Goal: Task Accomplishment & Management: Manage account settings

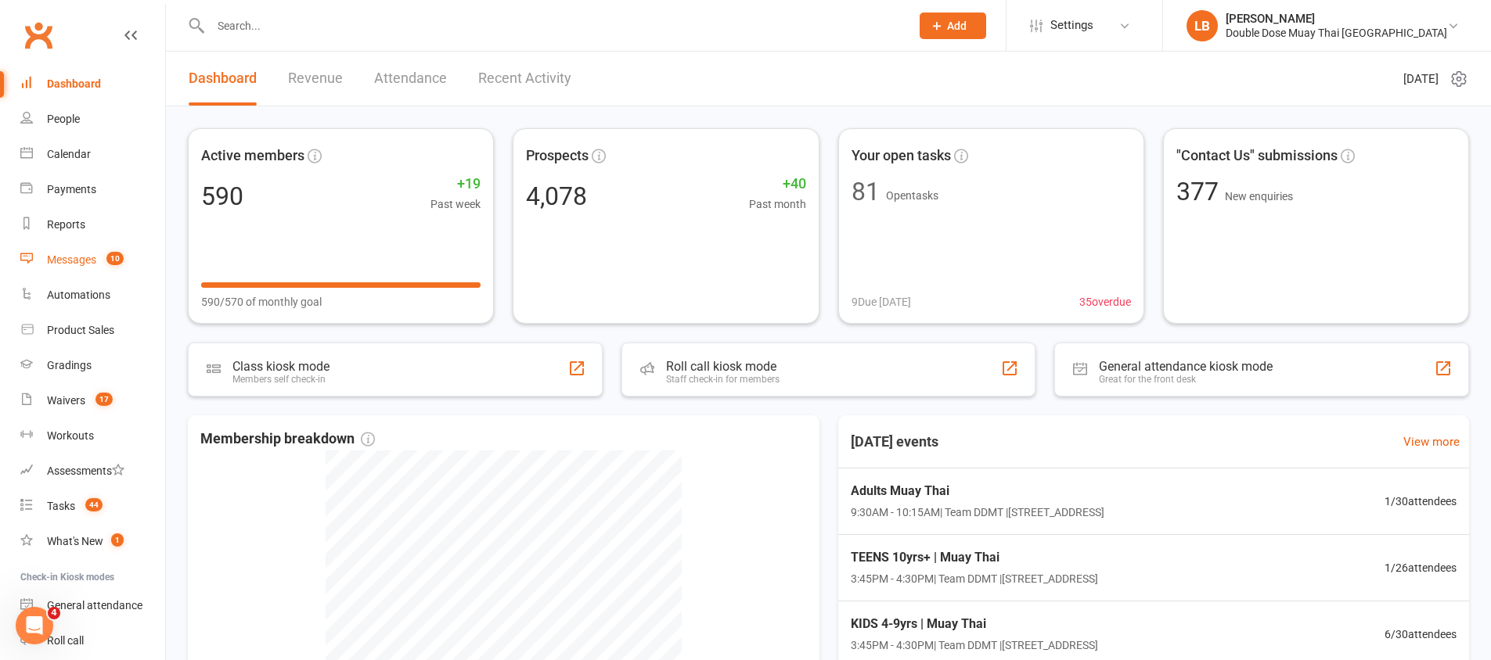
click at [68, 271] on link "Messages 10" at bounding box center [92, 260] width 145 height 35
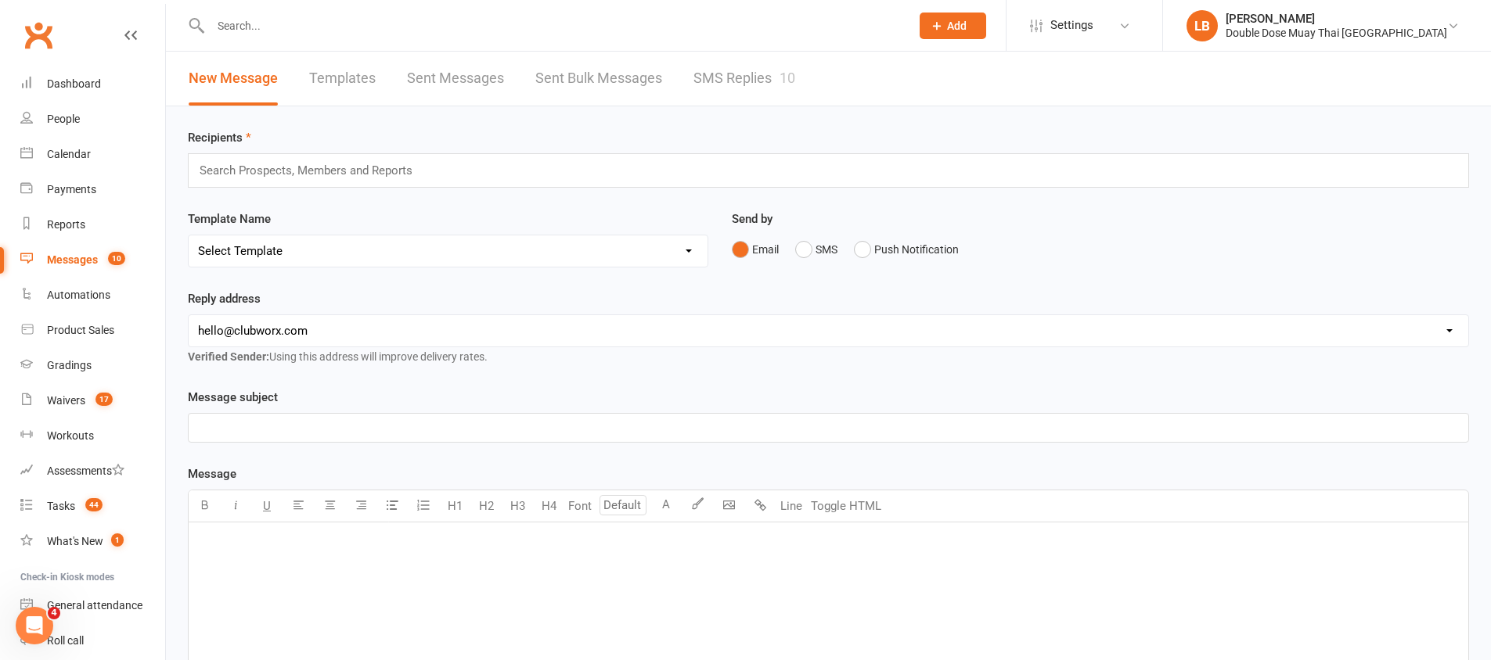
click at [758, 89] on link "SMS Replies 10" at bounding box center [744, 79] width 102 height 54
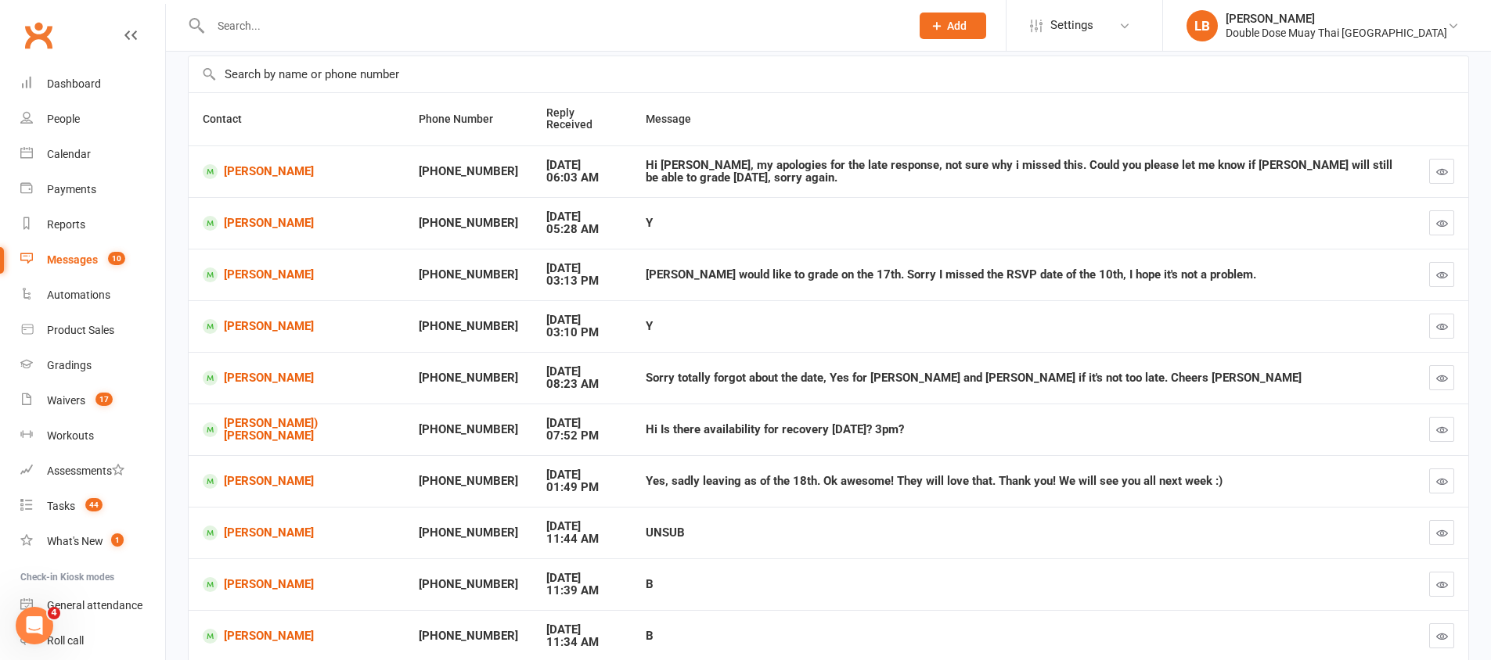
scroll to position [229, 0]
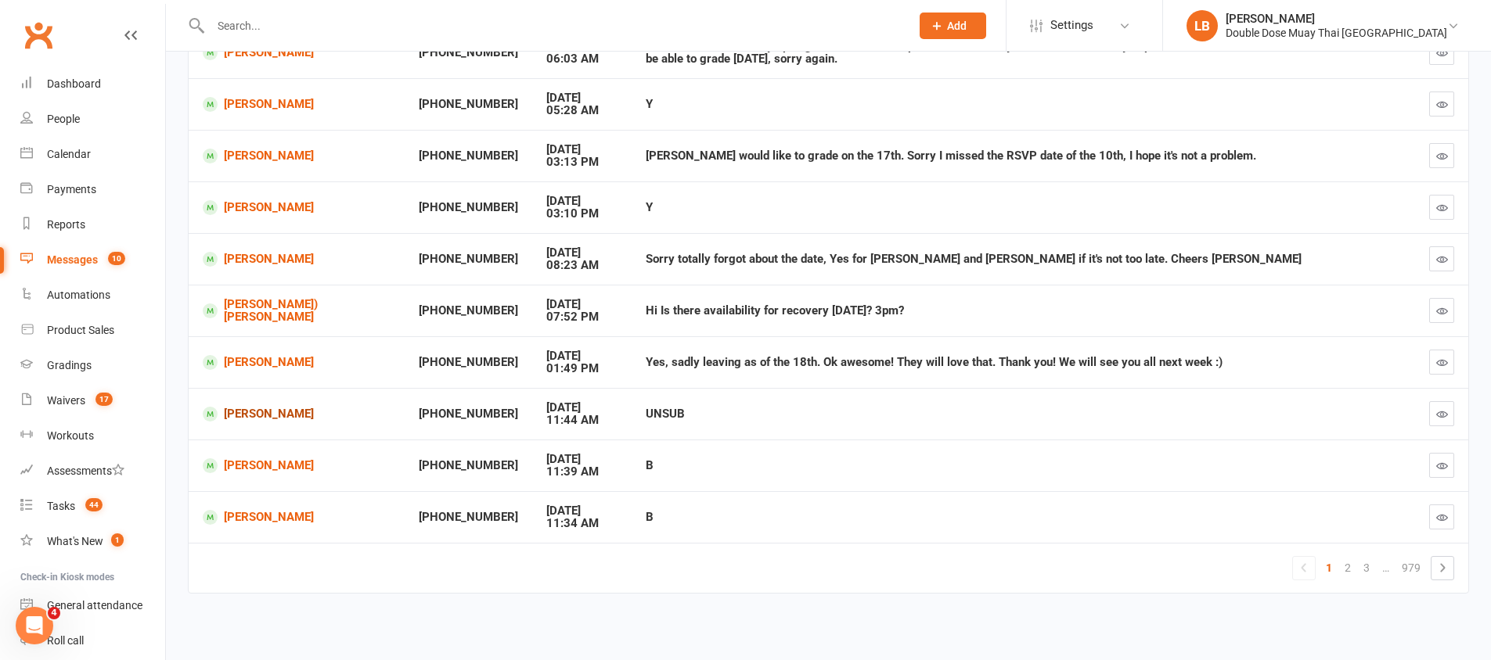
click at [260, 418] on link "[PERSON_NAME]" at bounding box center [297, 414] width 188 height 15
click at [0, 0] on div "Loading" at bounding box center [0, 0] width 0 height 0
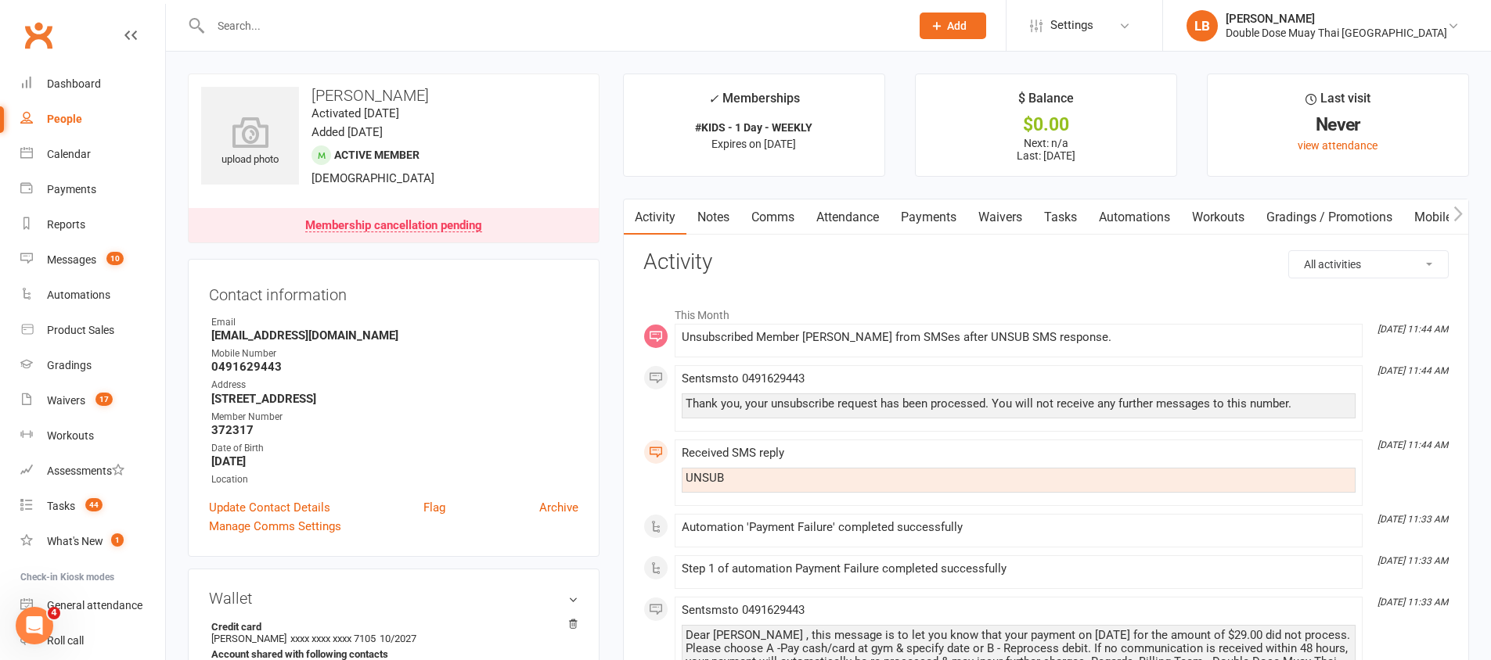
click at [1074, 213] on link "Tasks" at bounding box center [1060, 218] width 55 height 36
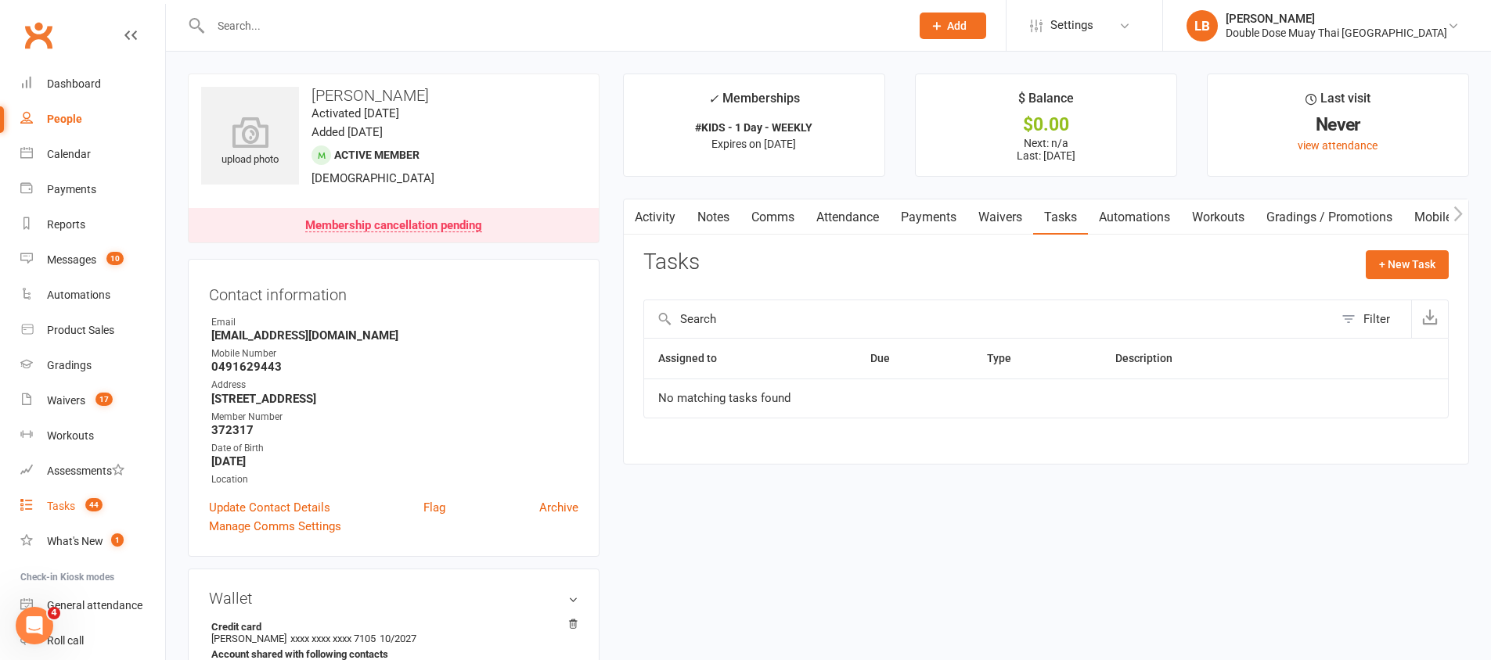
click at [70, 491] on link "Tasks 44" at bounding box center [92, 506] width 145 height 35
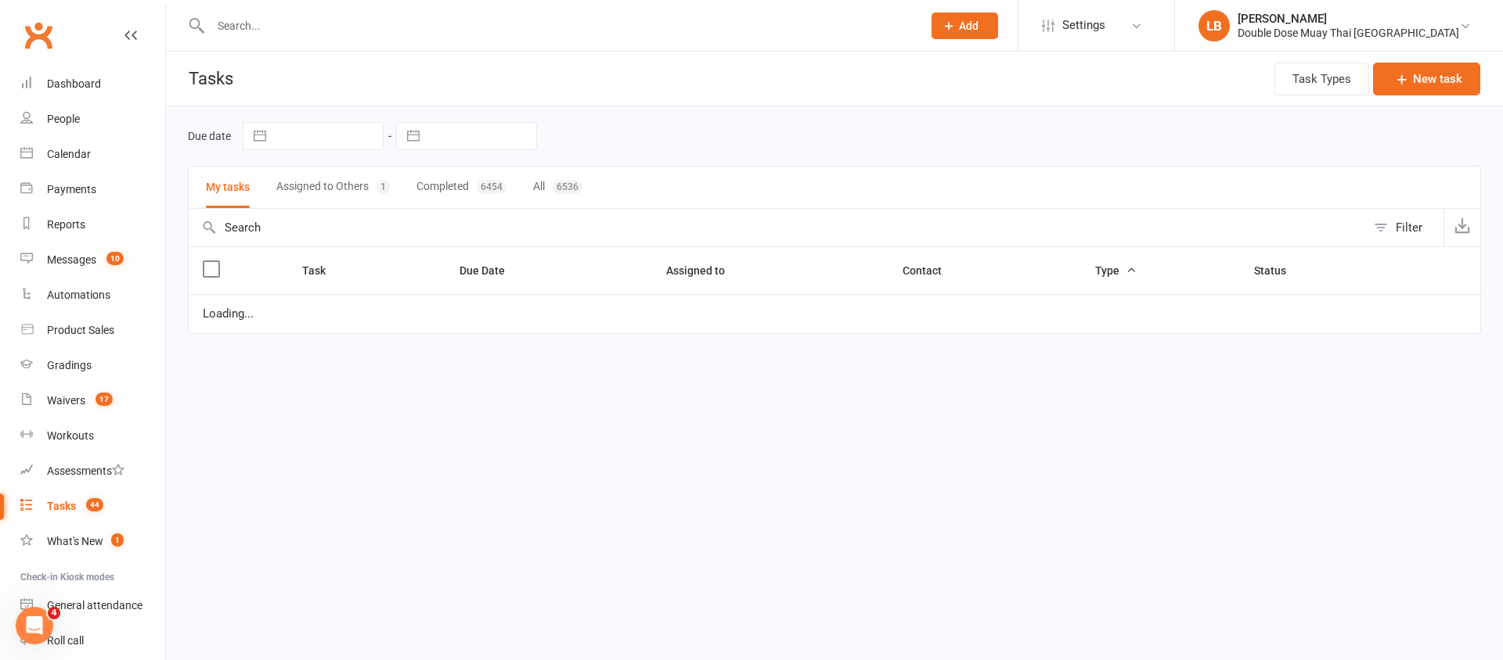
select select "started"
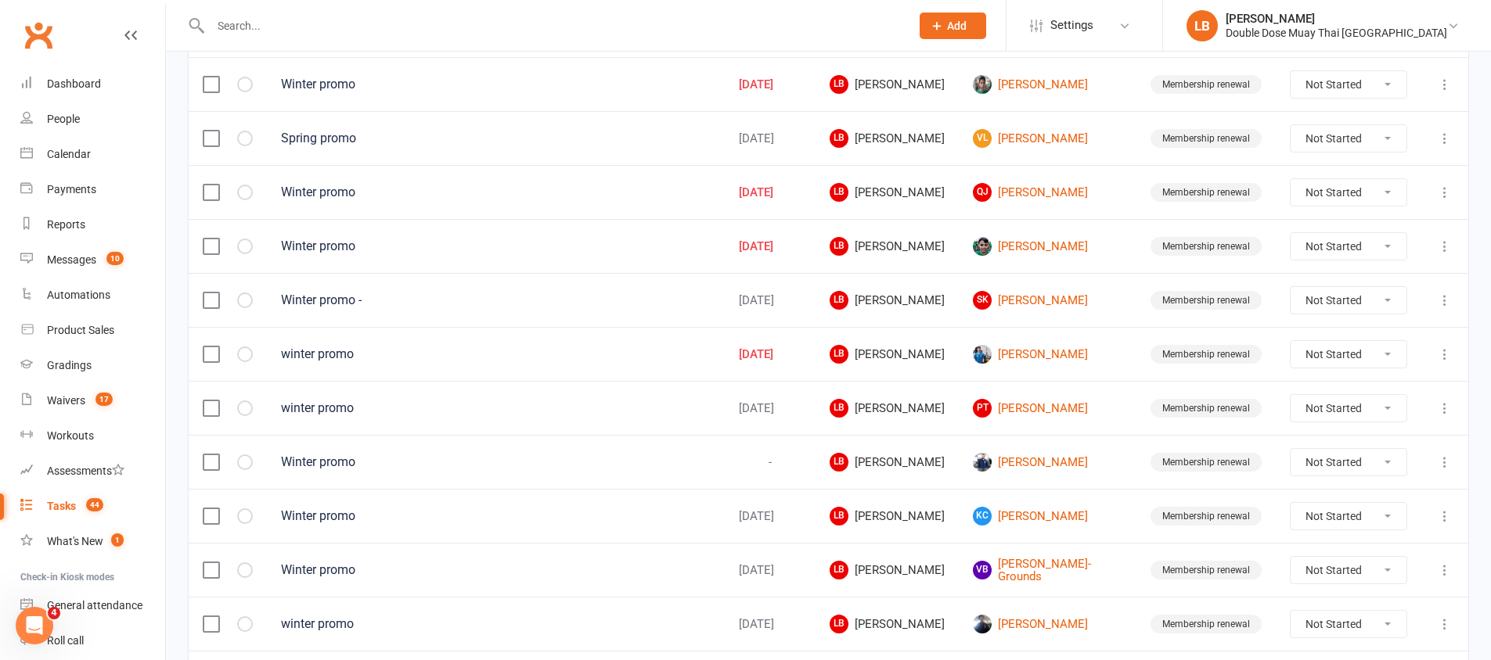
scroll to position [1104, 0]
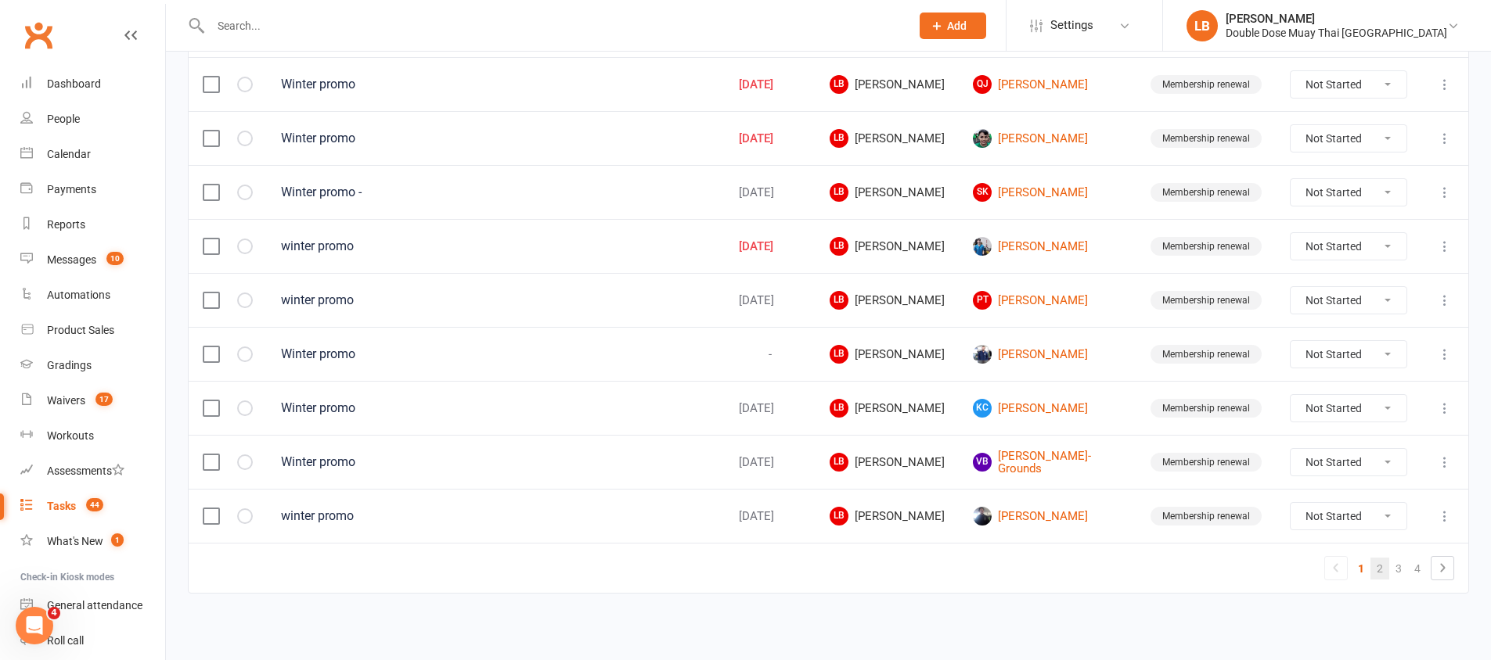
click at [1376, 563] on link "2" at bounding box center [1379, 569] width 19 height 22
select select "started"
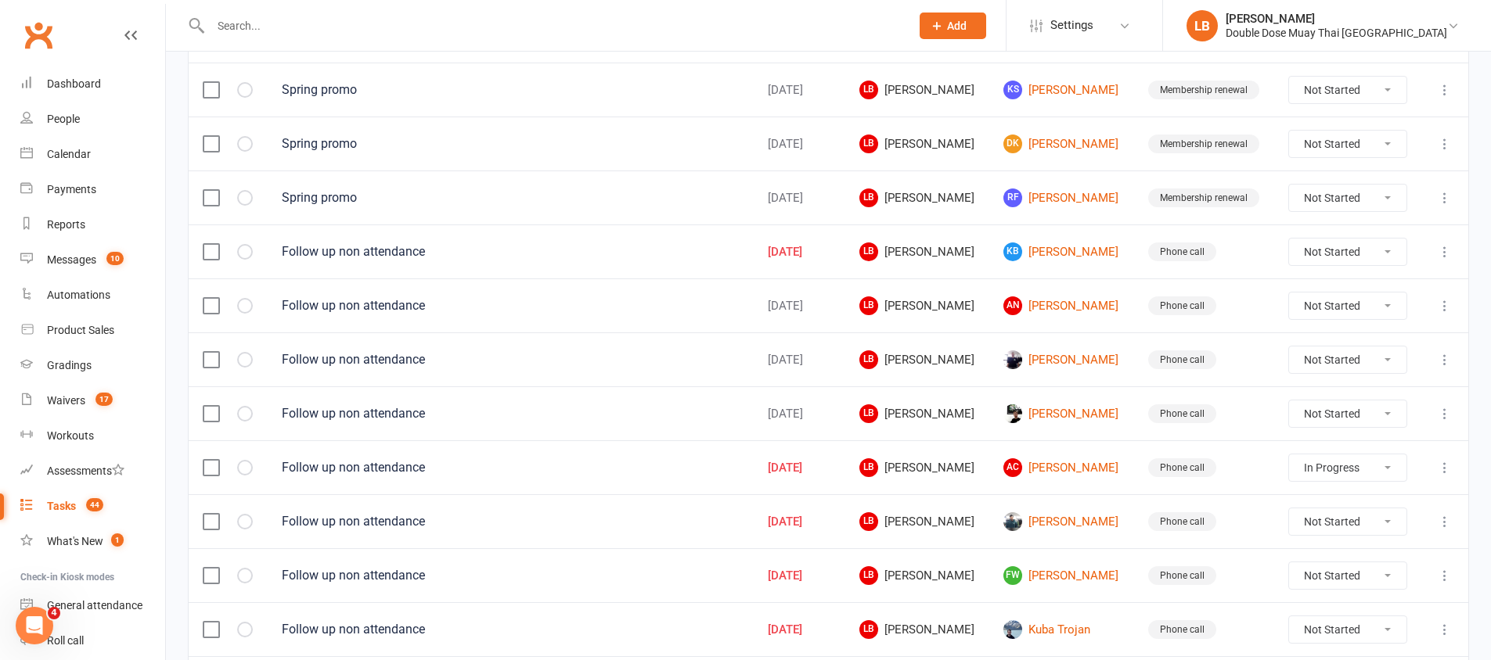
scroll to position [930, 0]
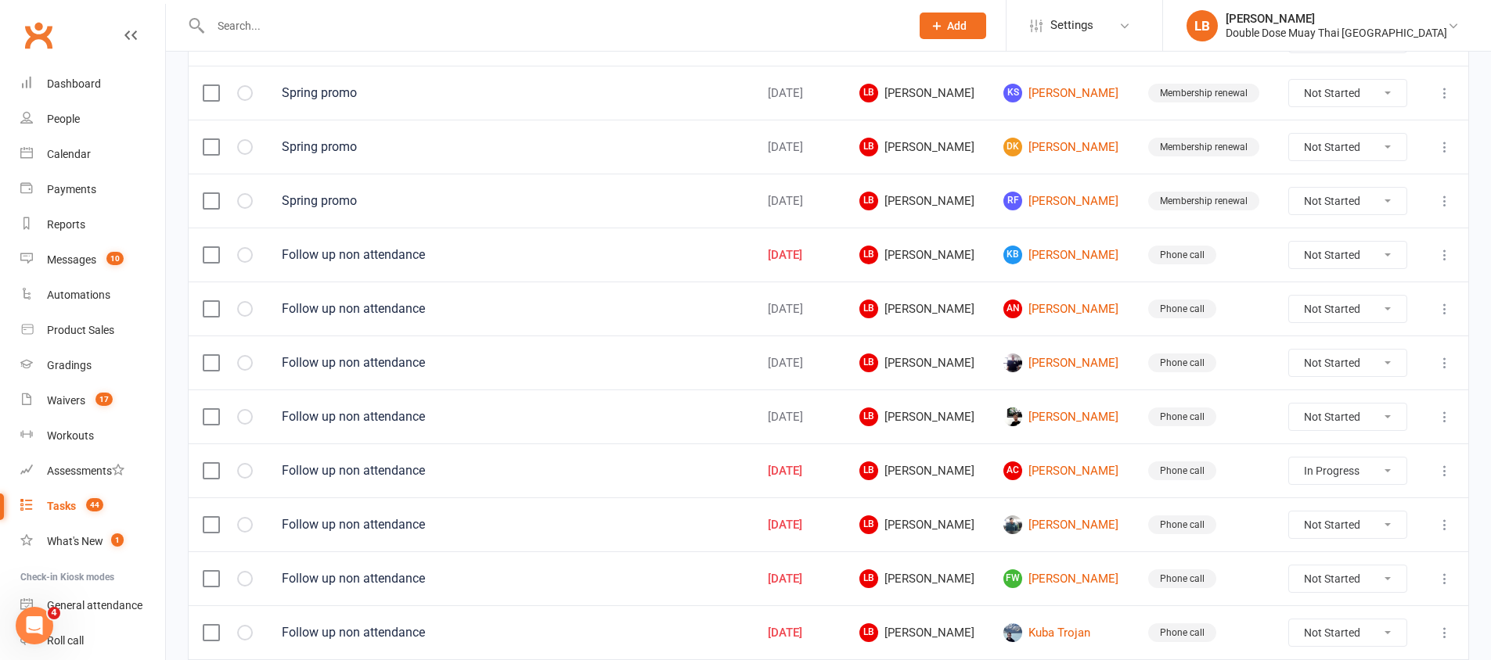
click at [1381, 261] on select "Not Started In Progress Waiting Complete" at bounding box center [1347, 255] width 117 height 27
select select "unstarted"
select select "started"
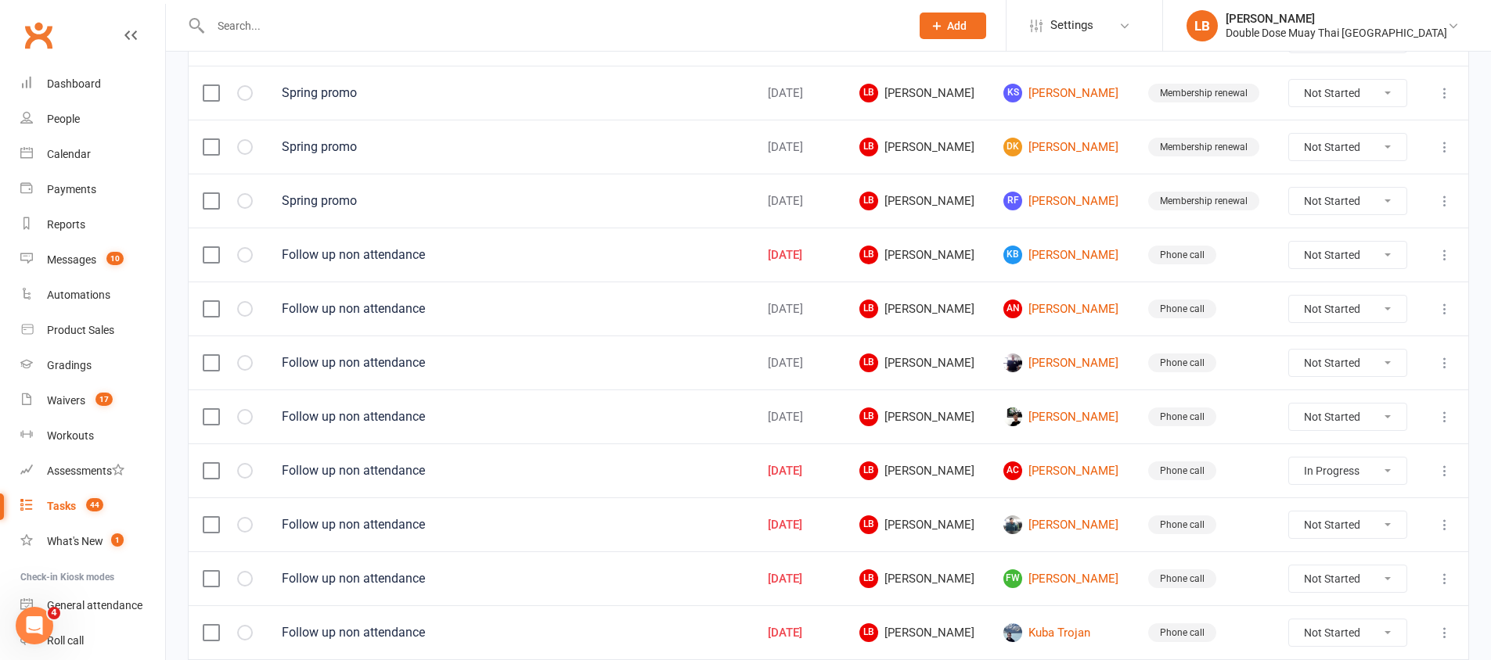
select select "started"
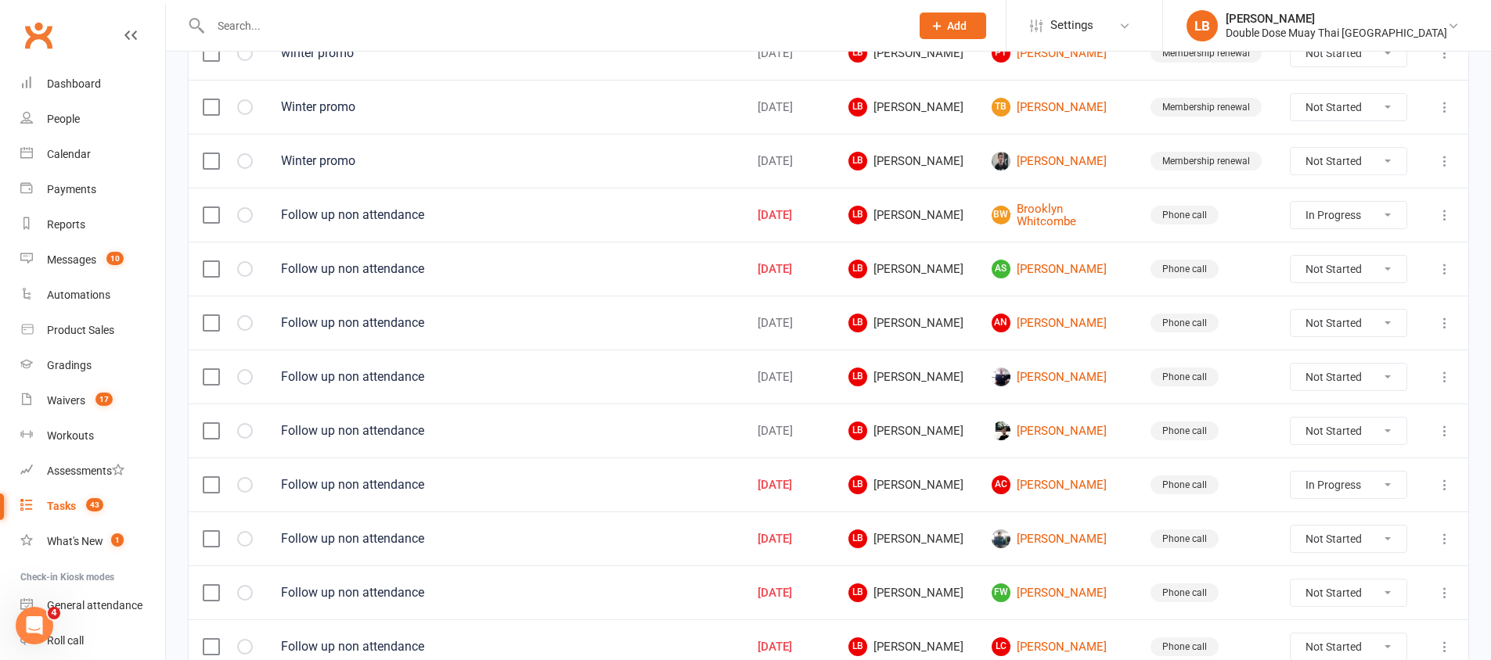
scroll to position [1101, 0]
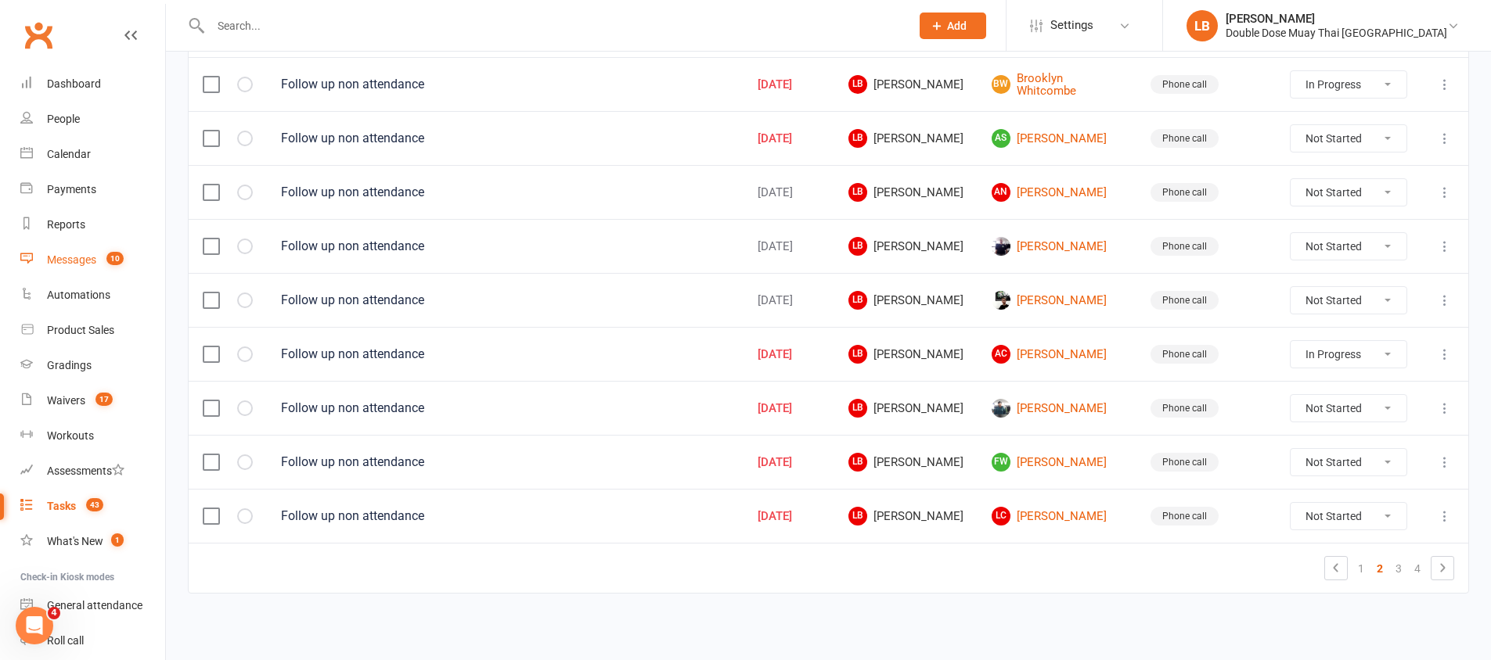
click at [57, 263] on div "Messages" at bounding box center [71, 260] width 49 height 13
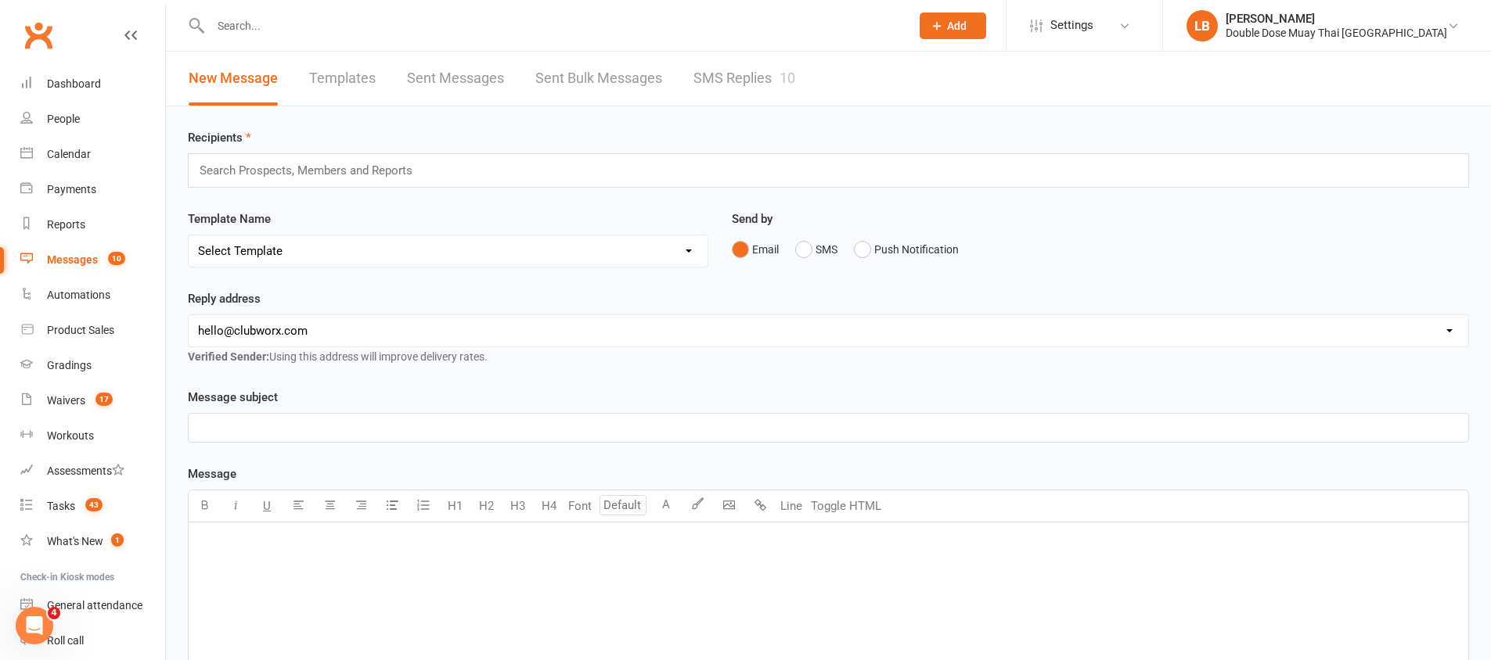
click at [732, 61] on link "SMS Replies 10" at bounding box center [744, 79] width 102 height 54
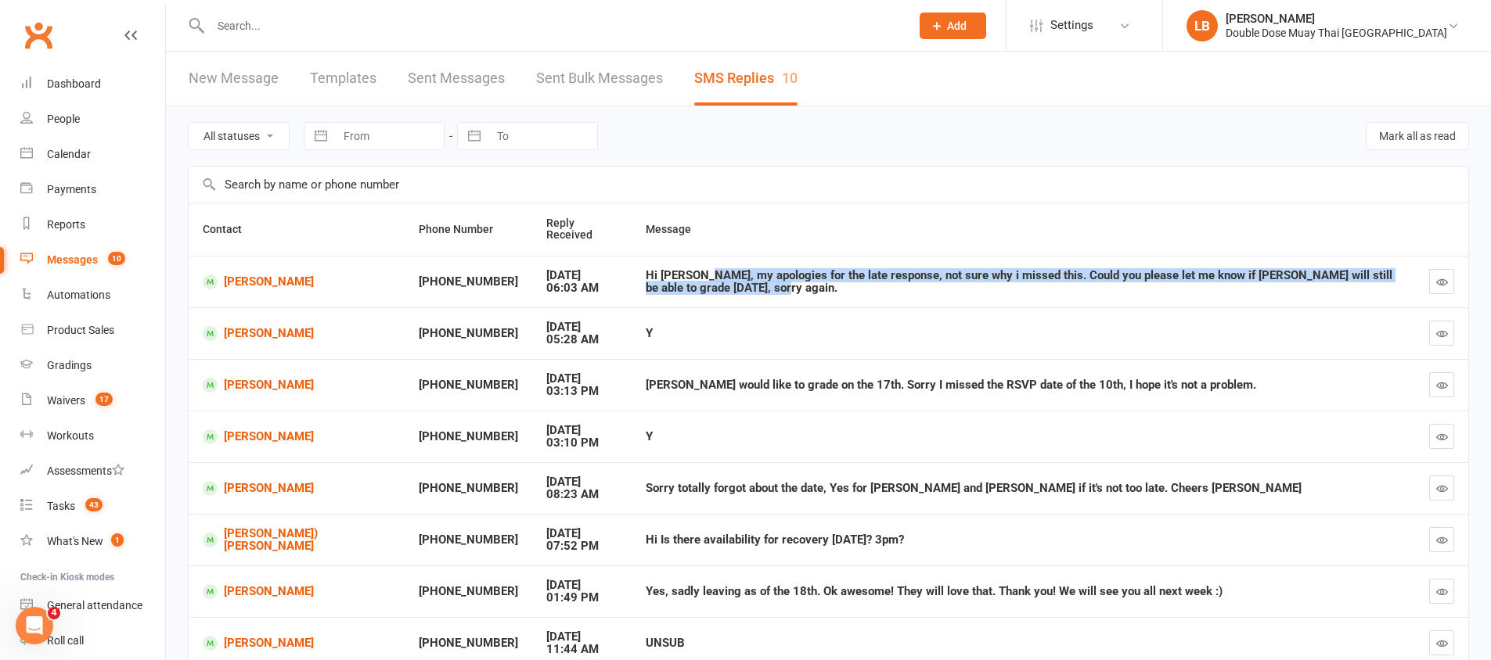
drag, startPoint x: 660, startPoint y: 275, endPoint x: 1337, endPoint y: 285, distance: 677.0
click at [1337, 285] on div "Hi [PERSON_NAME], my apologies for the late response, not sure why i missed thi…" at bounding box center [1023, 282] width 755 height 26
click at [1337, 284] on div "Hi [PERSON_NAME], my apologies for the late response, not sure why i missed thi…" at bounding box center [1023, 282] width 755 height 26
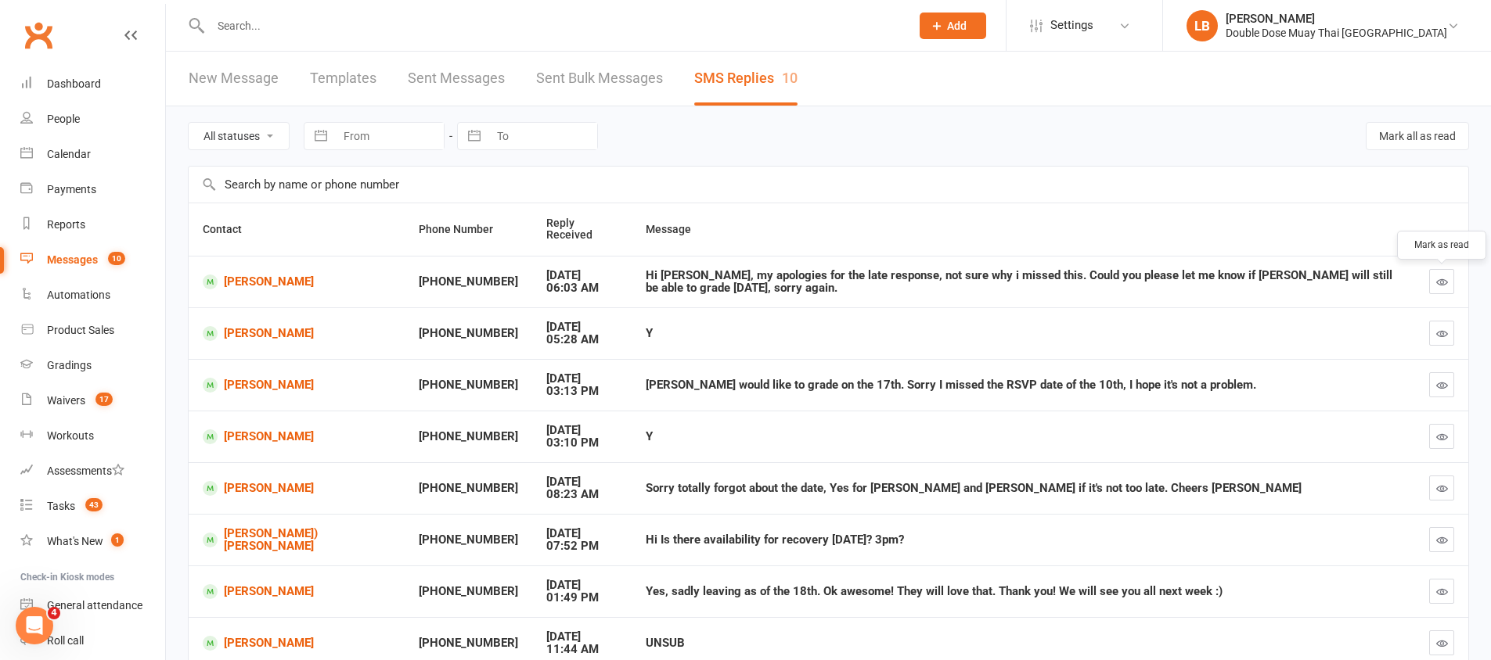
click at [1439, 274] on button "button" at bounding box center [1441, 281] width 25 height 25
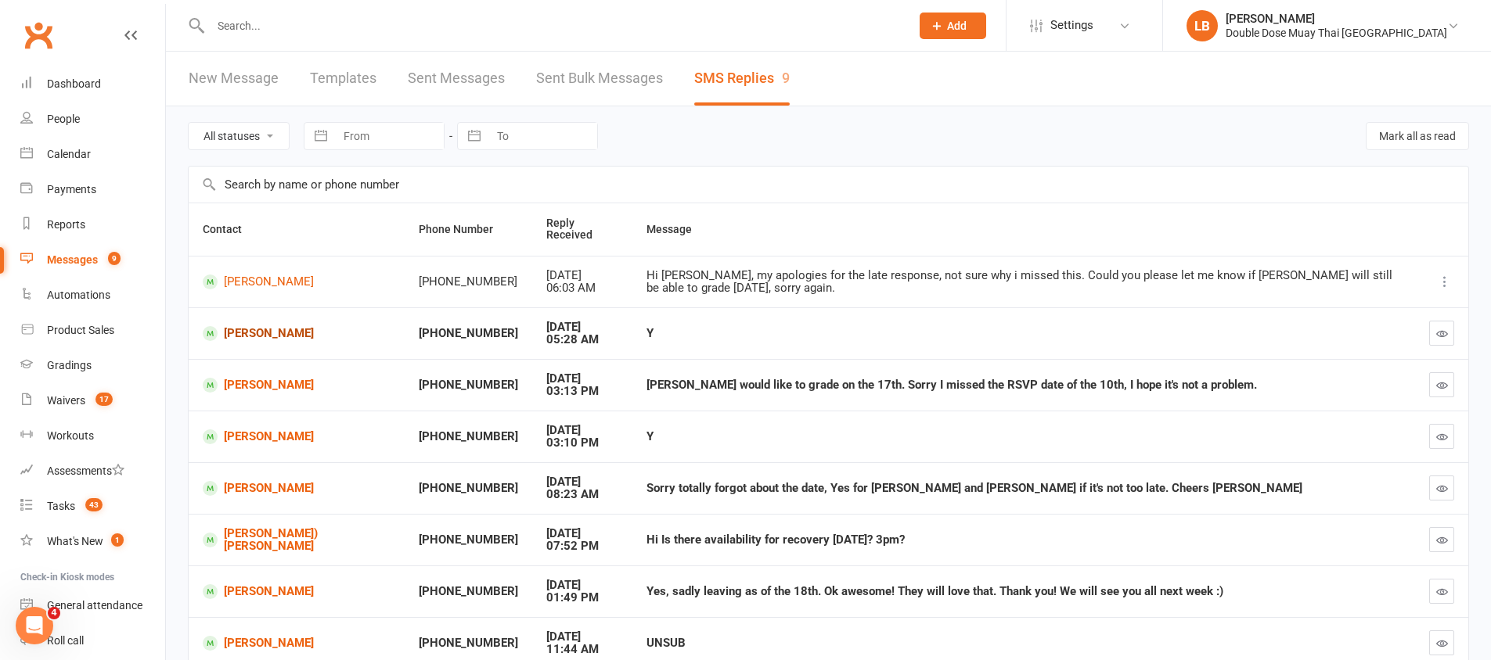
click at [236, 331] on link "[PERSON_NAME]" at bounding box center [297, 333] width 188 height 15
click at [0, 0] on div "Loading" at bounding box center [0, 0] width 0 height 0
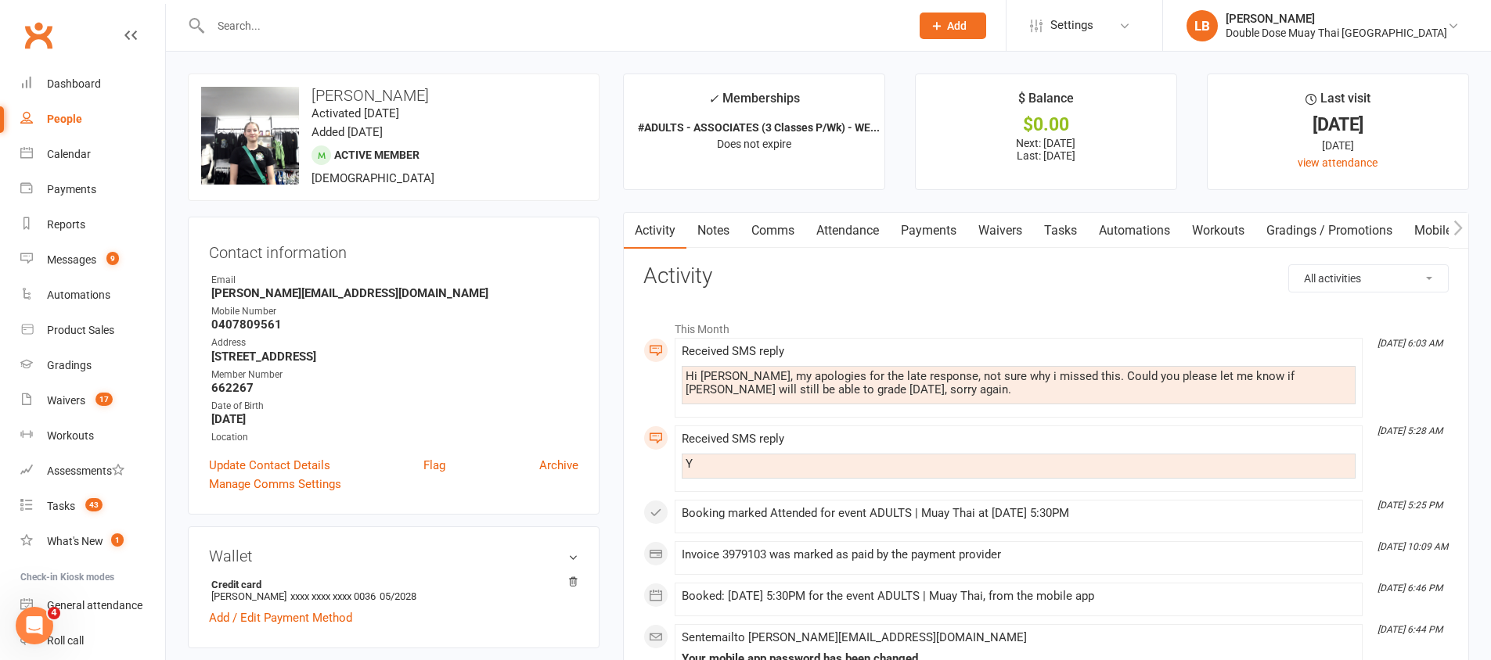
click at [769, 232] on link "Comms" at bounding box center [772, 231] width 65 height 36
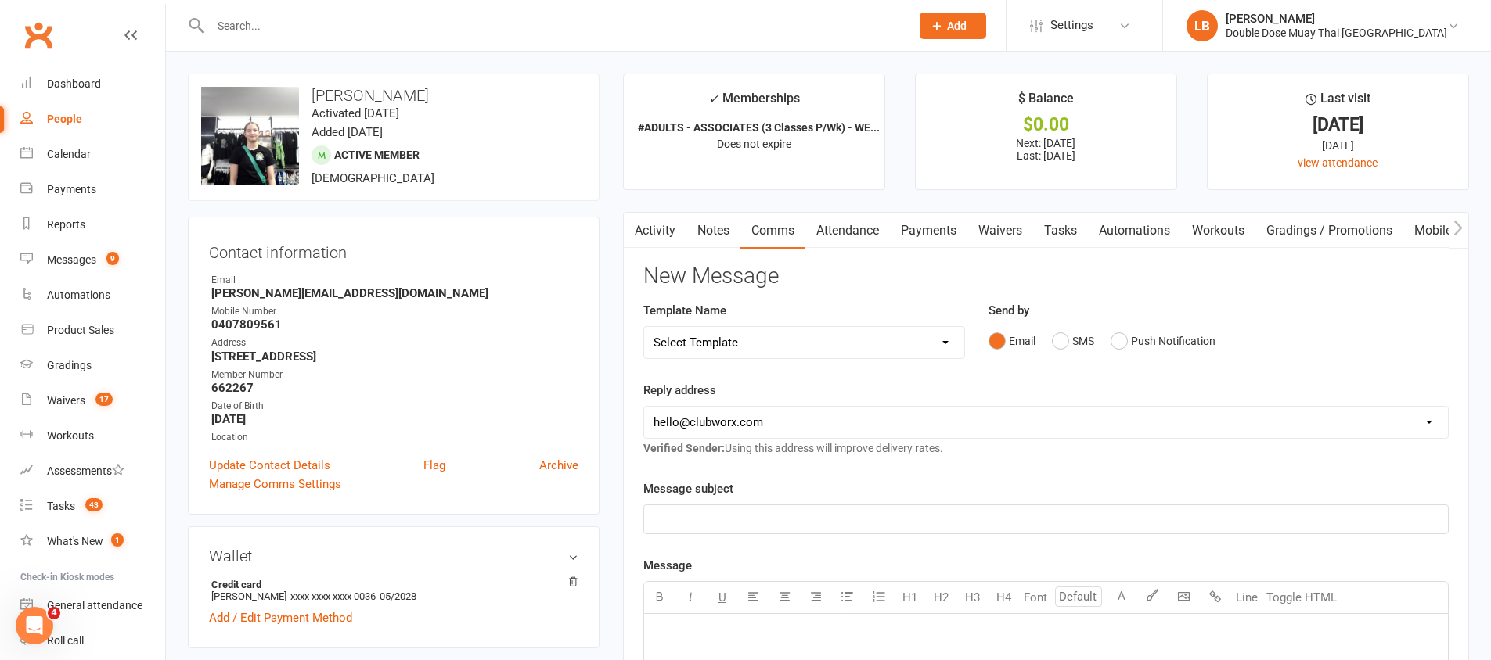
click at [1064, 322] on div "Send by Email SMS Push Notification" at bounding box center [1218, 328] width 460 height 55
click at [1055, 331] on button "SMS" at bounding box center [1073, 341] width 42 height 30
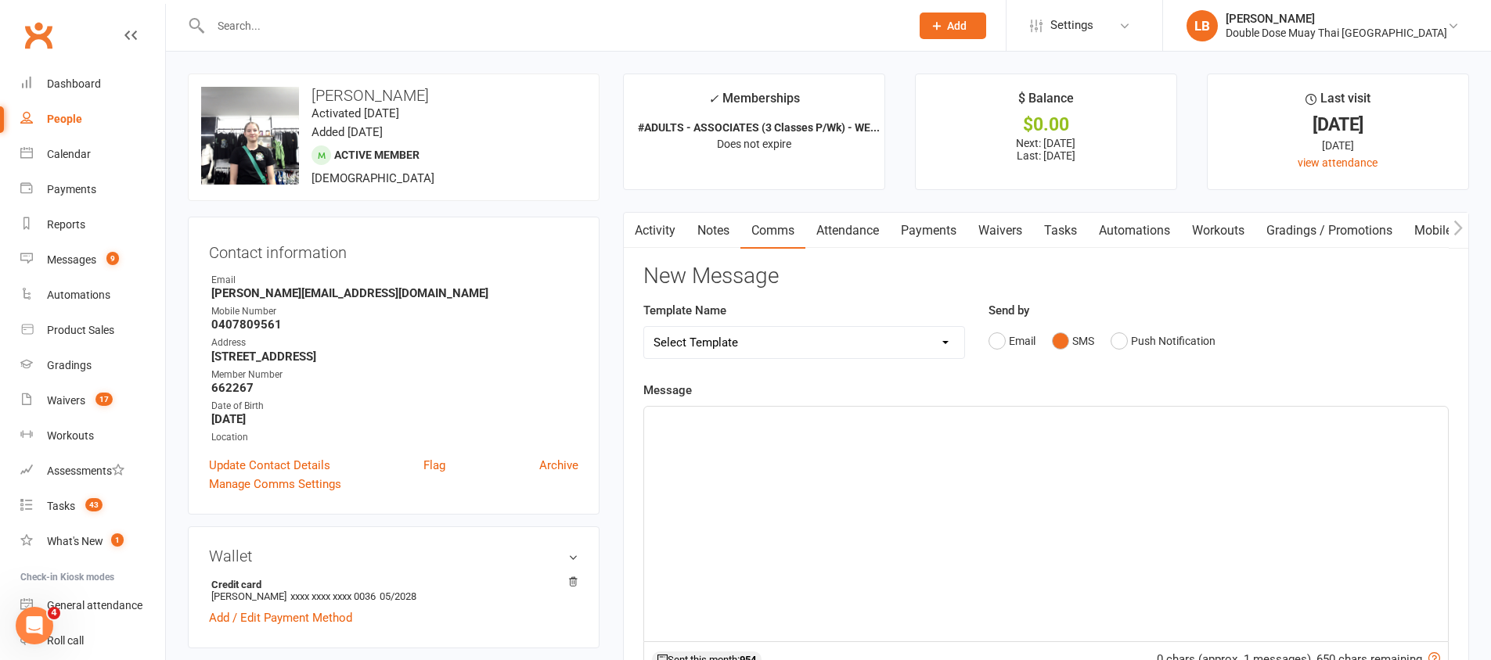
click at [862, 560] on div "﻿" at bounding box center [1046, 524] width 804 height 235
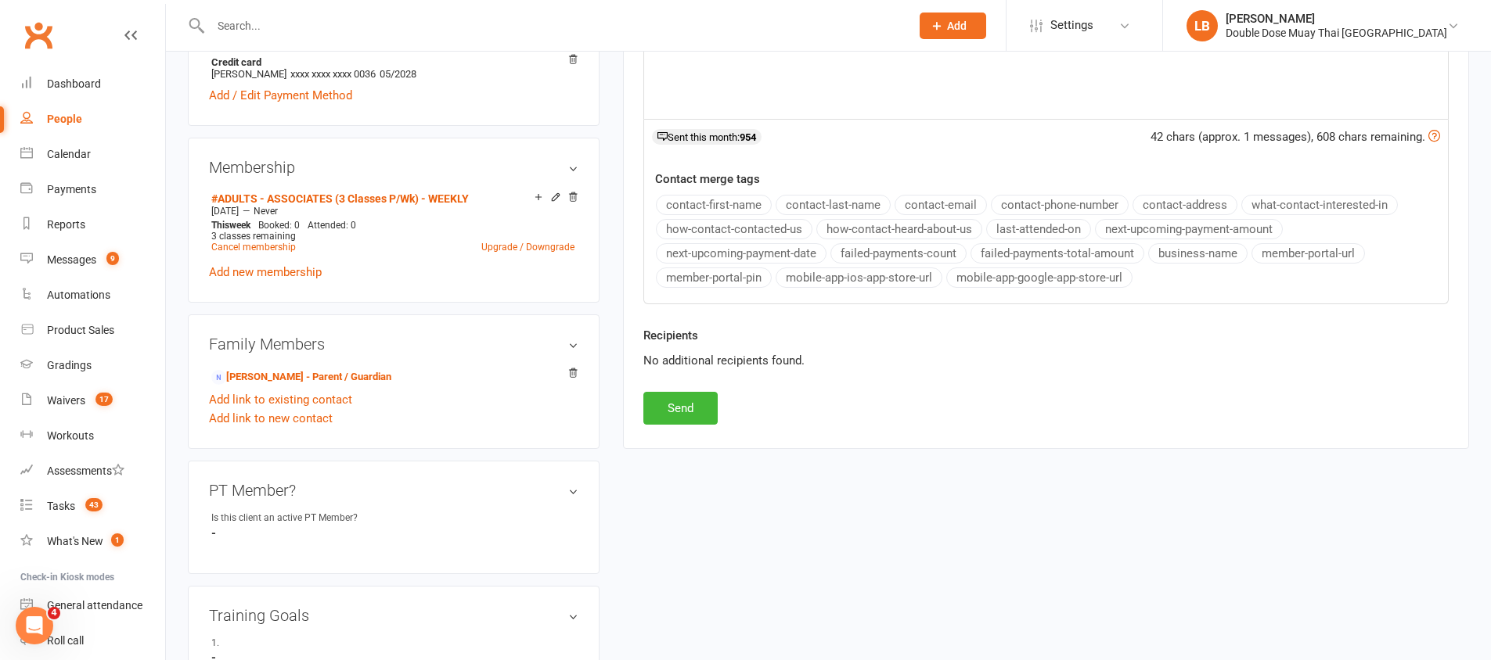
scroll to position [663, 0]
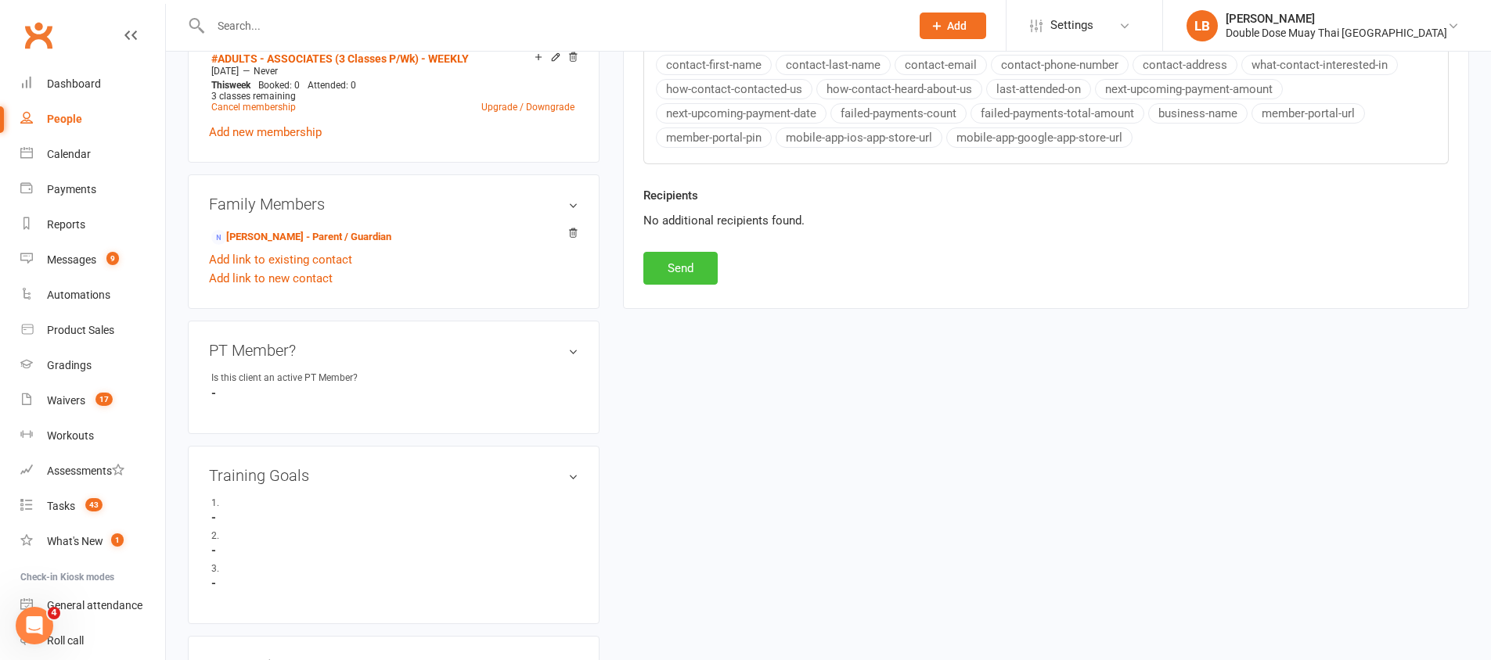
click at [686, 283] on button "Send" at bounding box center [680, 268] width 74 height 33
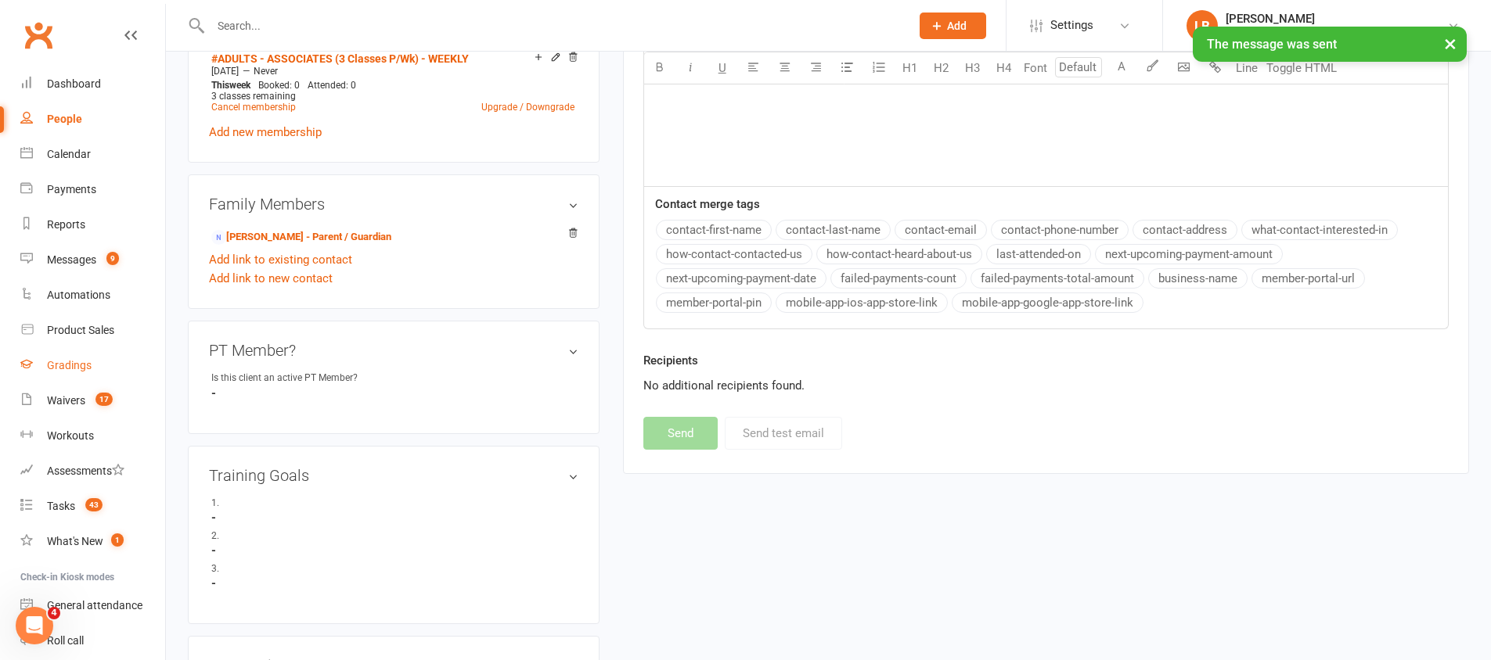
click at [95, 357] on link "Gradings" at bounding box center [92, 365] width 145 height 35
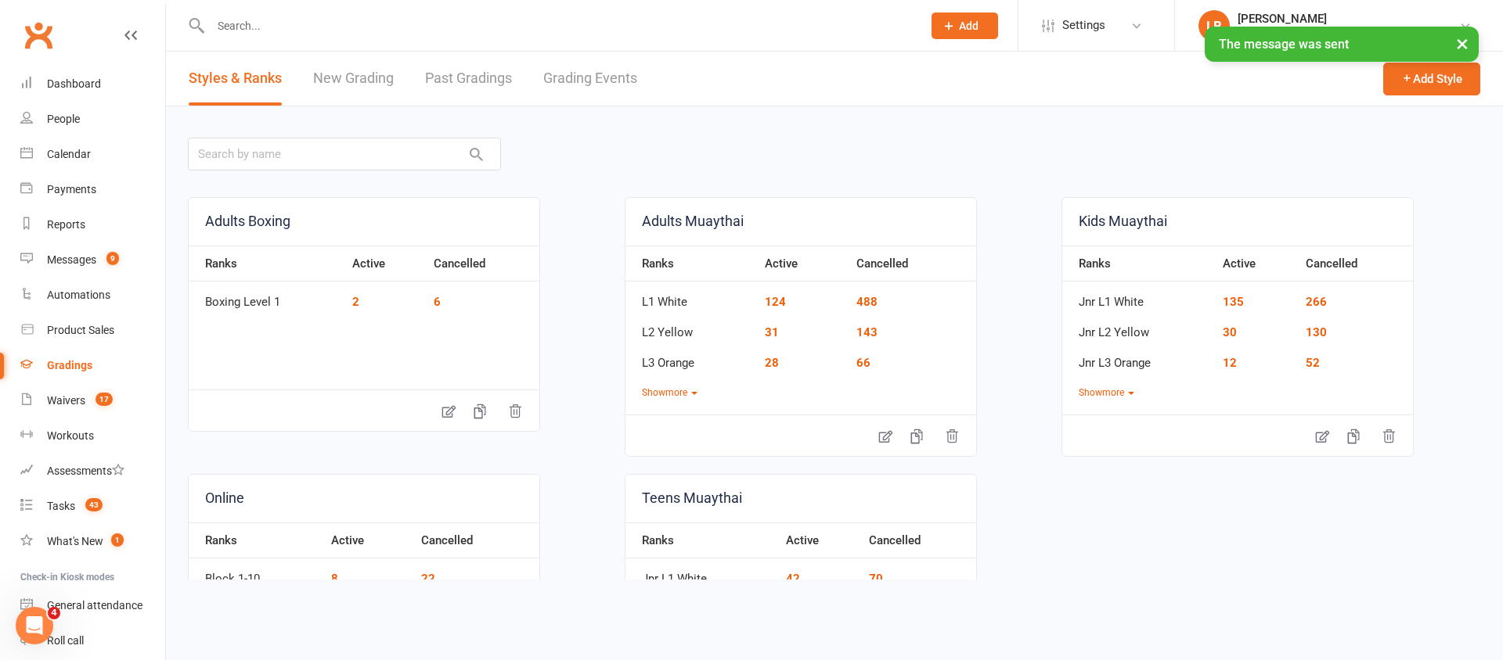
click at [603, 27] on div "× The message was sent" at bounding box center [741, 27] width 1482 height 0
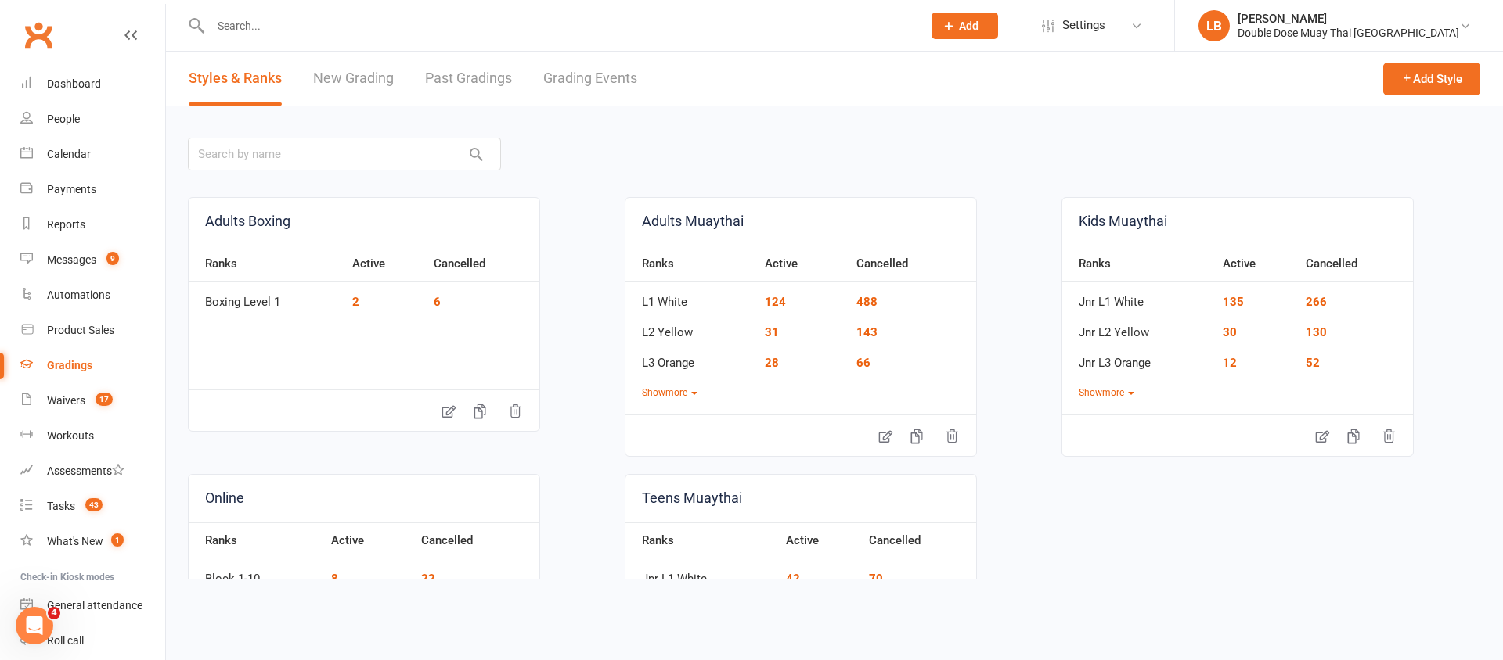
click at [611, 81] on link "Grading Events" at bounding box center [590, 79] width 94 height 54
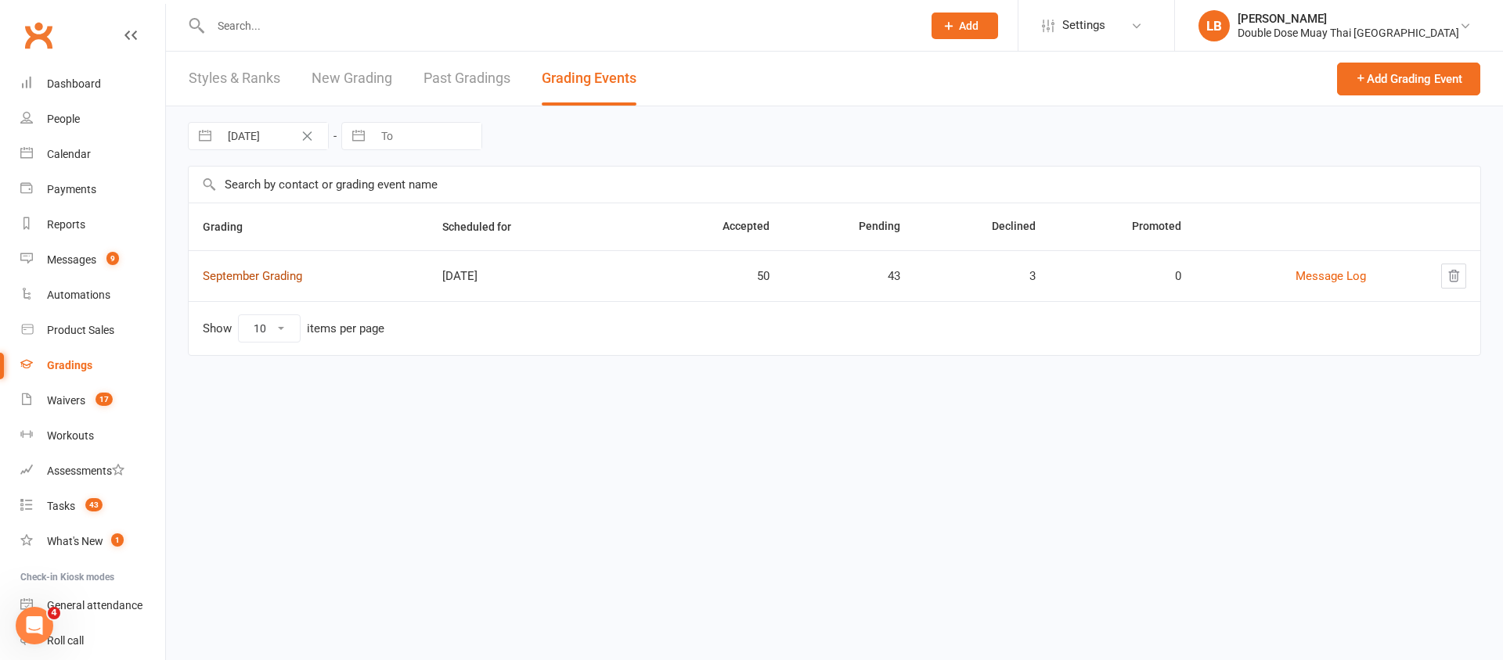
click at [245, 268] on td "September Grading" at bounding box center [308, 275] width 239 height 51
click at [244, 280] on link "September Grading" at bounding box center [252, 276] width 99 height 14
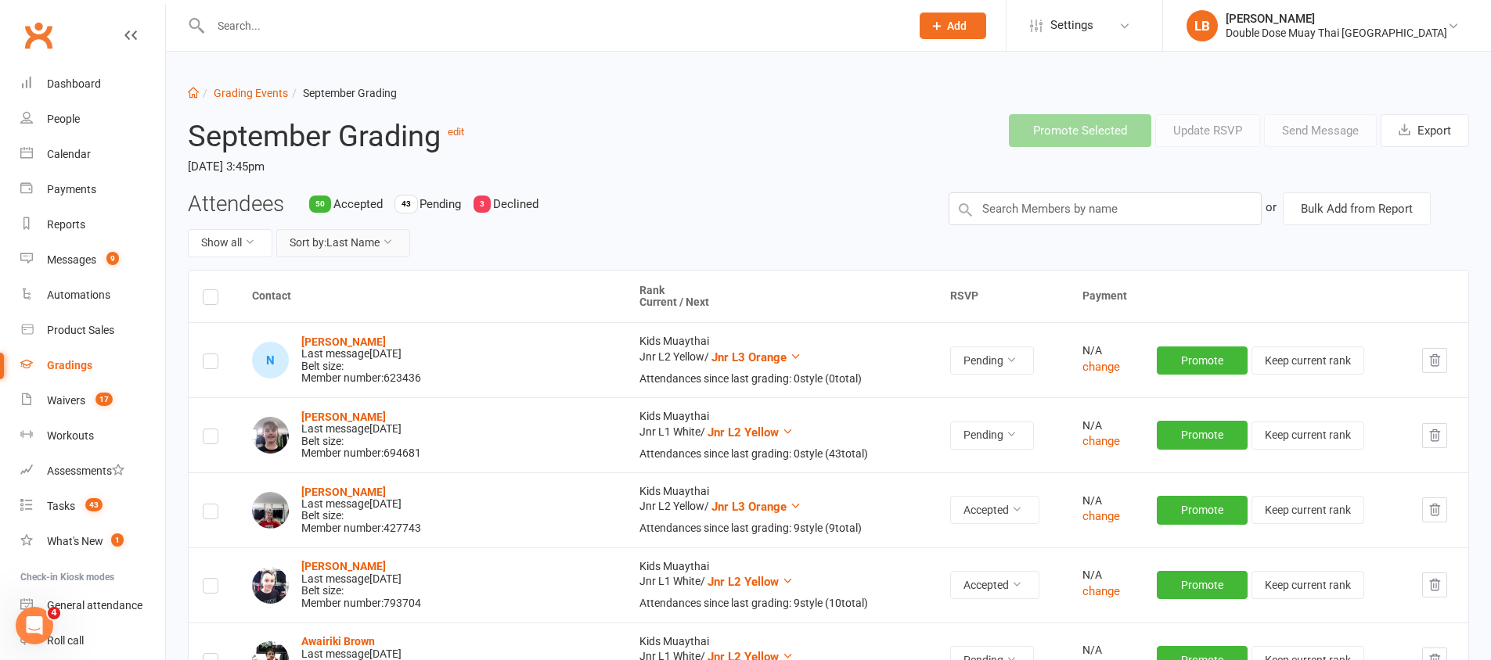
click at [348, 243] on button "Sort by: Last Name" at bounding box center [343, 243] width 134 height 28
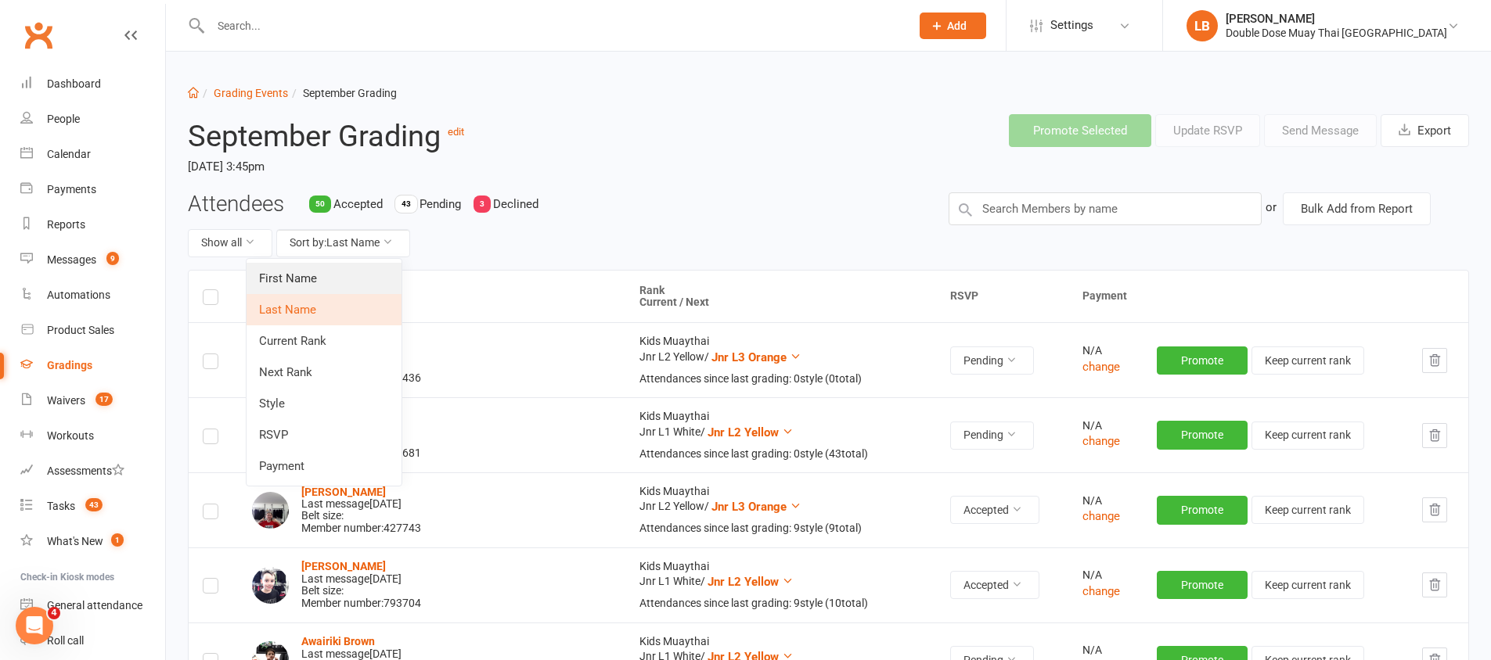
click at [329, 283] on link "First Name" at bounding box center [324, 278] width 155 height 31
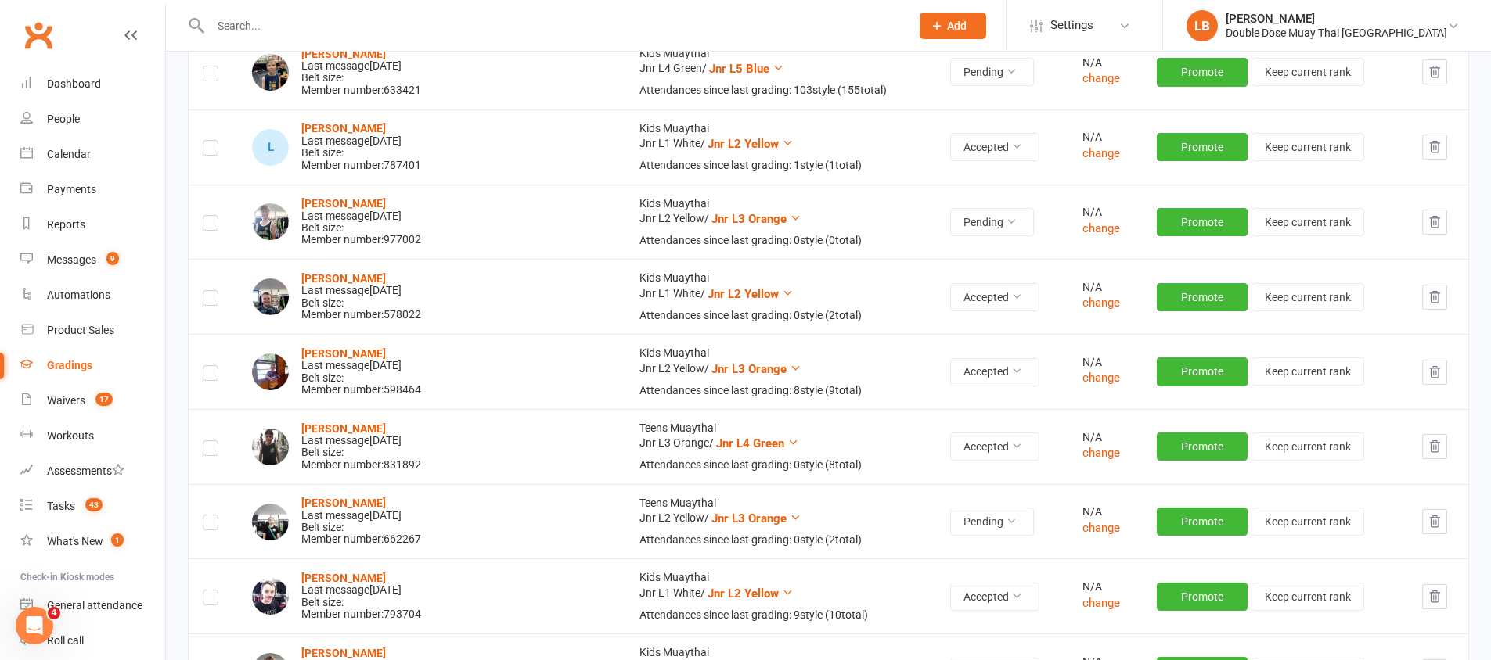
scroll to position [5254, 0]
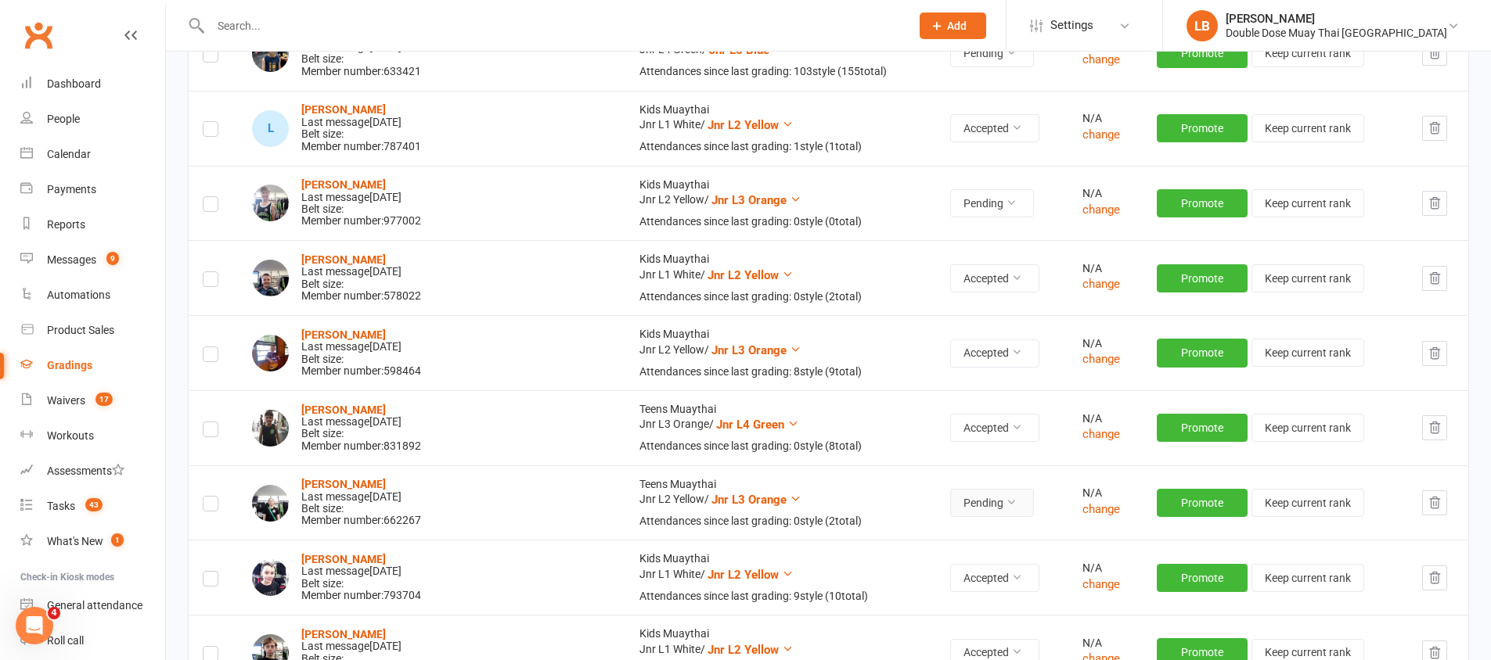
click at [950, 499] on button "Pending" at bounding box center [992, 503] width 84 height 28
click at [950, 498] on button "Pending" at bounding box center [992, 503] width 84 height 28
click at [889, 533] on link "Accepted" at bounding box center [879, 538] width 155 height 31
click at [85, 265] on div "Messages" at bounding box center [71, 260] width 49 height 13
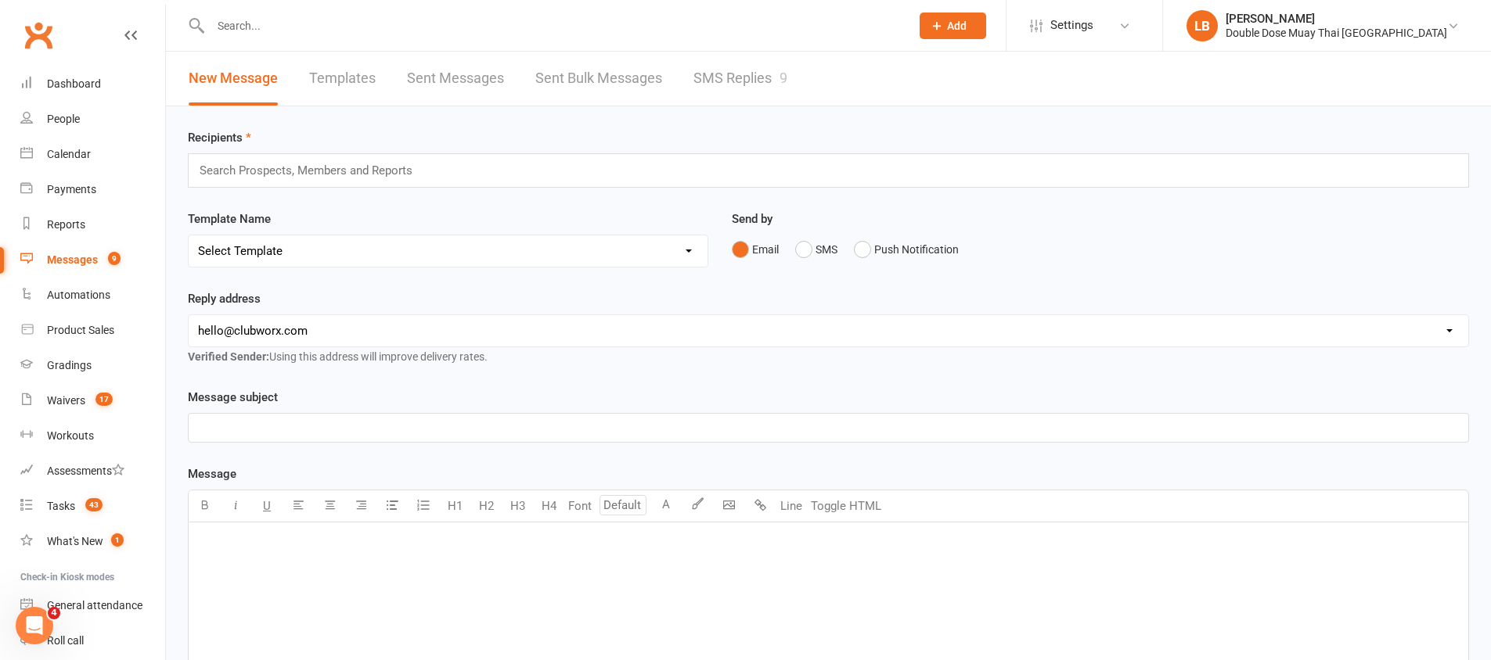
click at [768, 94] on link "SMS Replies 9" at bounding box center [740, 79] width 94 height 54
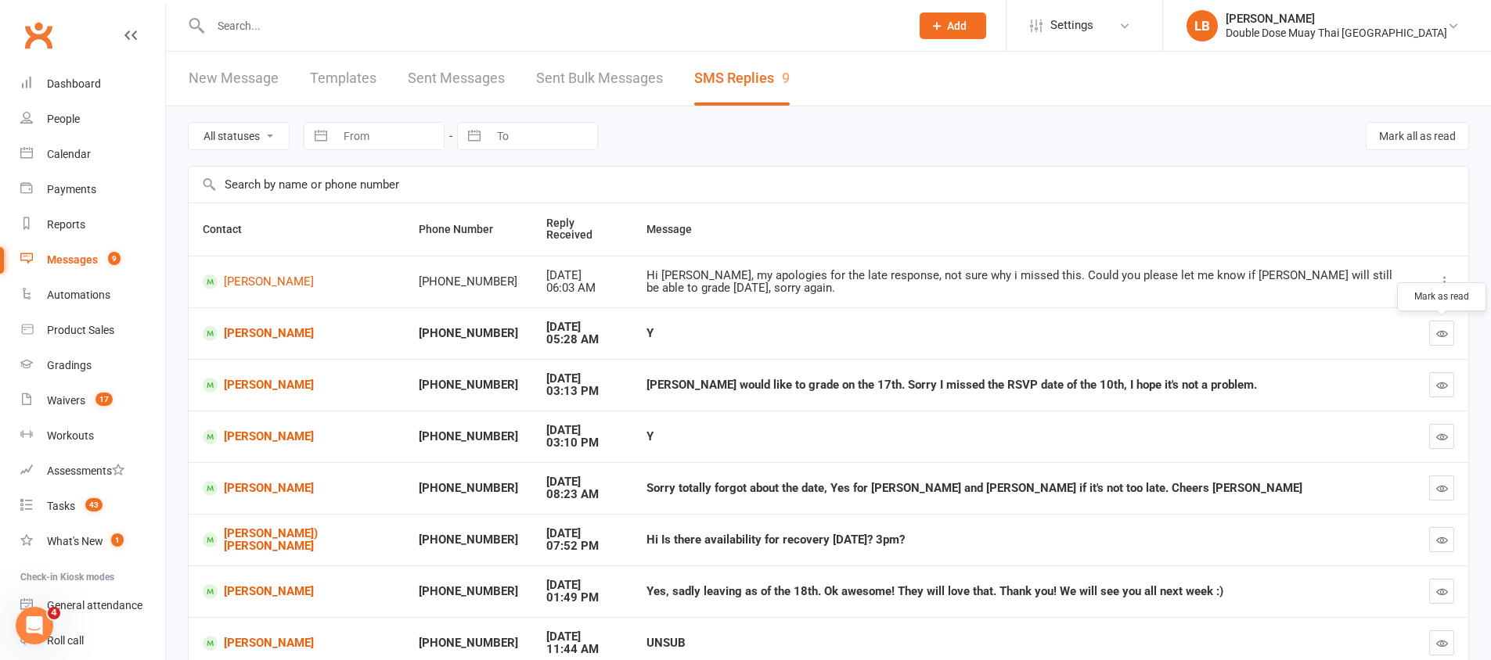
click at [1436, 340] on button "button" at bounding box center [1441, 333] width 25 height 25
click at [646, 380] on div "[PERSON_NAME] would like to grade on the 17th. Sorry I missed the RSVP date of …" at bounding box center [1023, 385] width 754 height 13
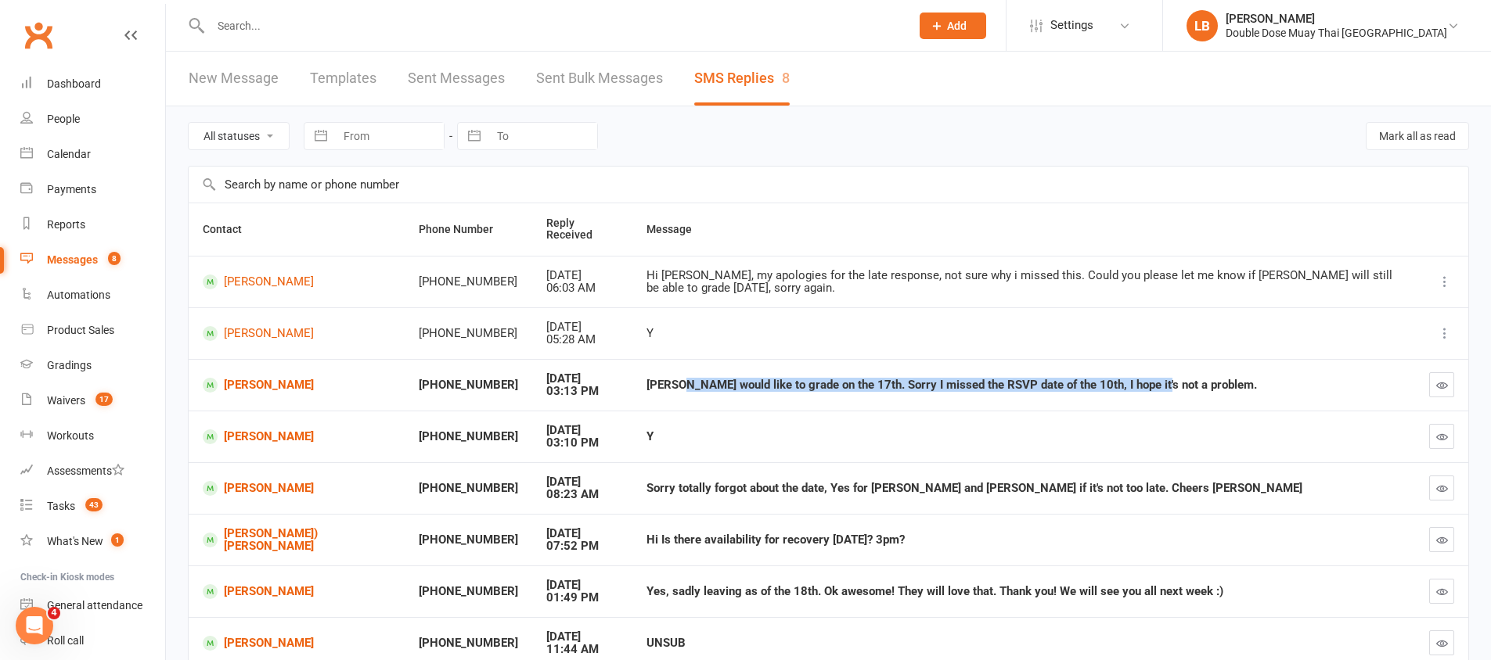
drag, startPoint x: 639, startPoint y: 380, endPoint x: 1103, endPoint y: 379, distance: 464.1
click at [1103, 379] on div "[PERSON_NAME] would like to grade on the 17th. Sorry I missed the RSVP date of …" at bounding box center [1023, 385] width 754 height 13
click at [1102, 380] on div "[PERSON_NAME] would like to grade on the 17th. Sorry I missed the RSVP date of …" at bounding box center [1023, 385] width 754 height 13
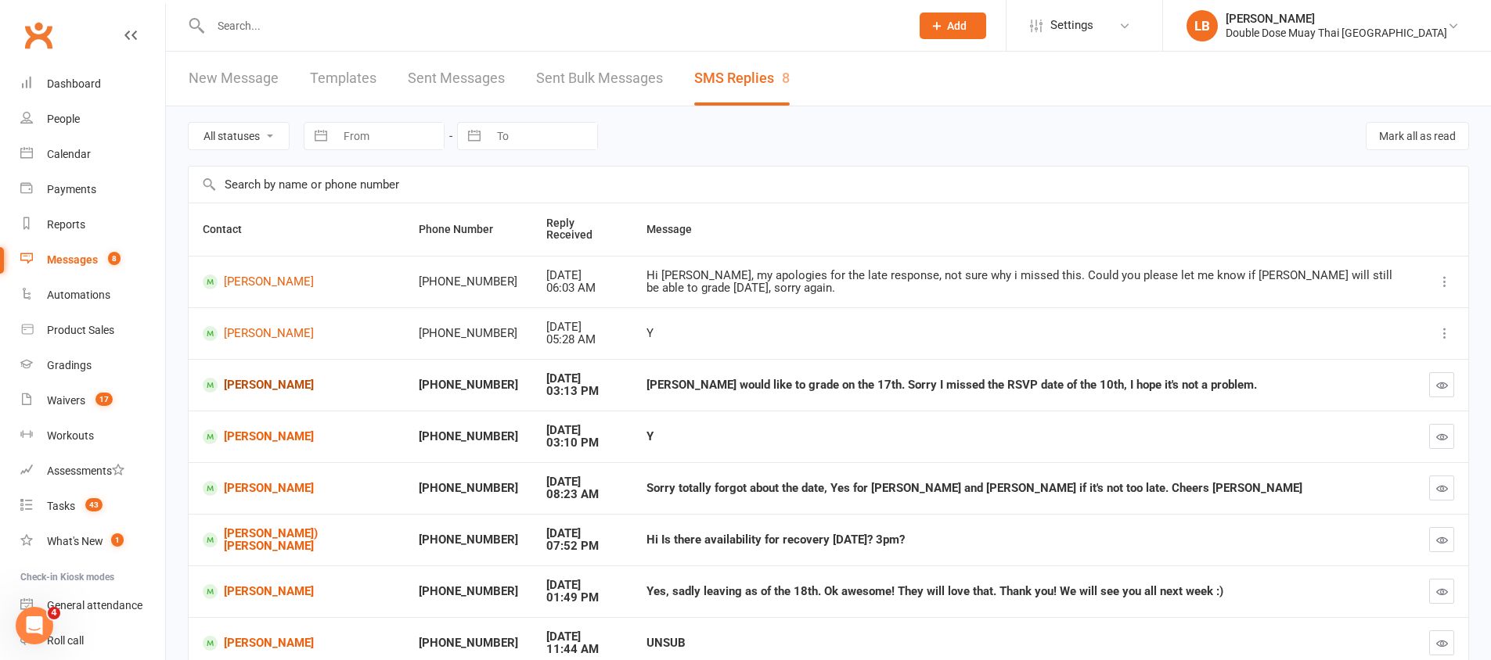
click at [287, 378] on link "[PERSON_NAME]" at bounding box center [297, 385] width 188 height 15
click at [0, 0] on div "Loading" at bounding box center [0, 0] width 0 height 0
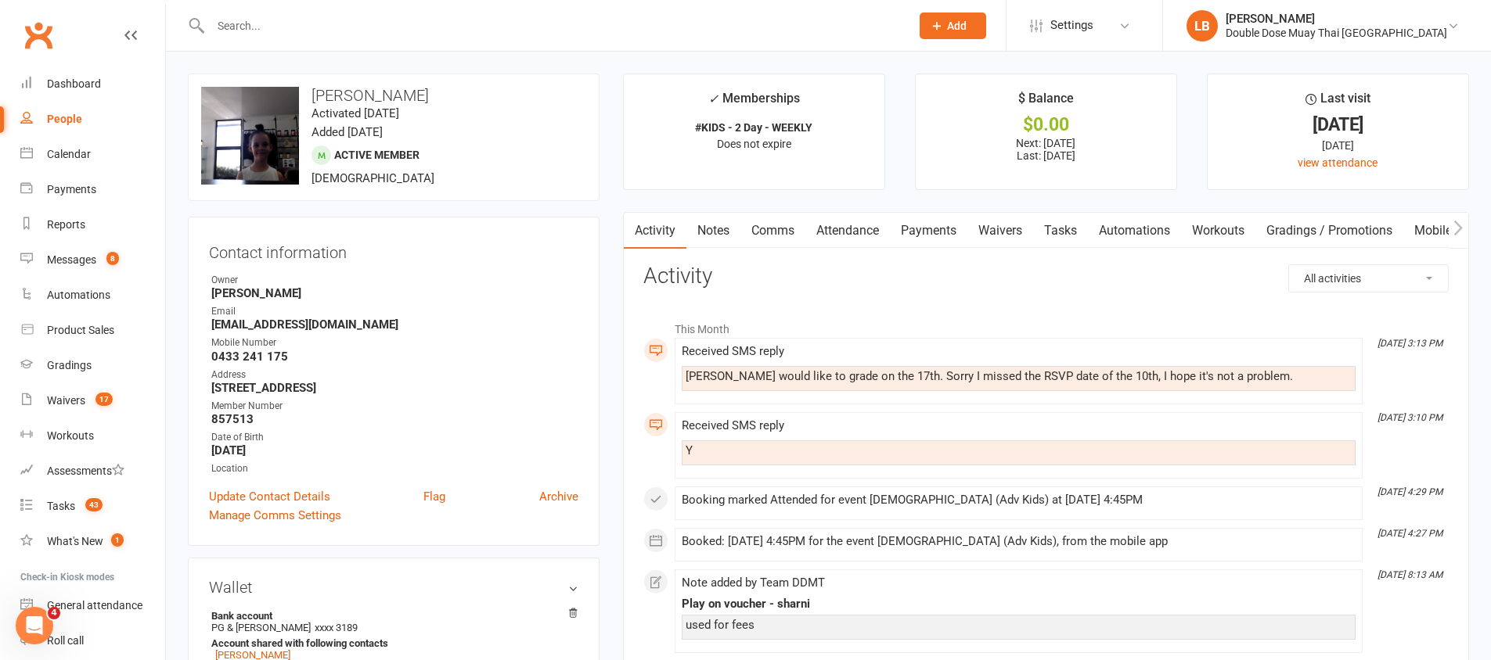
click at [772, 229] on link "Comms" at bounding box center [772, 231] width 65 height 36
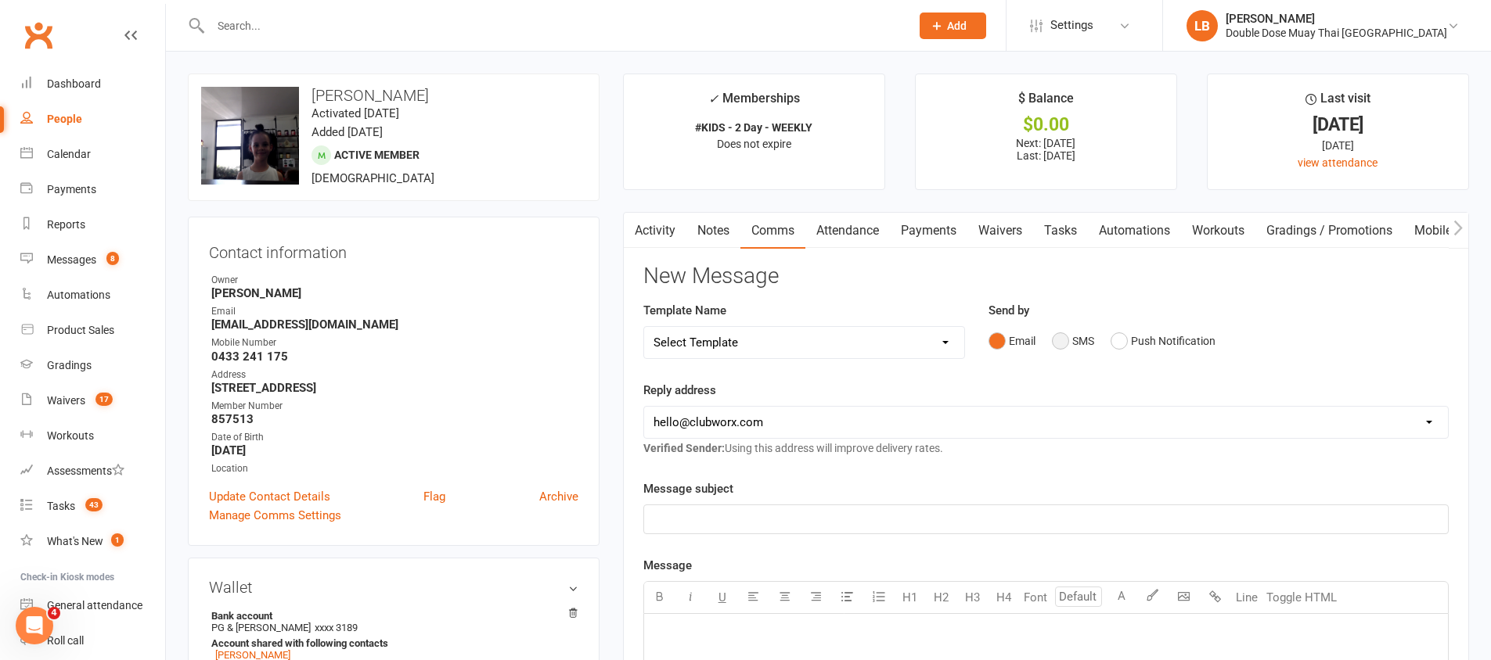
click at [1064, 345] on button "SMS" at bounding box center [1073, 341] width 42 height 30
drag, startPoint x: 1064, startPoint y: 345, endPoint x: 1054, endPoint y: 348, distance: 10.6
click at [1064, 345] on button "SMS" at bounding box center [1073, 341] width 42 height 30
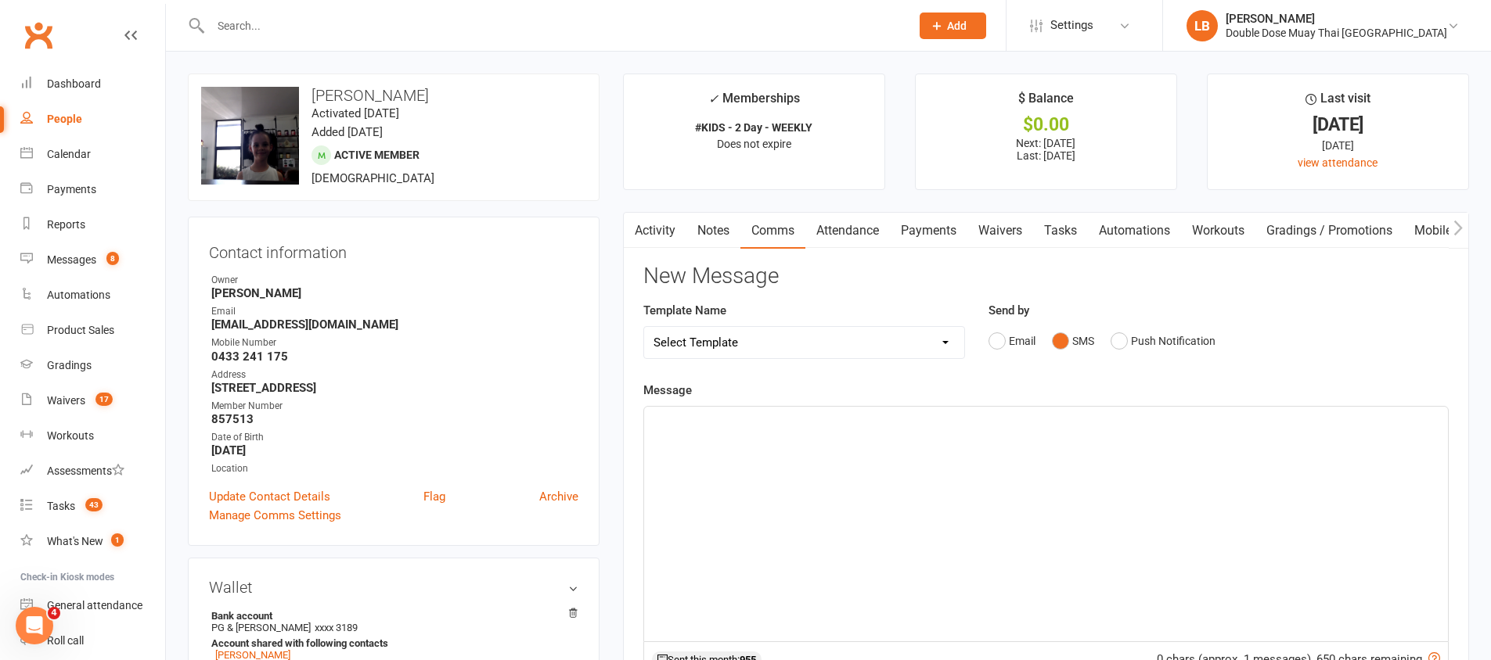
click at [952, 438] on div "﻿" at bounding box center [1046, 524] width 804 height 235
click at [948, 439] on div "﻿" at bounding box center [1046, 524] width 804 height 235
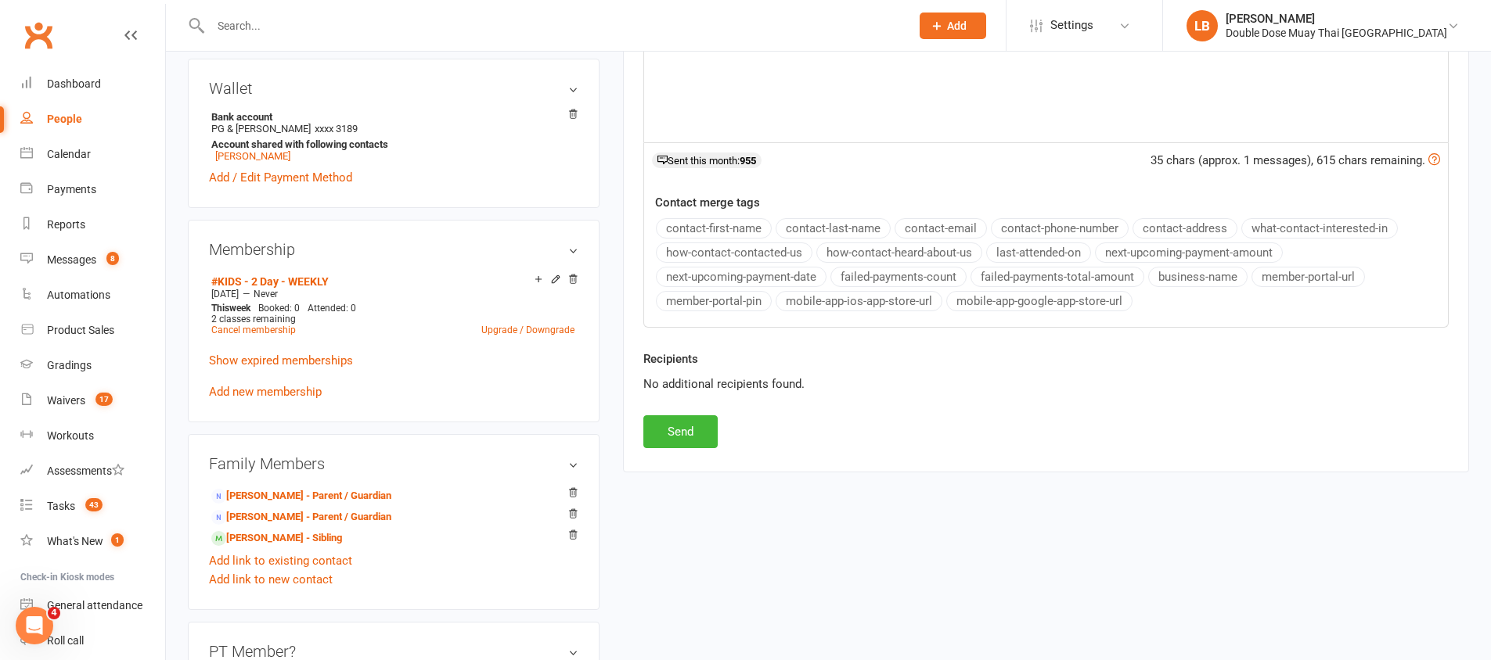
scroll to position [656, 0]
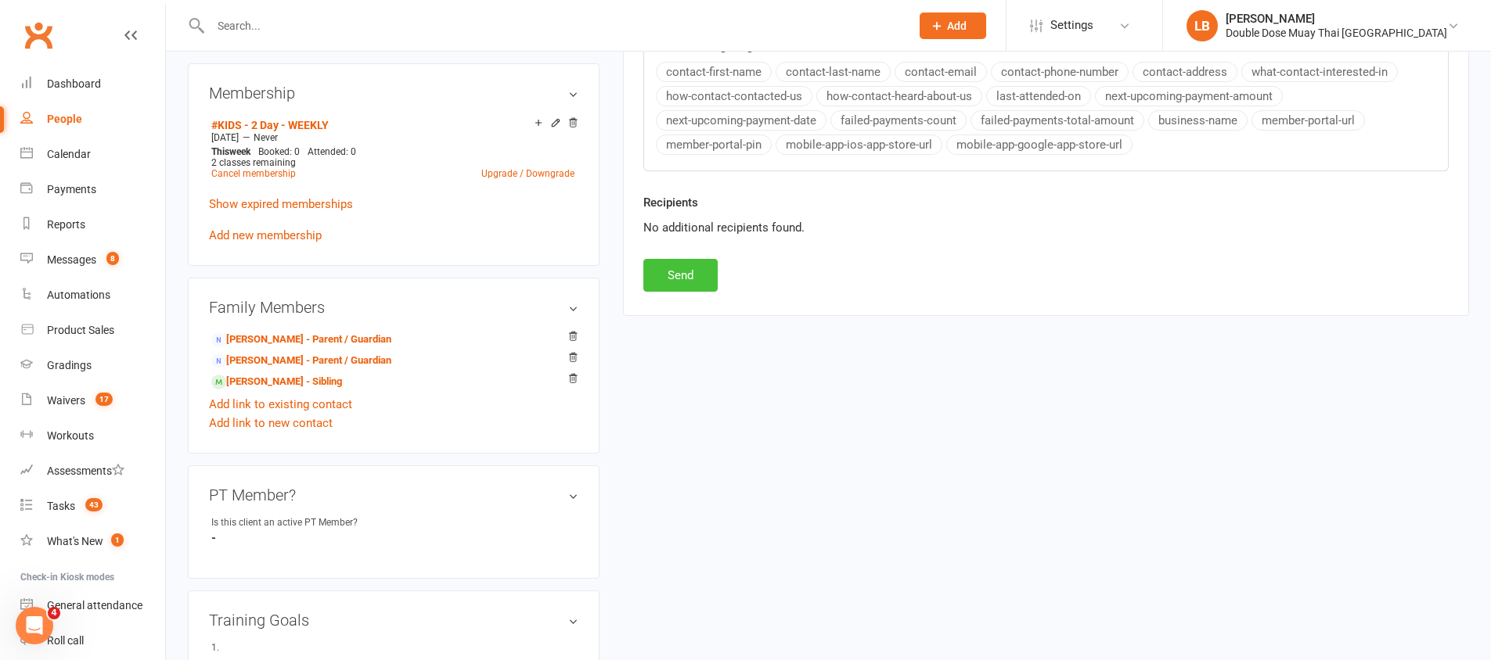
click at [697, 281] on button "Send" at bounding box center [680, 275] width 74 height 33
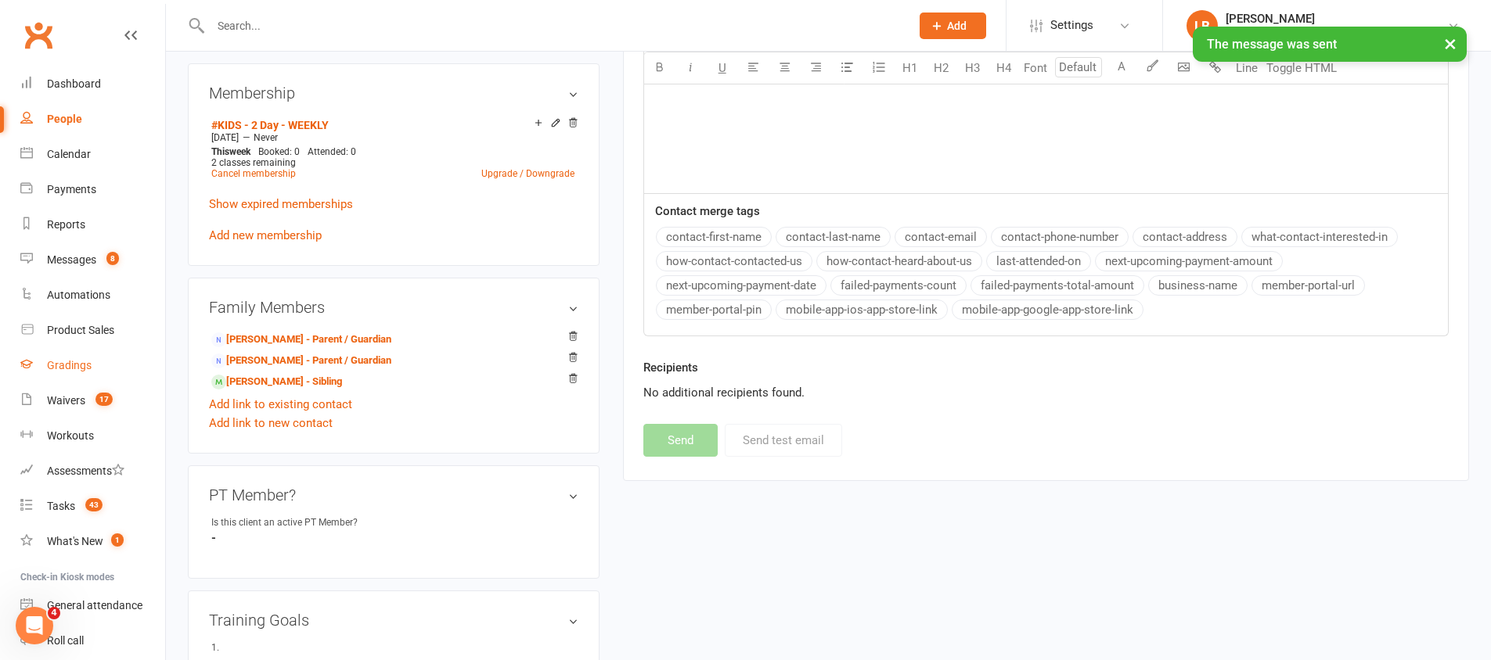
click at [81, 367] on div "Gradings" at bounding box center [69, 365] width 45 height 13
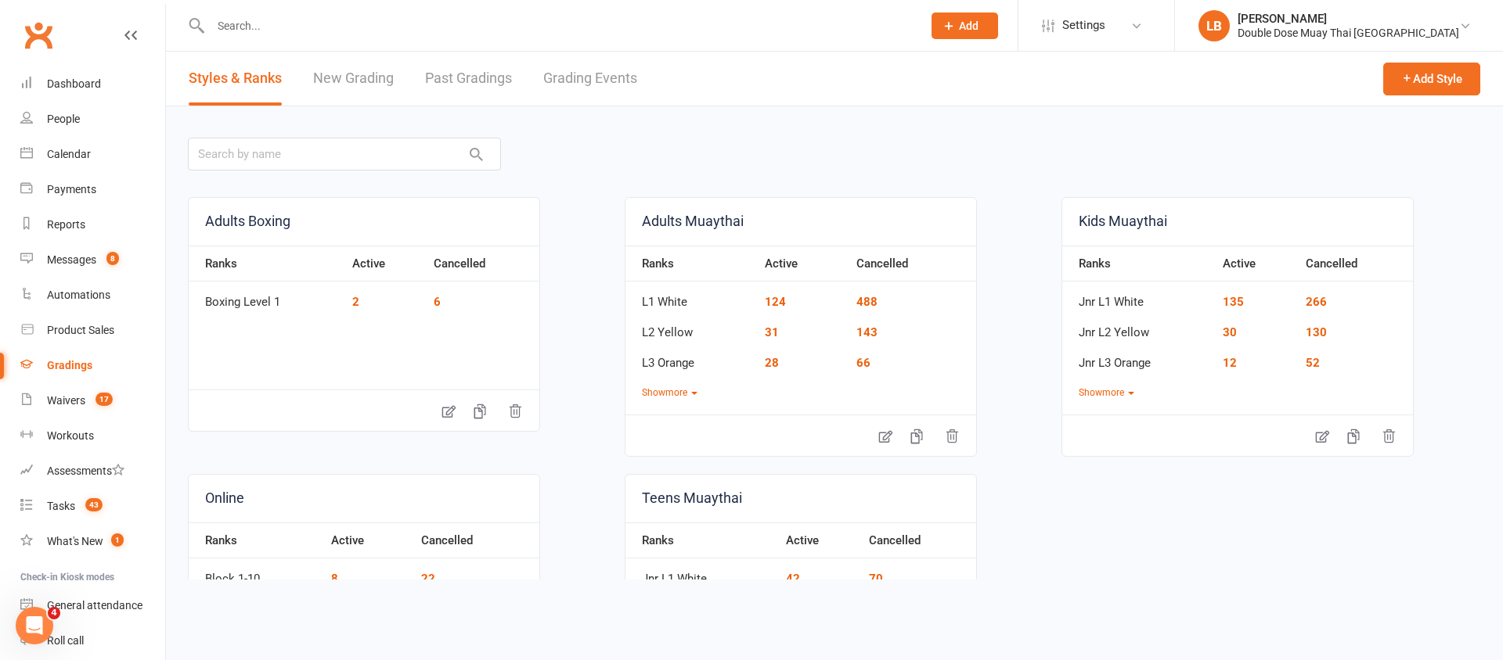
click at [612, 88] on link "Grading Events" at bounding box center [590, 79] width 94 height 54
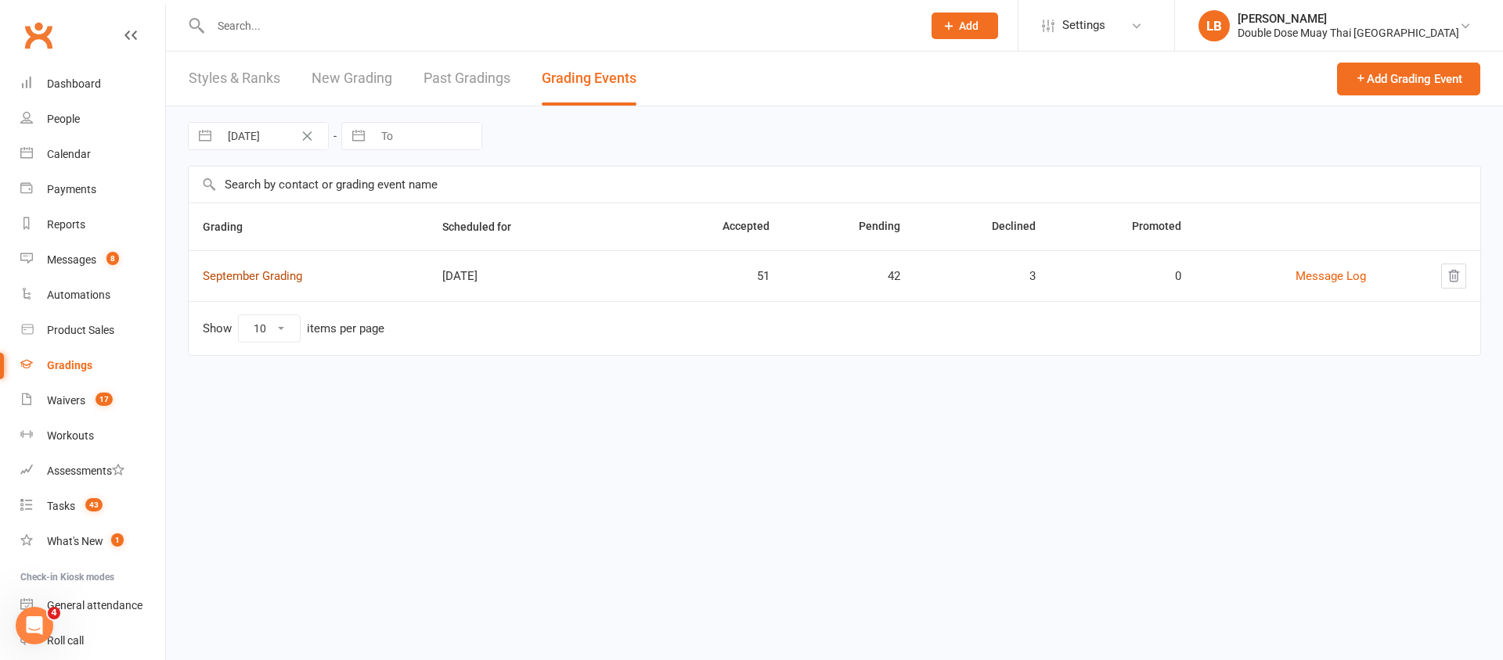
click at [268, 275] on link "September Grading" at bounding box center [252, 276] width 99 height 14
click at [0, 0] on div "Loading" at bounding box center [0, 0] width 0 height 0
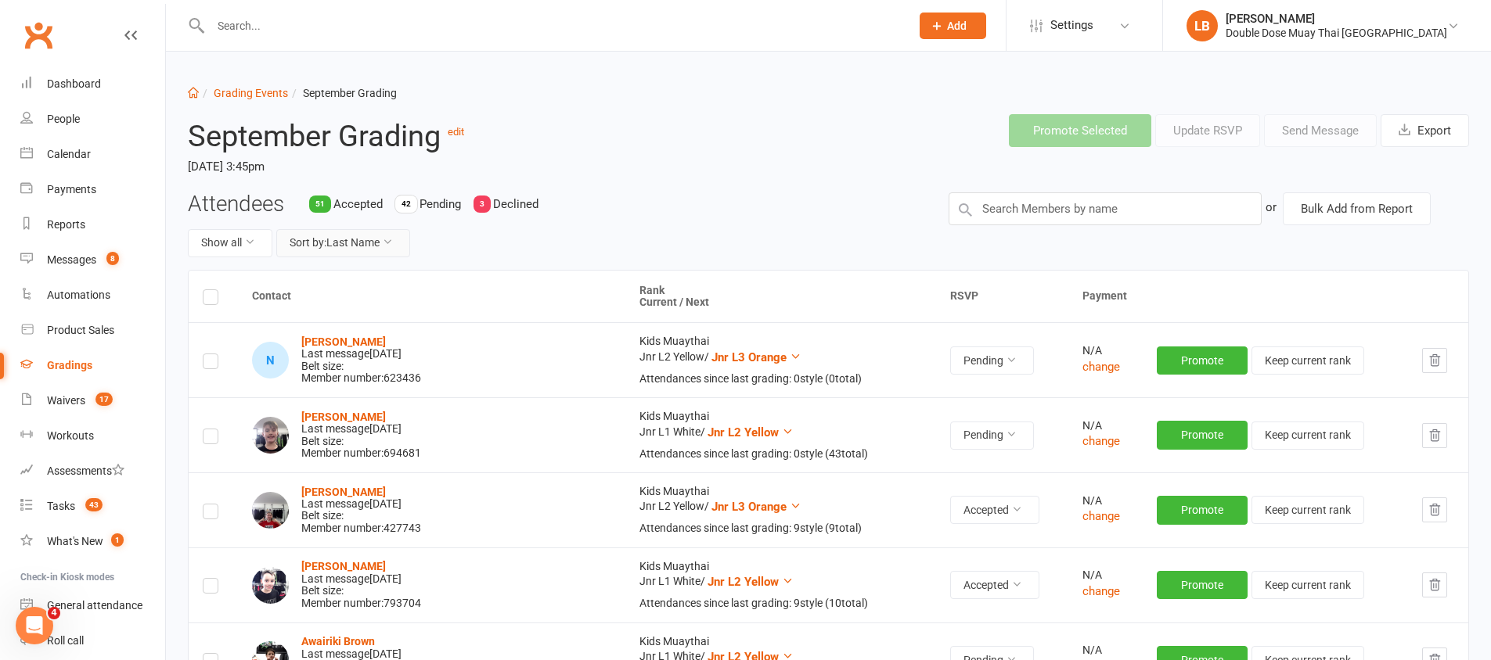
click at [377, 243] on button "Sort by: Last Name" at bounding box center [343, 243] width 134 height 28
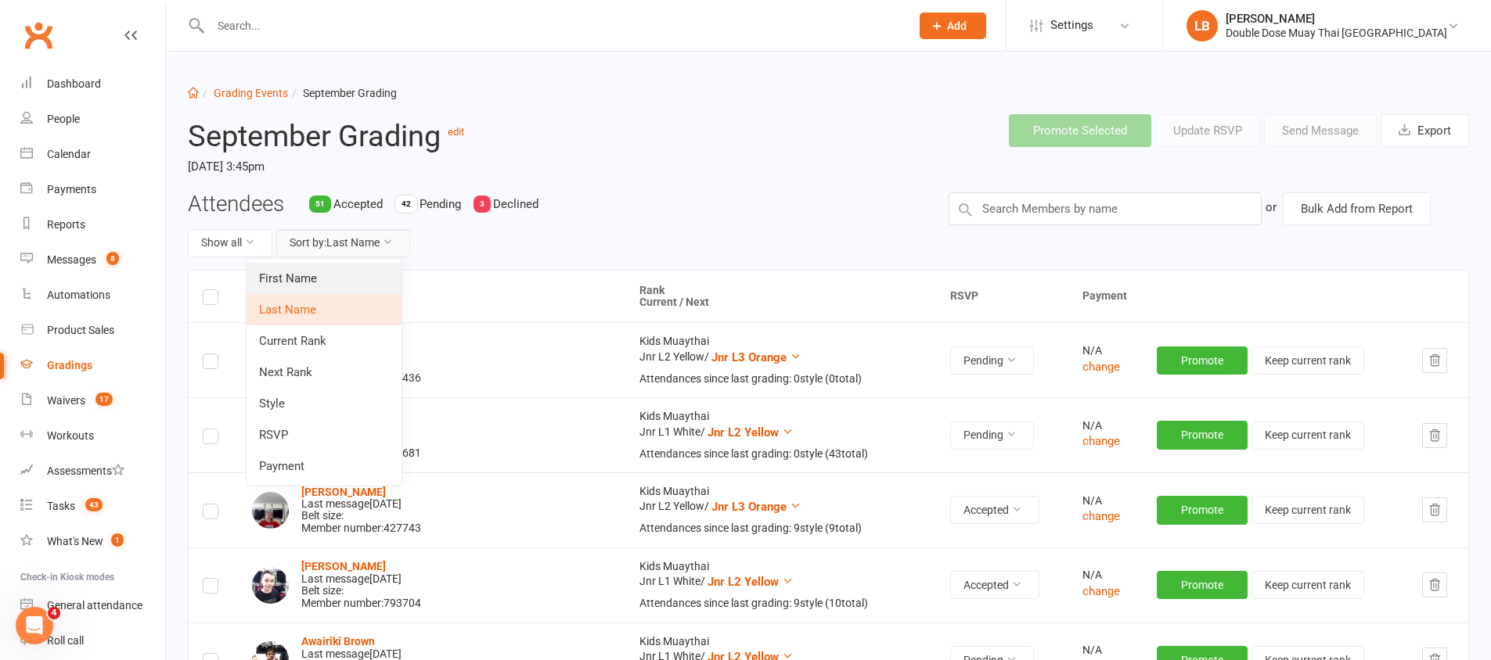
scroll to position [3, 0]
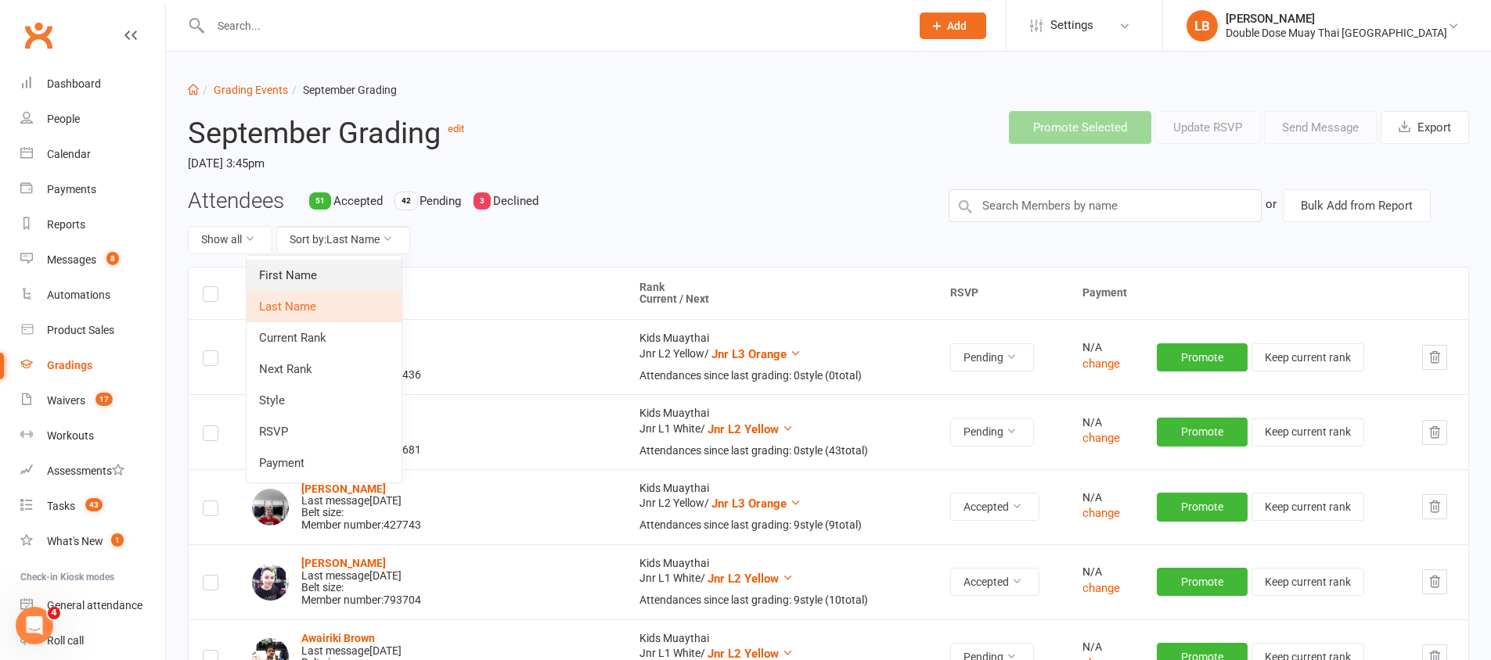
click at [285, 271] on link "First Name" at bounding box center [324, 275] width 155 height 31
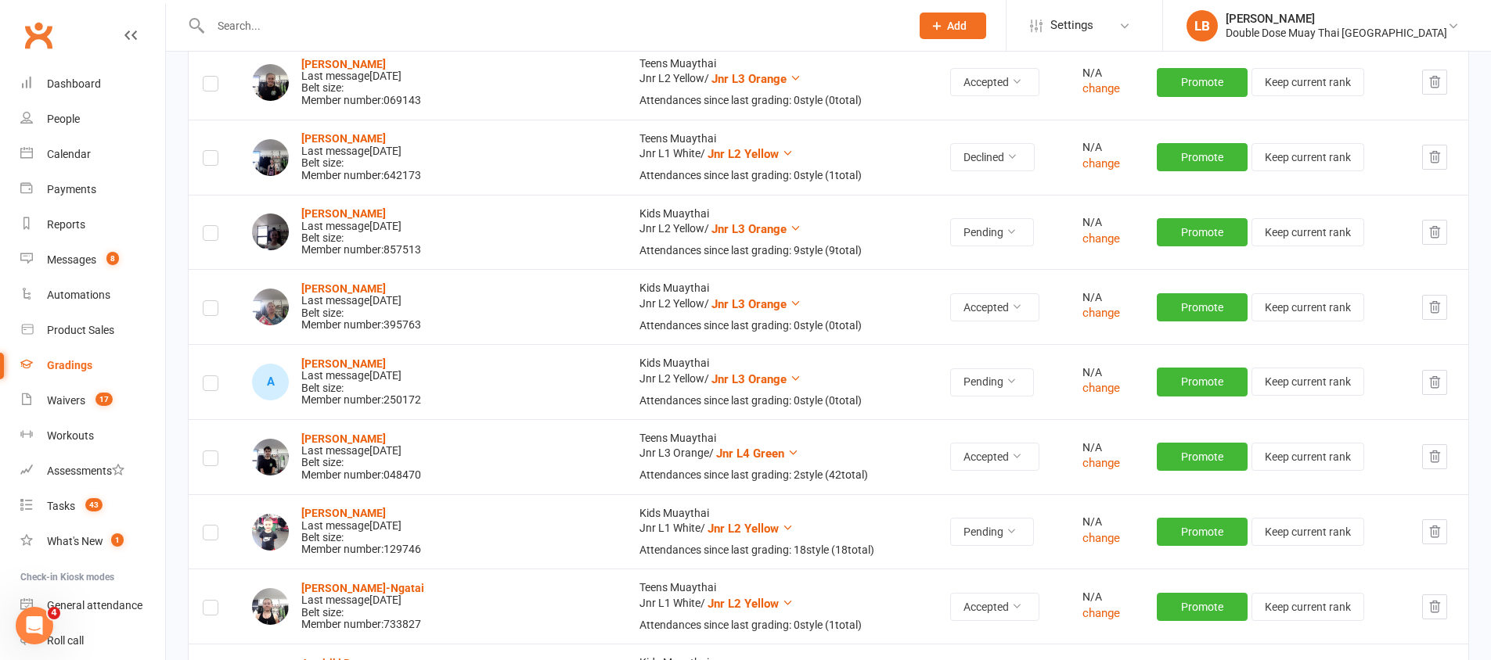
scroll to position [425, 0]
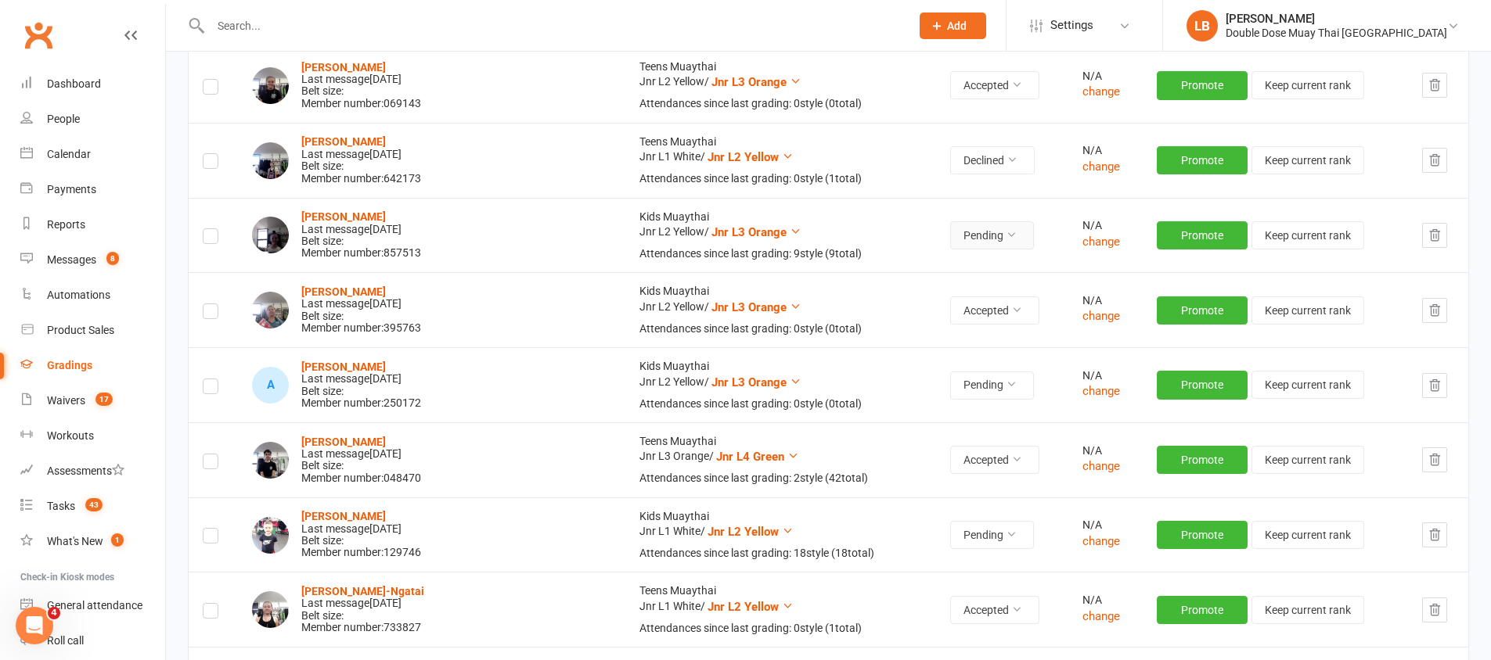
click at [950, 238] on button "Pending" at bounding box center [992, 235] width 84 height 28
click at [852, 273] on link "Accepted" at bounding box center [879, 270] width 155 height 31
click at [89, 254] on div "Messages" at bounding box center [71, 260] width 49 height 13
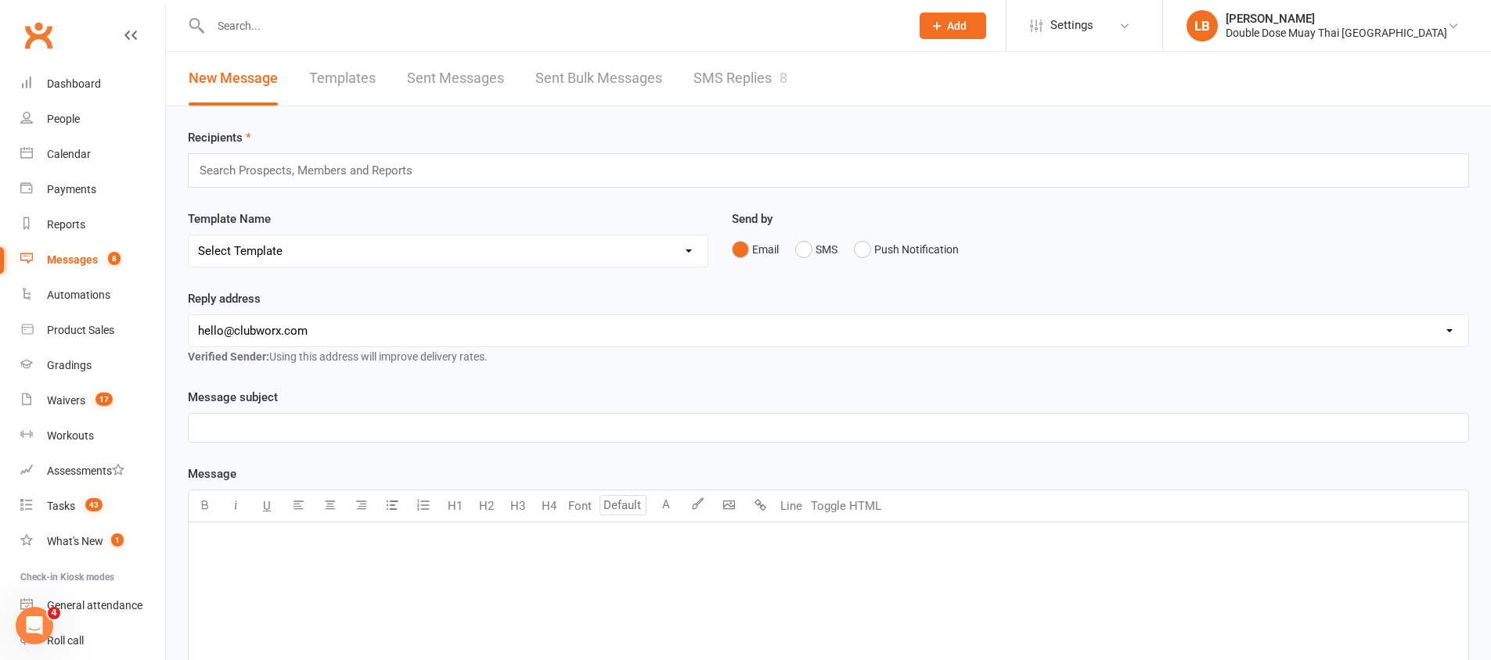
click at [734, 45] on div at bounding box center [543, 25] width 711 height 51
click at [757, 73] on link "SMS Replies 8" at bounding box center [740, 79] width 94 height 54
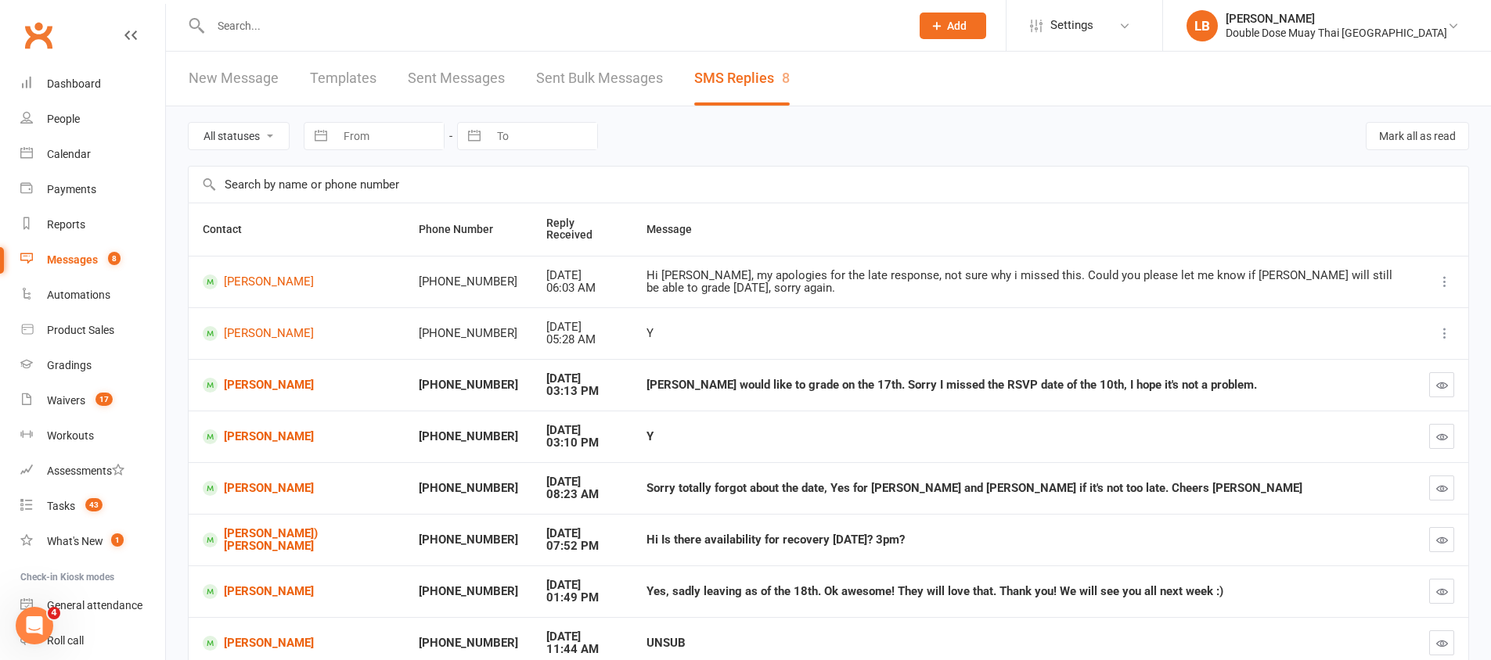
click at [1440, 382] on icon "button" at bounding box center [1442, 386] width 12 height 12
click at [1437, 443] on button "button" at bounding box center [1441, 436] width 25 height 25
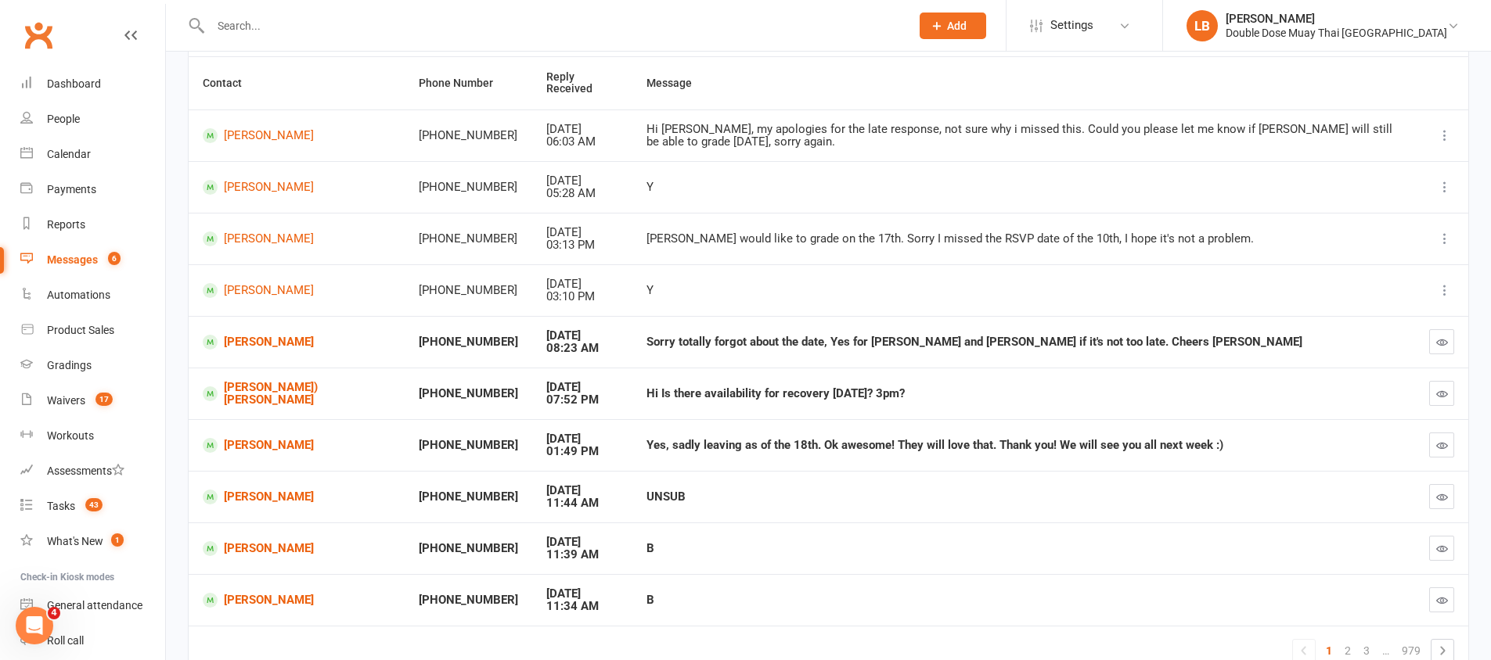
scroll to position [171, 0]
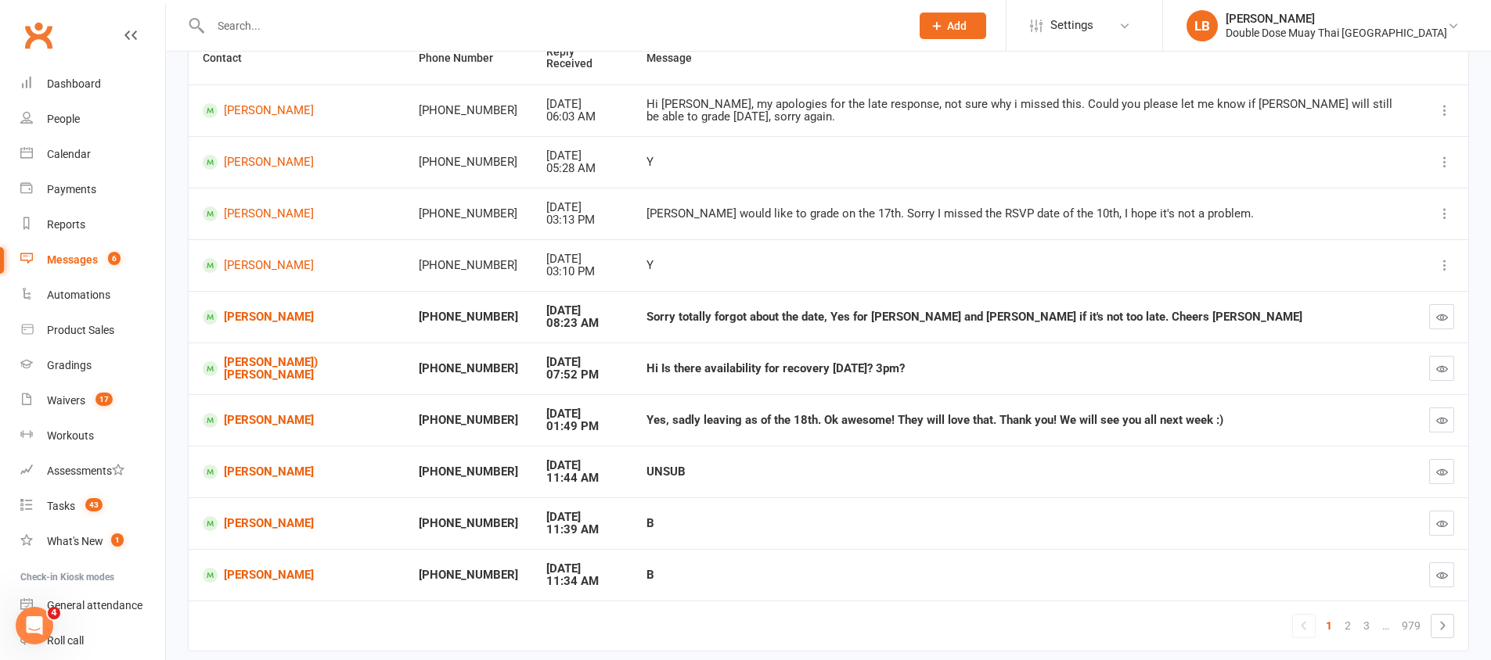
drag, startPoint x: 996, startPoint y: 303, endPoint x: 1145, endPoint y: 313, distance: 149.0
click at [1117, 308] on td "Sorry totally forgot about the date, Yes for [PERSON_NAME] and [PERSON_NAME] if…" at bounding box center [1023, 317] width 783 height 52
click at [1434, 313] on button "button" at bounding box center [1441, 316] width 25 height 25
click at [92, 375] on link "Gradings" at bounding box center [92, 365] width 145 height 35
click at [92, 375] on ui-view "Prospect Member Non-attending contact Class / event Appointment Grading event T…" at bounding box center [745, 264] width 1491 height 863
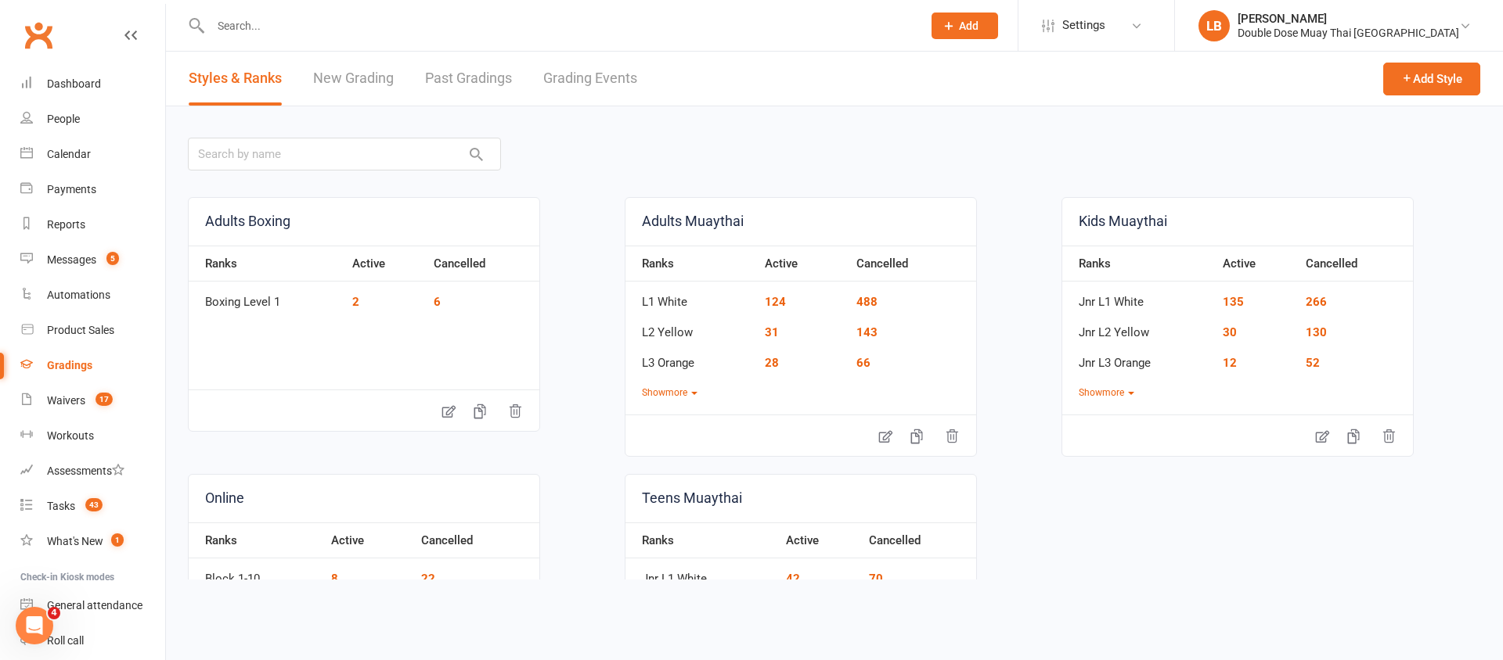
click at [585, 87] on link "Grading Events" at bounding box center [590, 79] width 94 height 54
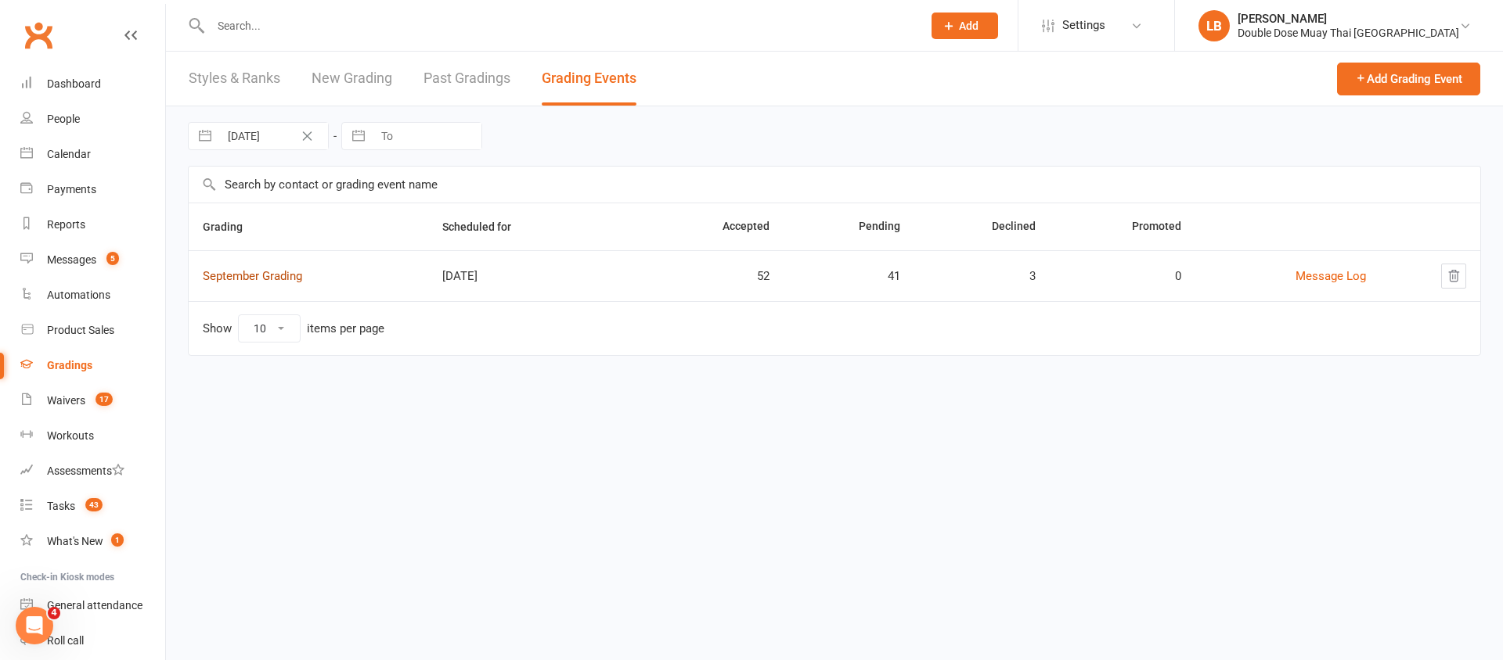
click at [225, 280] on link "September Grading" at bounding box center [252, 276] width 99 height 14
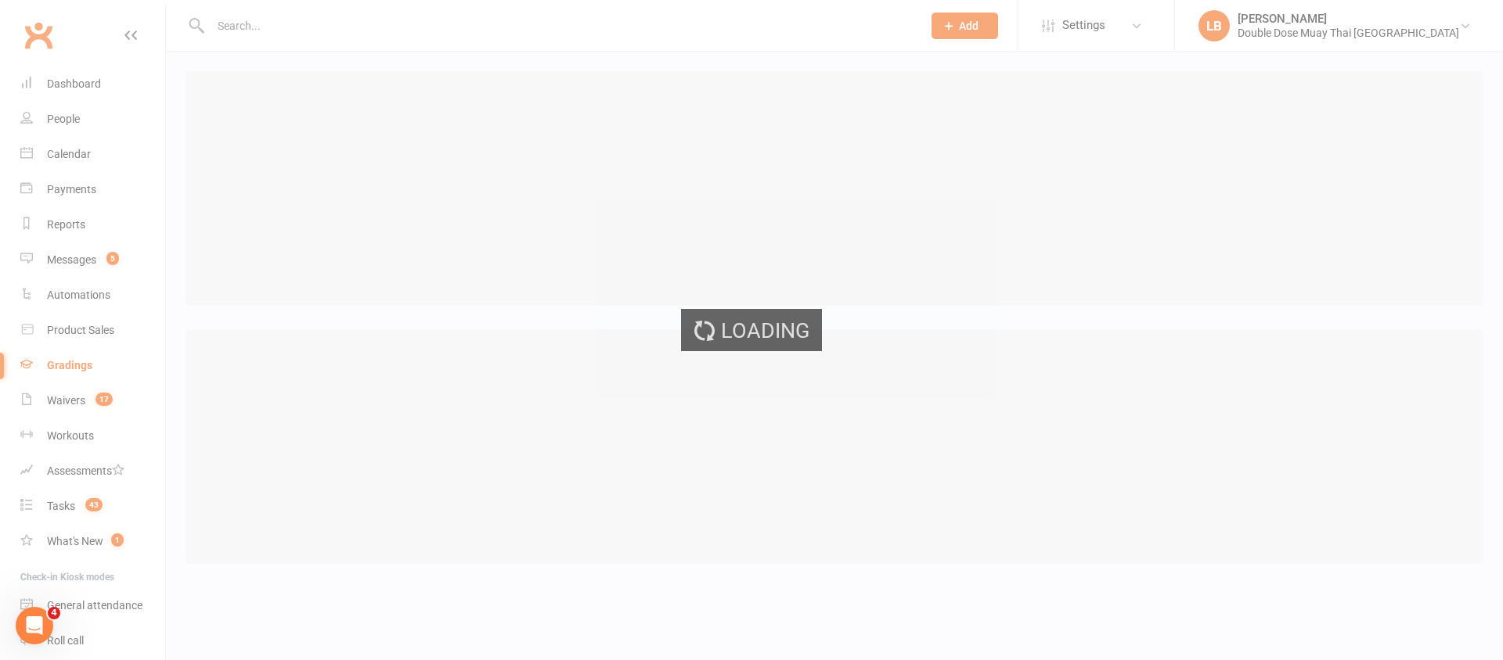
click at [225, 280] on div "Loading" at bounding box center [751, 330] width 1503 height 660
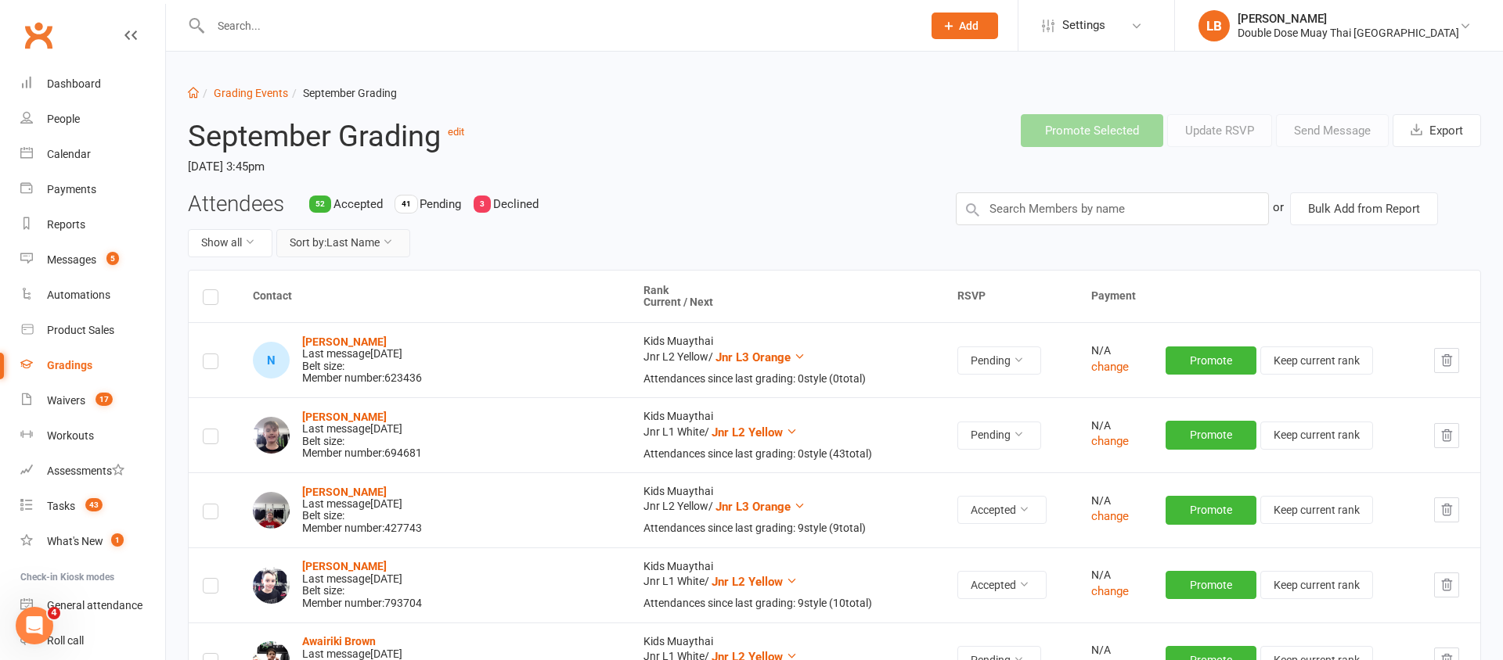
click at [390, 251] on button "Sort by: Last Name" at bounding box center [343, 243] width 134 height 28
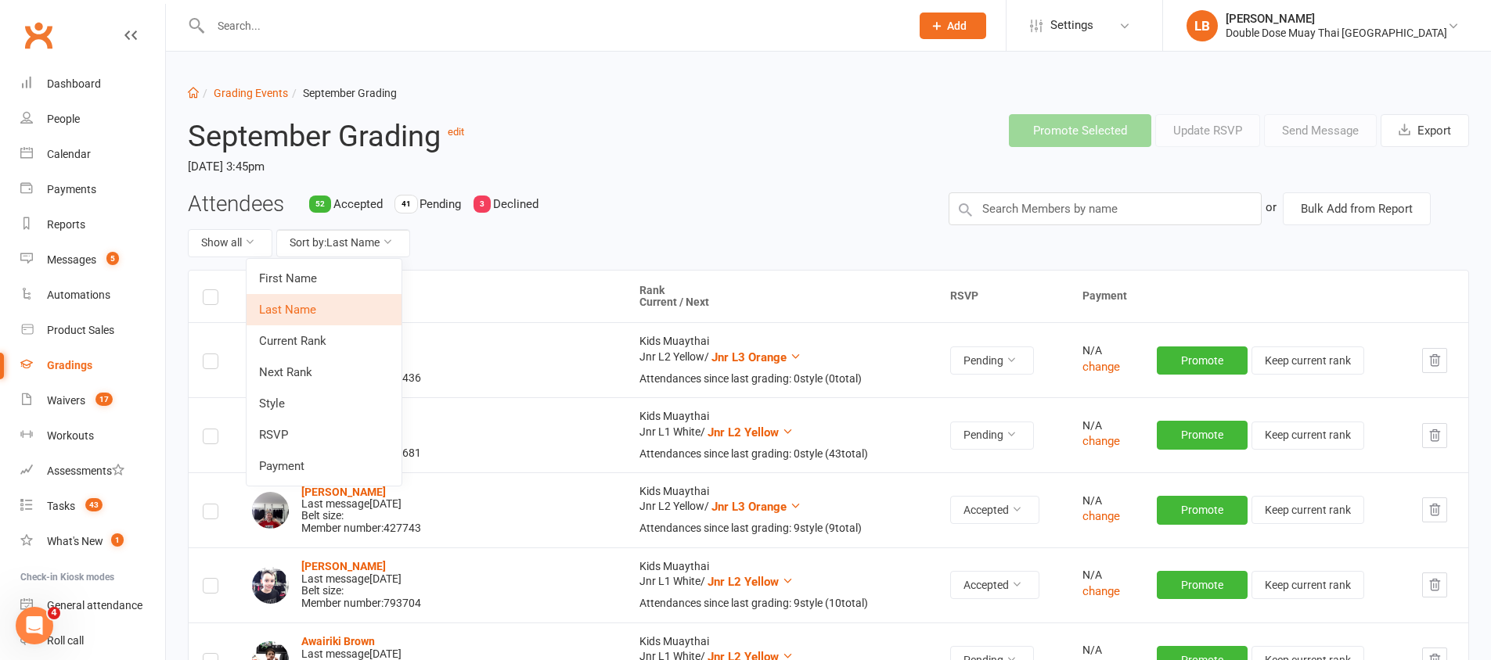
click at [286, 281] on link "First Name" at bounding box center [324, 278] width 155 height 31
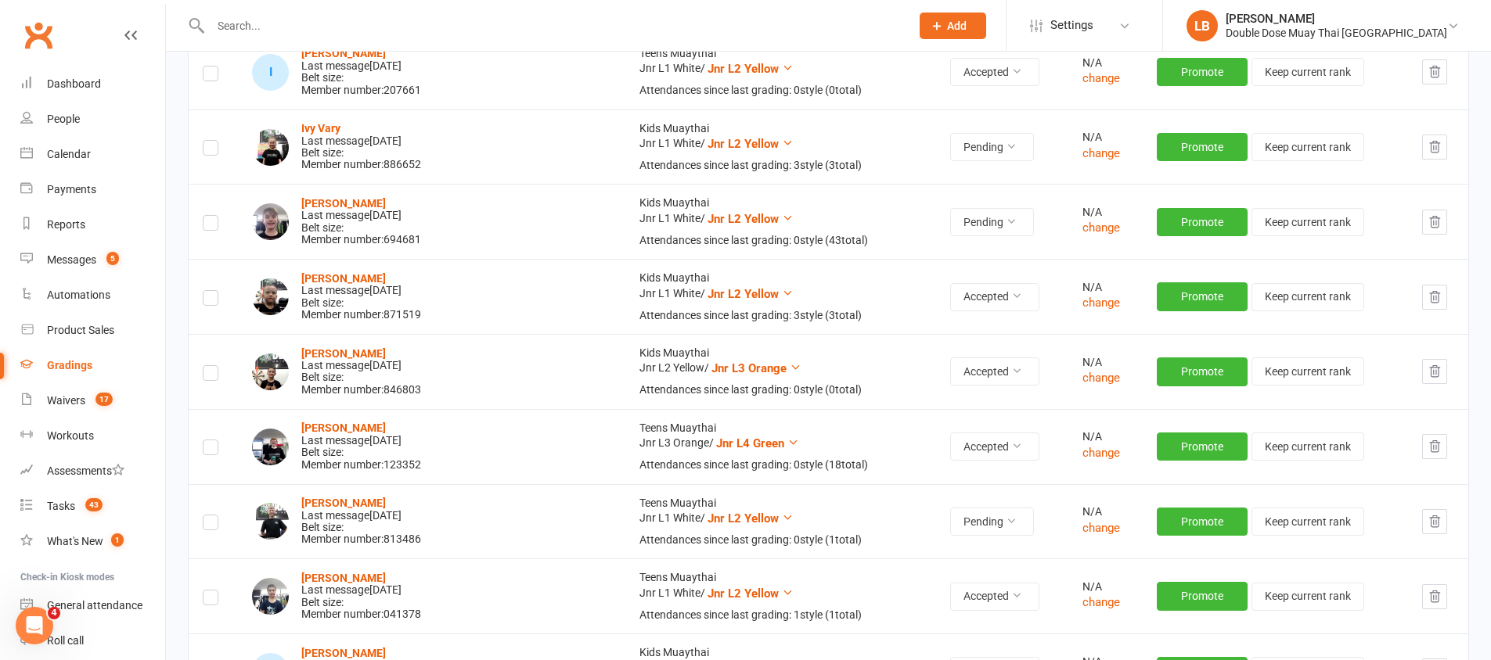
scroll to position [4188, 0]
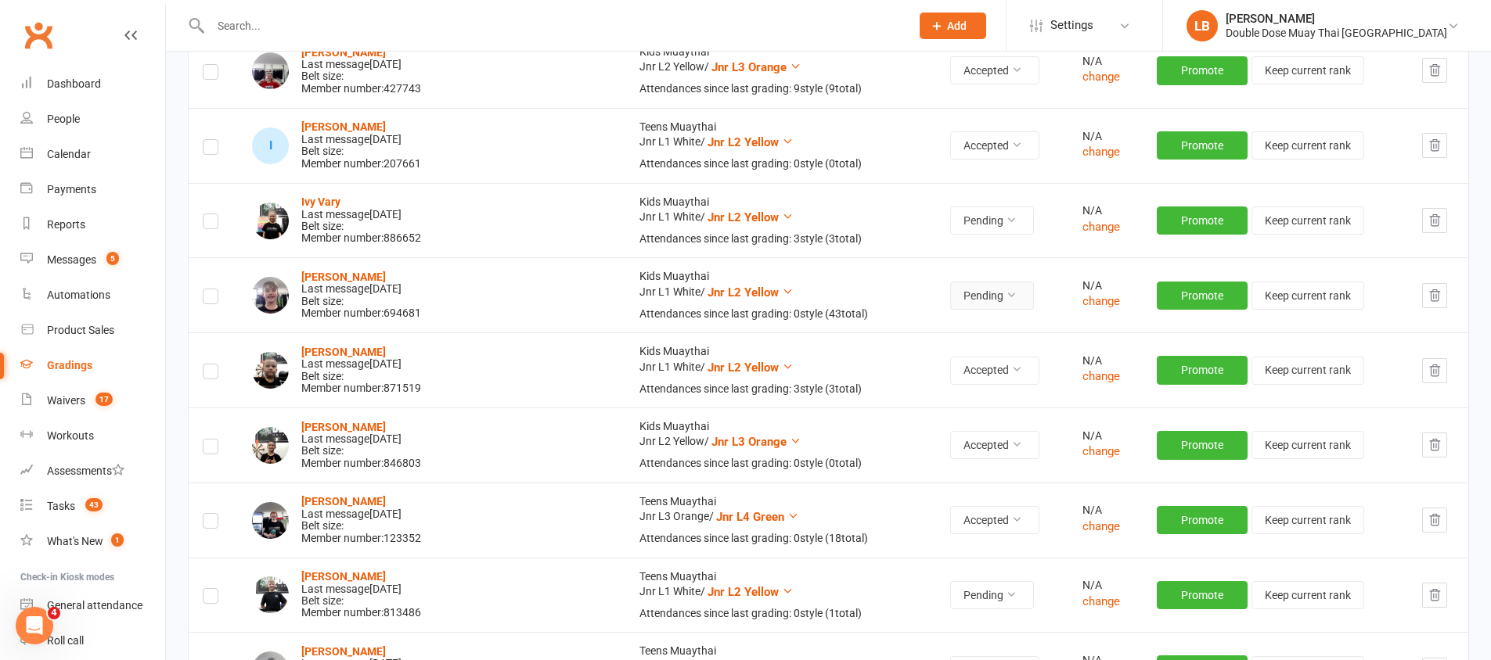
click at [950, 299] on button "Pending" at bounding box center [992, 296] width 84 height 28
click at [844, 336] on link "Accepted" at bounding box center [879, 330] width 155 height 31
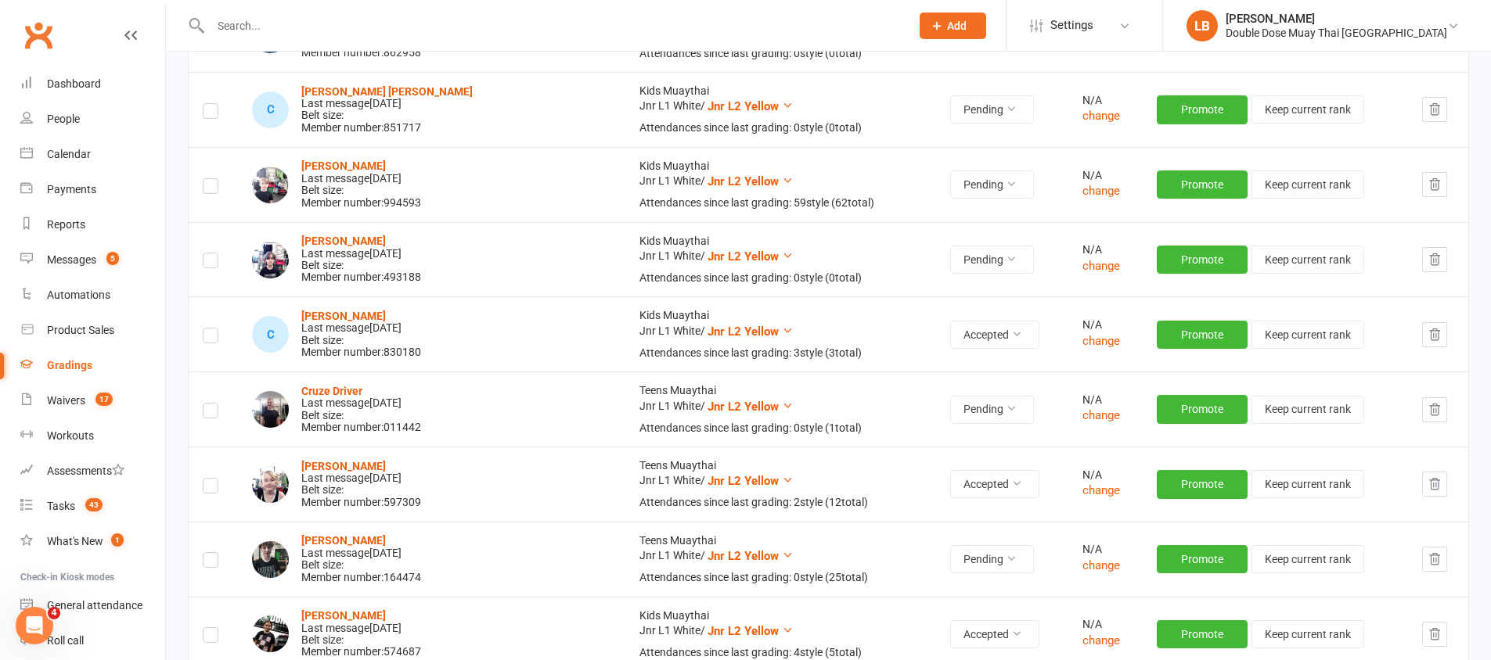
scroll to position [2411, 0]
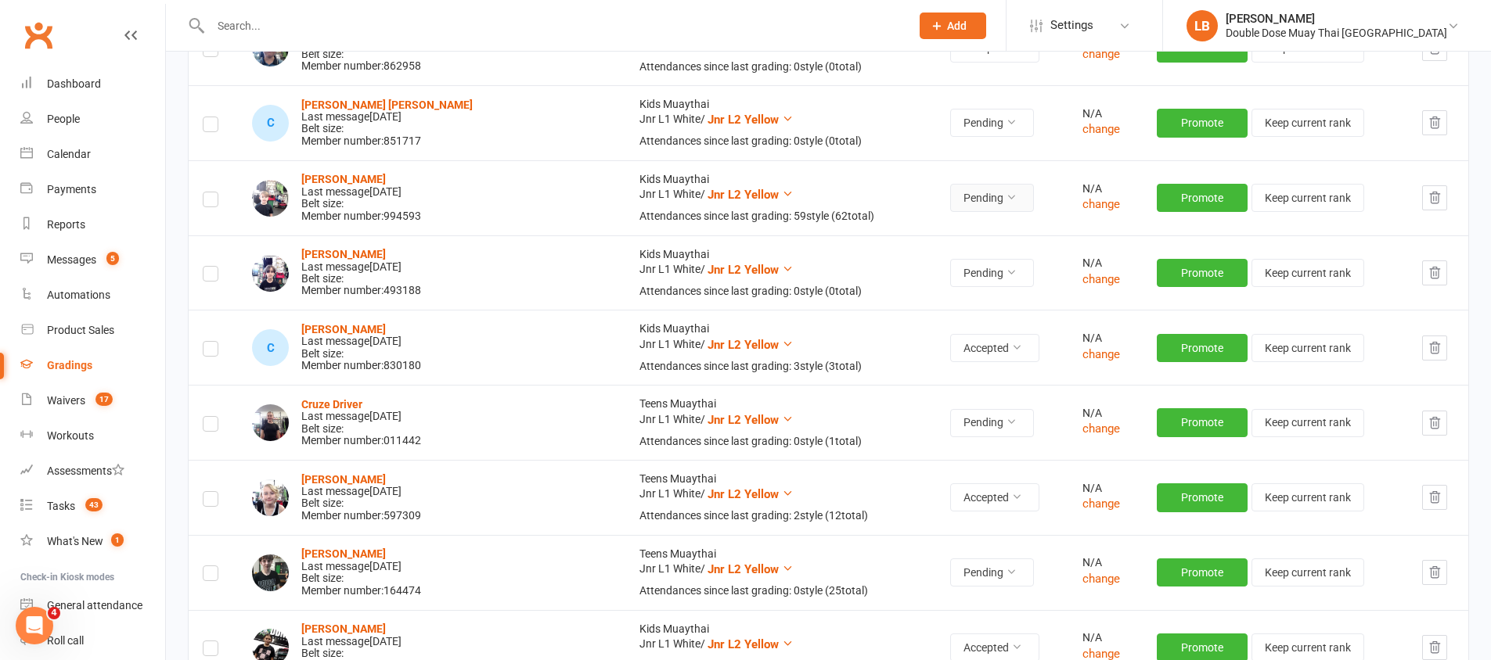
click at [950, 191] on button "Pending" at bounding box center [992, 198] width 84 height 28
click at [850, 227] on link "Accepted" at bounding box center [879, 233] width 155 height 31
click at [71, 257] on div "Messages" at bounding box center [71, 260] width 49 height 13
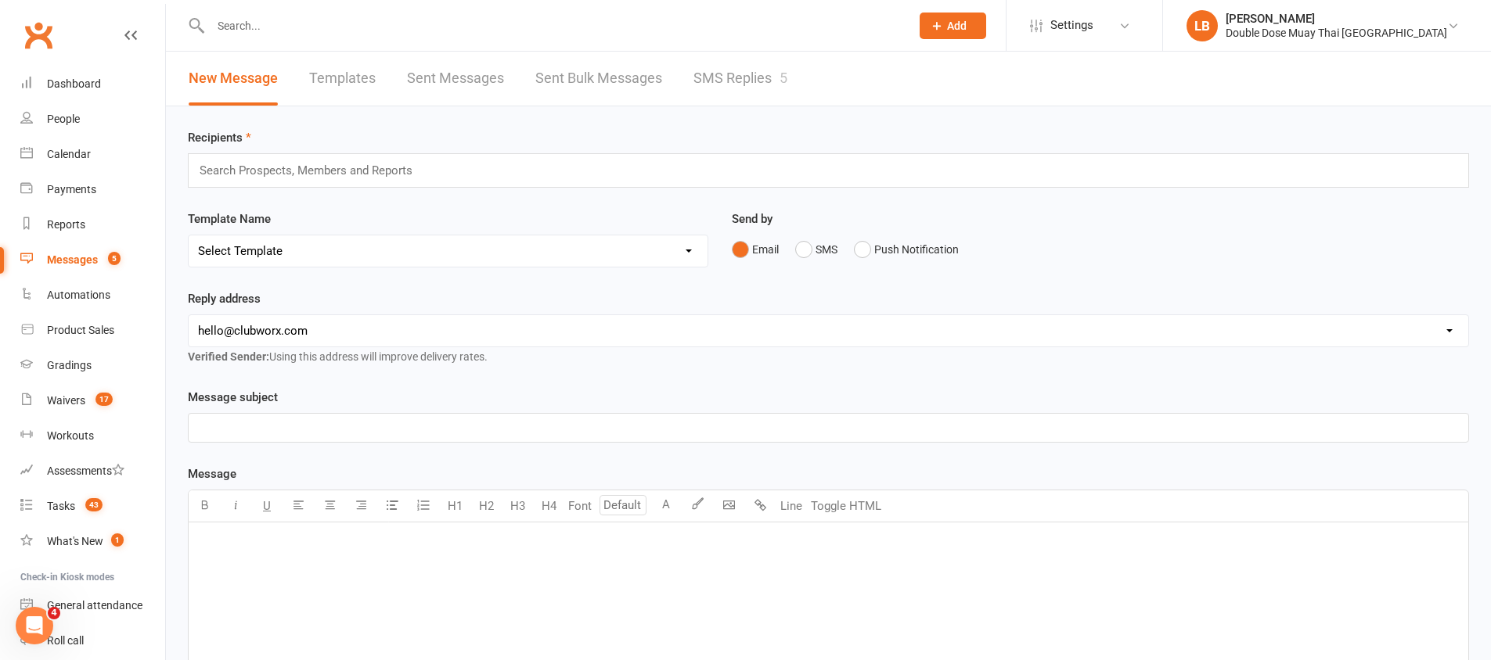
click at [741, 81] on link "SMS Replies 5" at bounding box center [740, 79] width 94 height 54
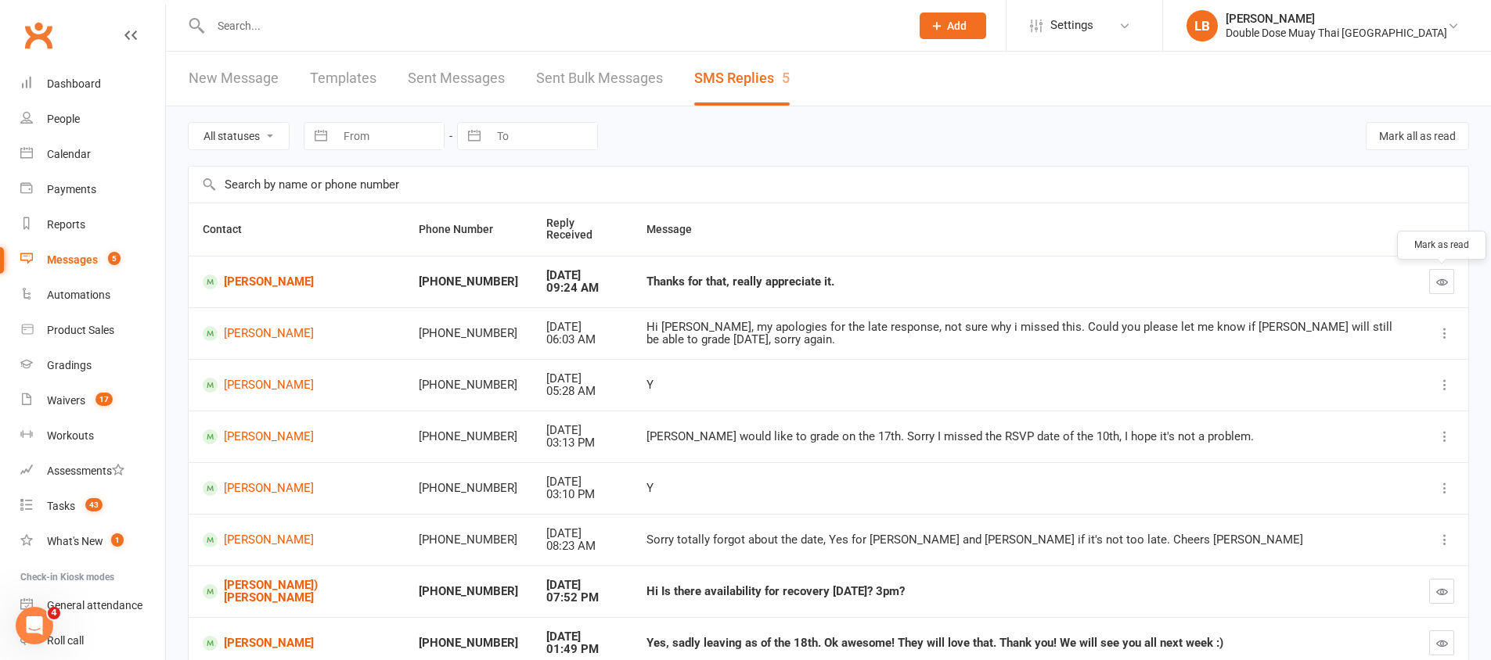
click at [1442, 279] on icon "button" at bounding box center [1442, 282] width 12 height 12
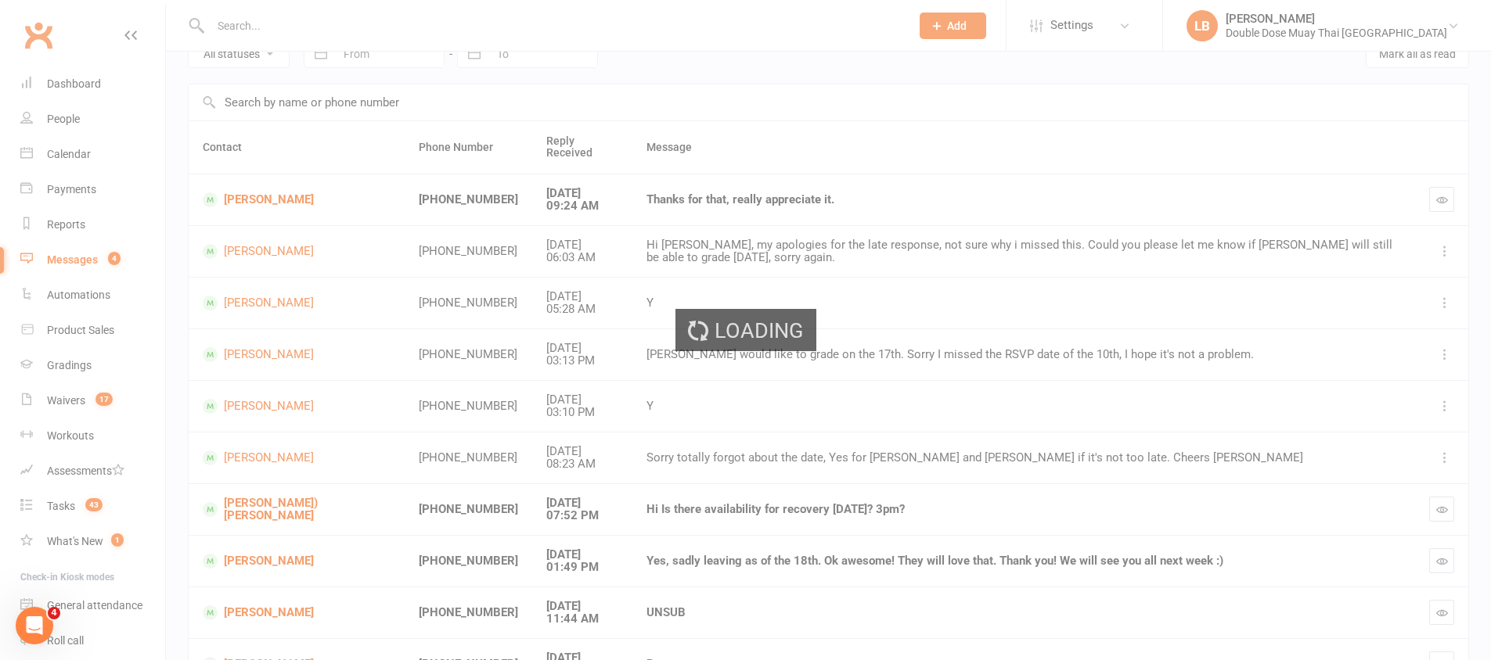
scroll to position [229, 0]
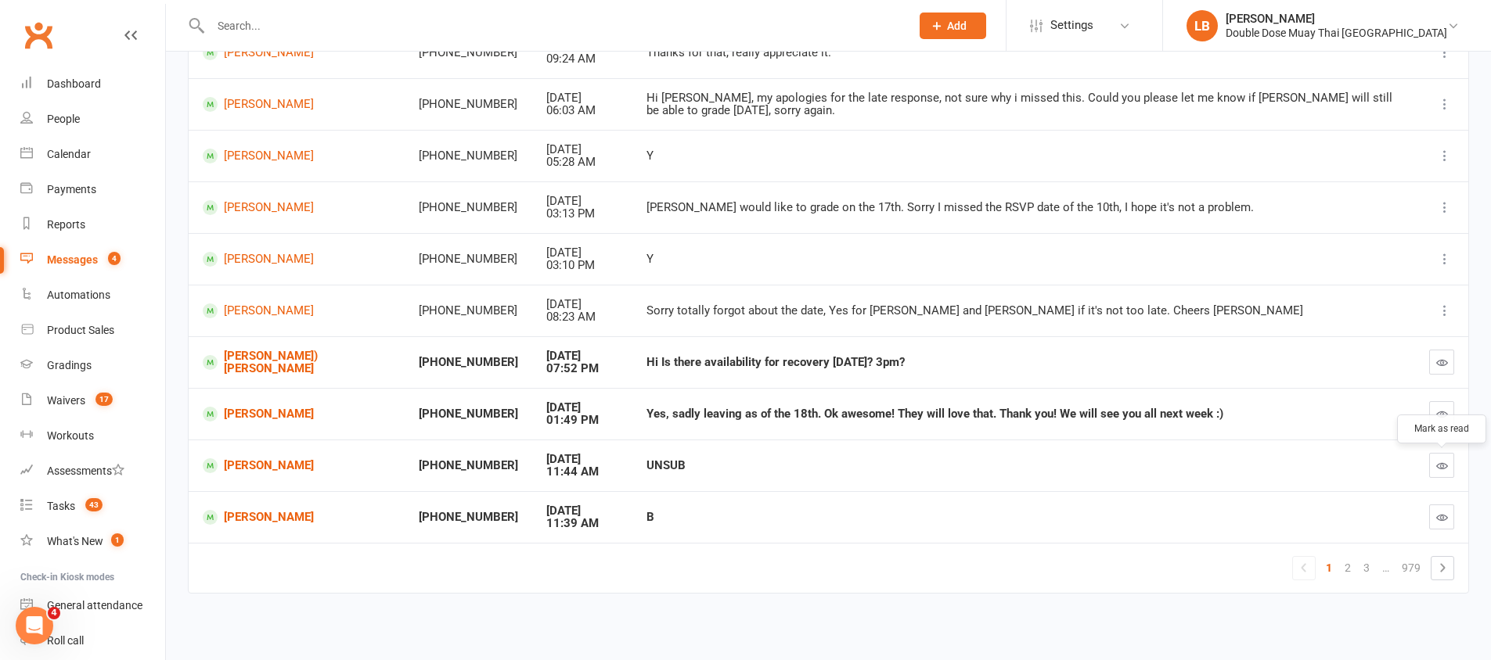
click at [1436, 473] on button "button" at bounding box center [1441, 465] width 25 height 25
click at [646, 412] on div "Yes, sadly leaving as of the 18th. Ok awesome! They will love that. Thank you! …" at bounding box center [1023, 414] width 754 height 13
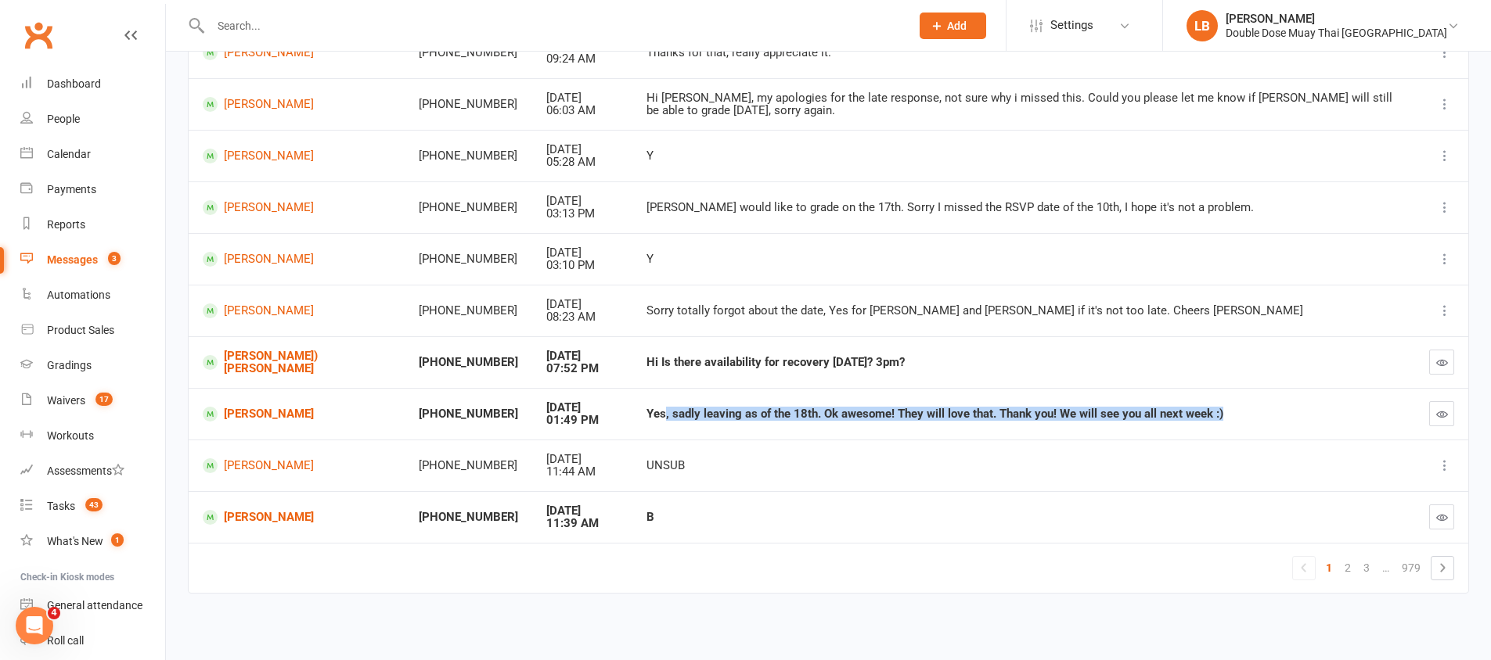
drag, startPoint x: 614, startPoint y: 413, endPoint x: 959, endPoint y: 425, distance: 346.1
click at [958, 426] on td "Yes, sadly leaving as of the 18th. Ok awesome! They will love that. Thank you! …" at bounding box center [1023, 414] width 783 height 52
click at [959, 425] on td "Yes, sadly leaving as of the 18th. Ok awesome! They will love that. Thank you! …" at bounding box center [1023, 414] width 783 height 52
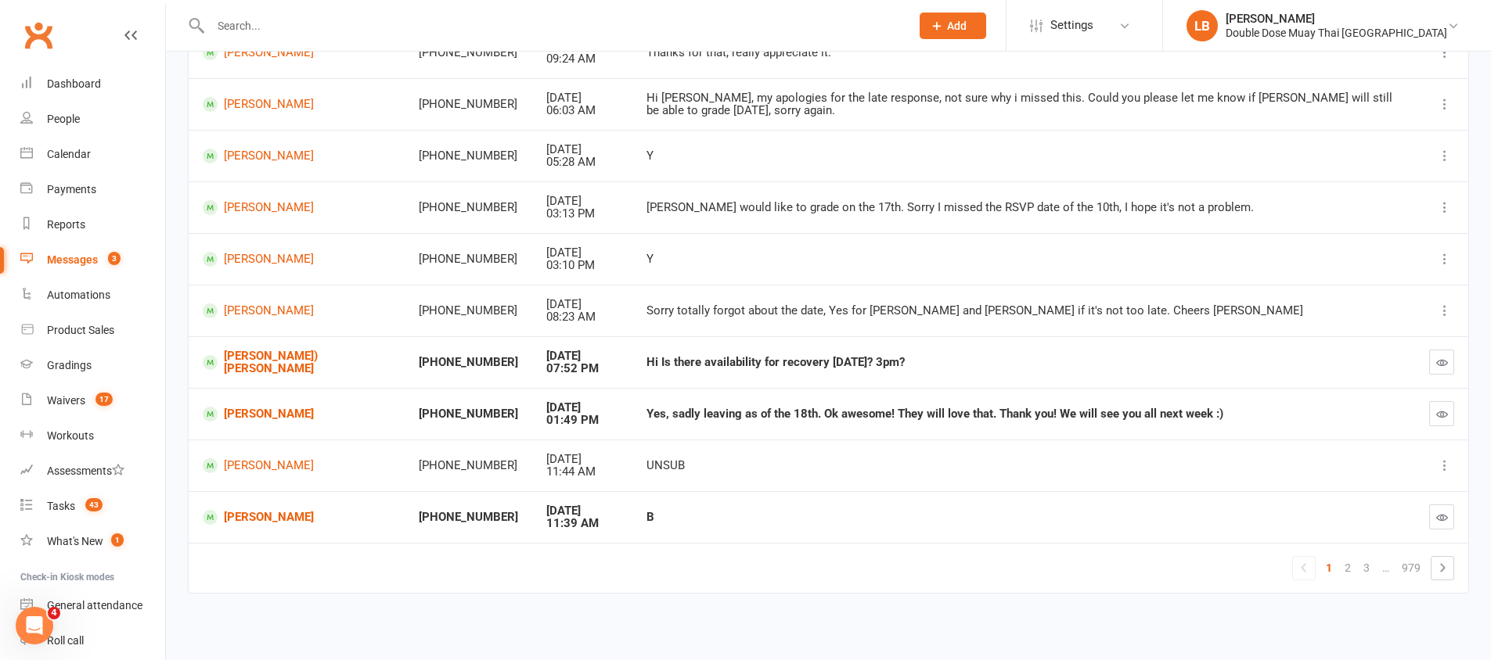
click at [1442, 515] on icon "button" at bounding box center [1442, 518] width 12 height 12
click at [262, 518] on link "[PERSON_NAME]" at bounding box center [297, 517] width 188 height 15
click at [0, 0] on div "Loading" at bounding box center [0, 0] width 0 height 0
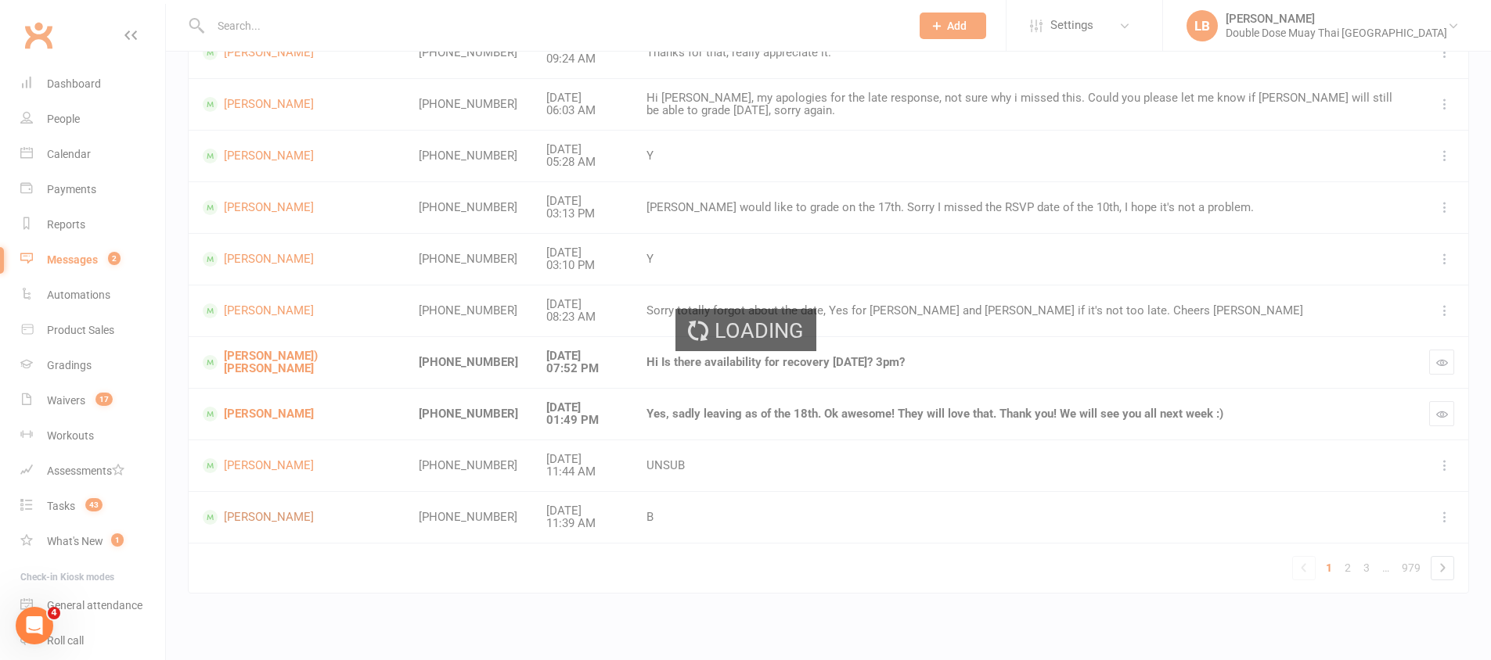
click at [262, 518] on div "Loading" at bounding box center [745, 330] width 1491 height 660
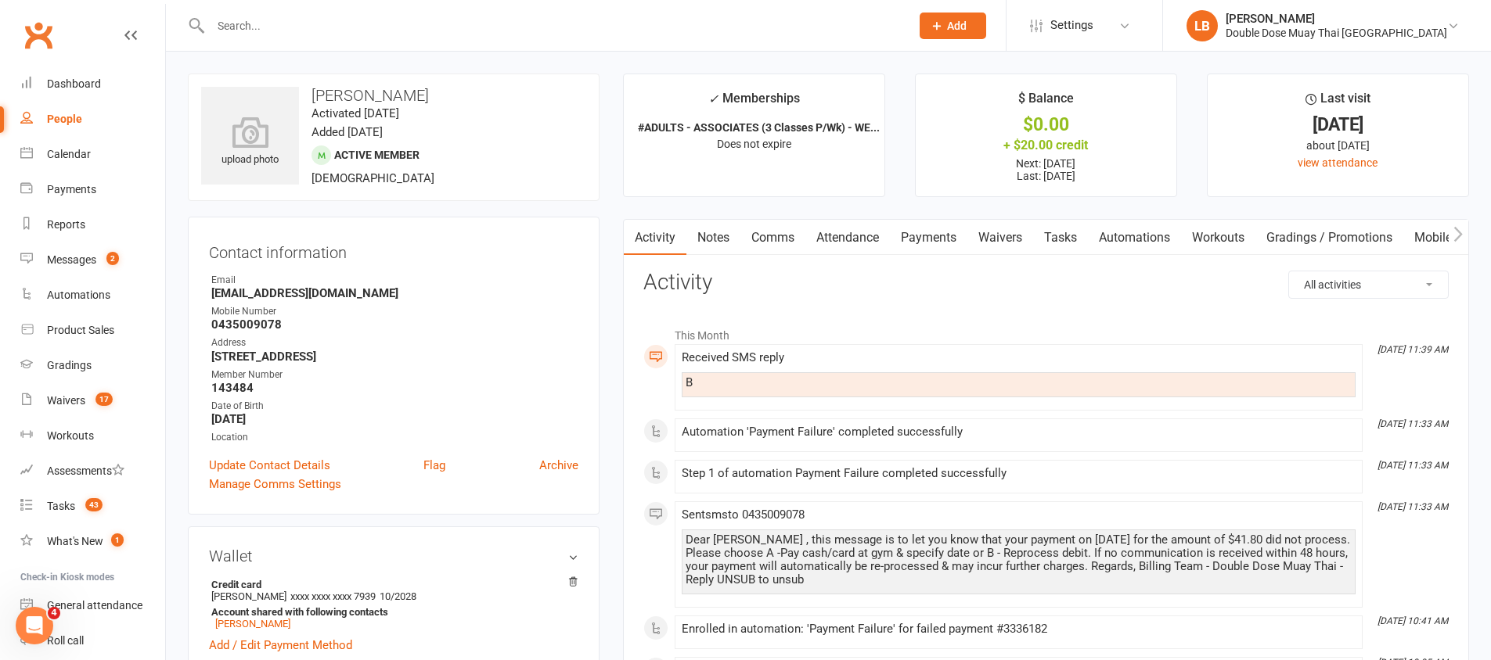
click at [920, 231] on link "Payments" at bounding box center [928, 238] width 77 height 36
click at [0, 0] on div "Loading" at bounding box center [0, 0] width 0 height 0
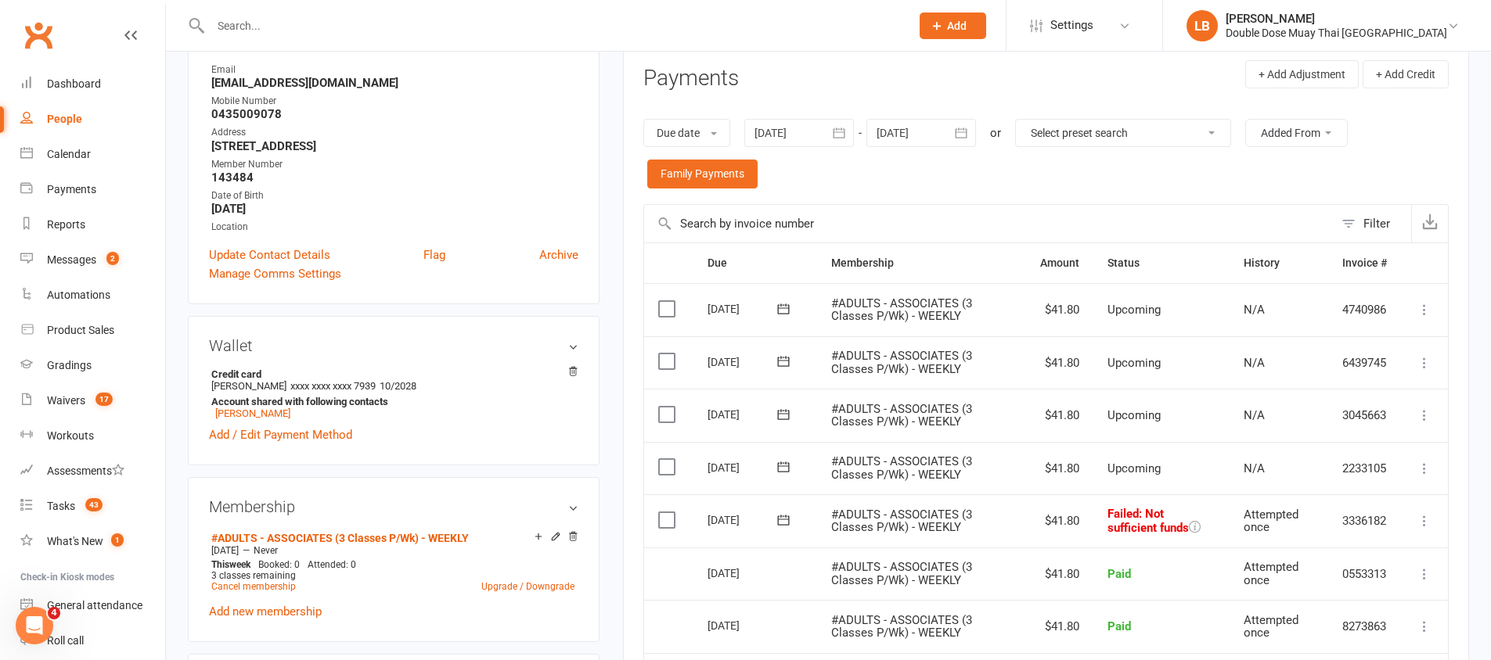
scroll to position [317, 0]
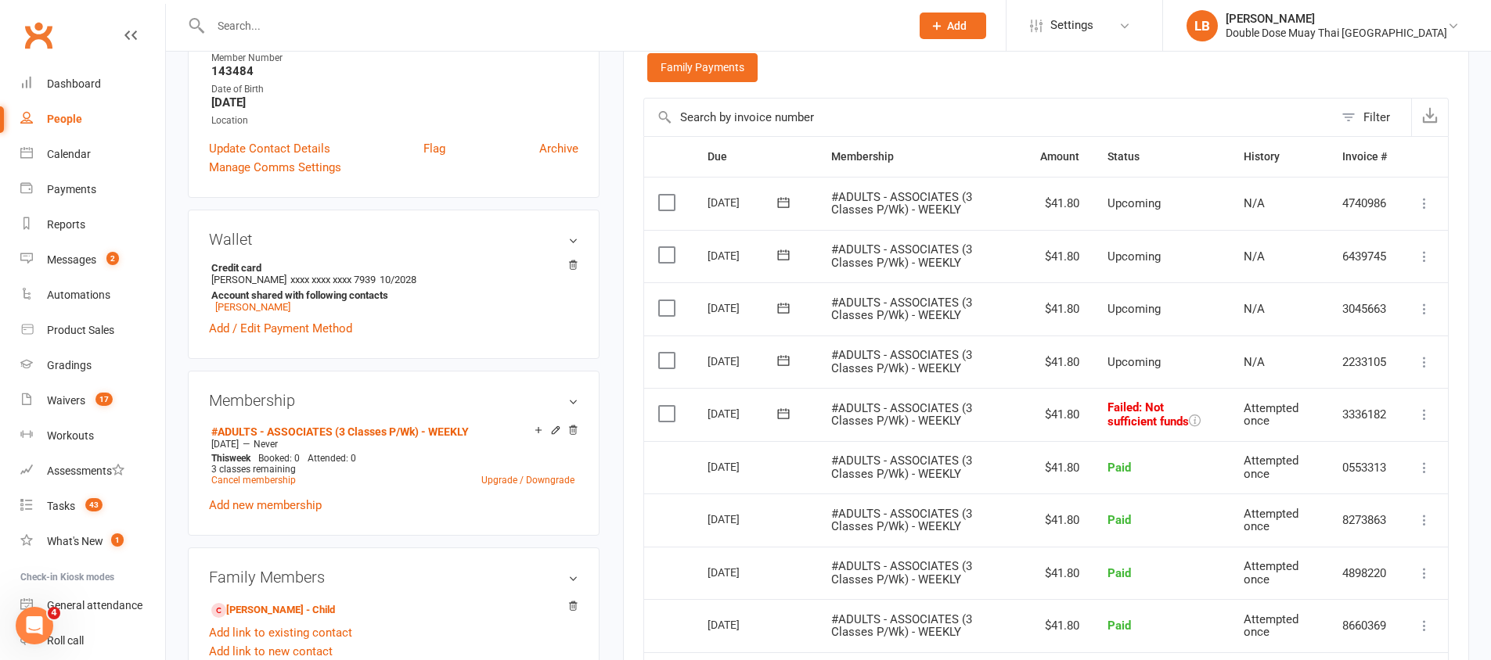
click at [796, 411] on button at bounding box center [783, 413] width 31 height 16
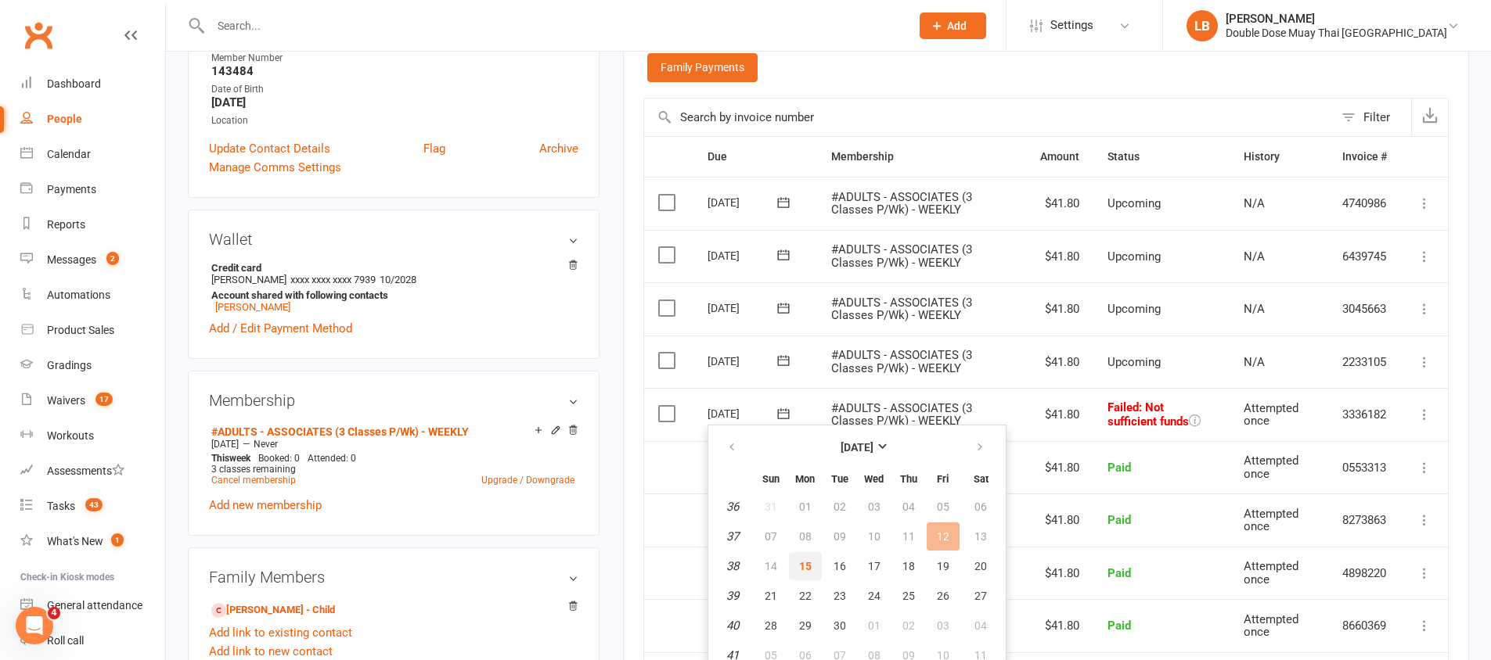
click at [813, 563] on button "15" at bounding box center [805, 566] width 33 height 28
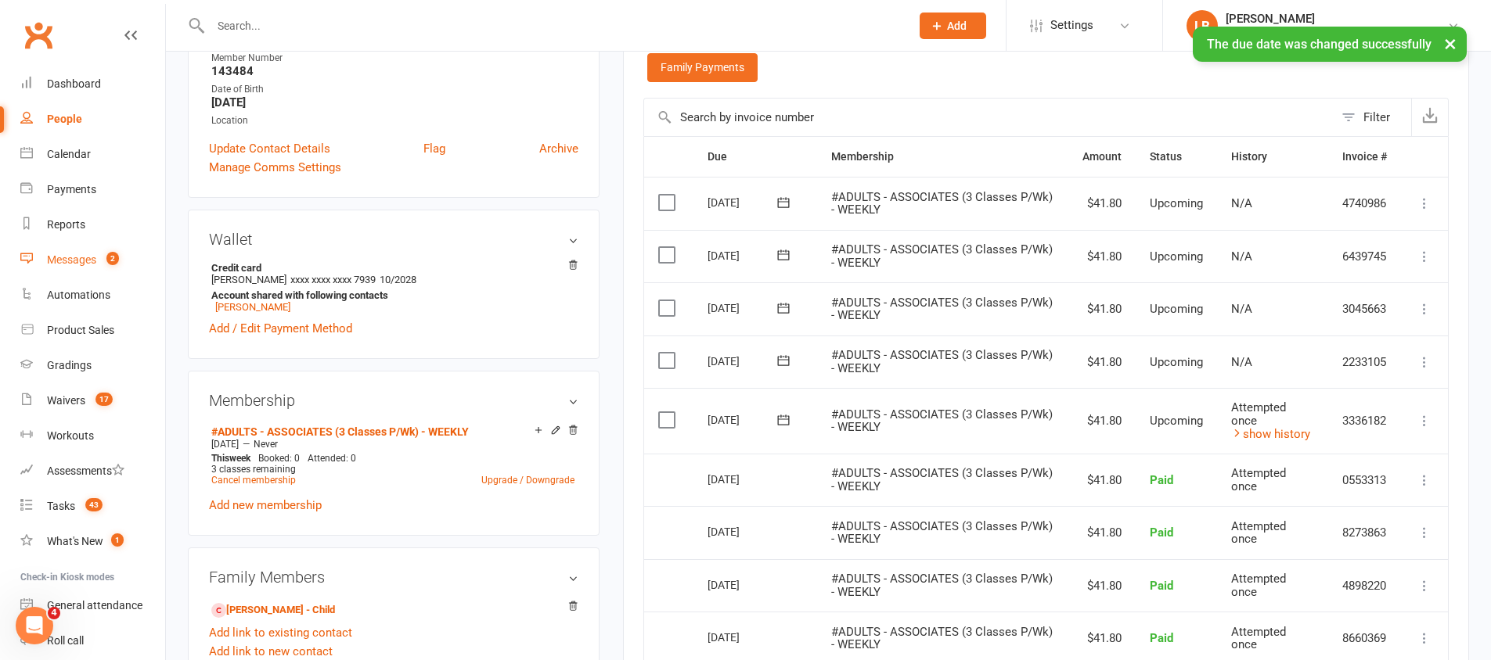
click at [97, 265] on link "Messages 2" at bounding box center [92, 260] width 145 height 35
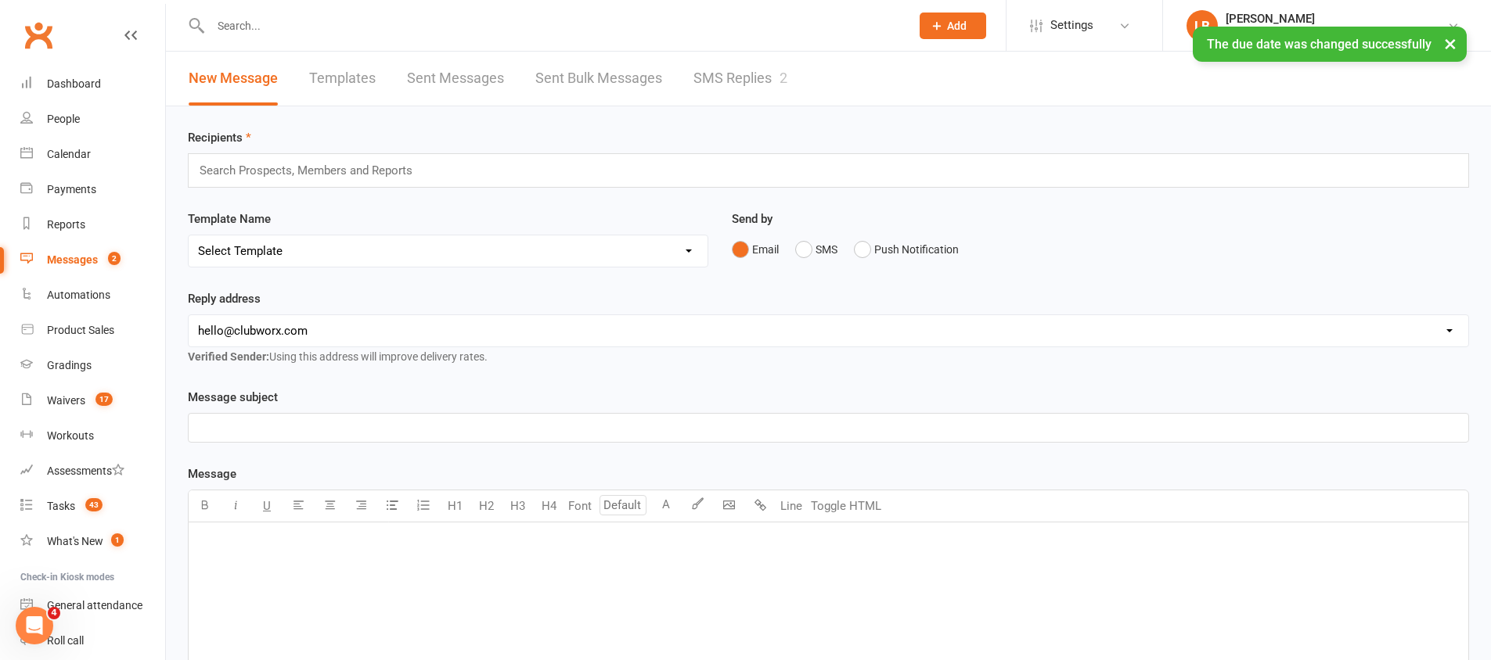
click at [750, 70] on link "SMS Replies 2" at bounding box center [740, 79] width 94 height 54
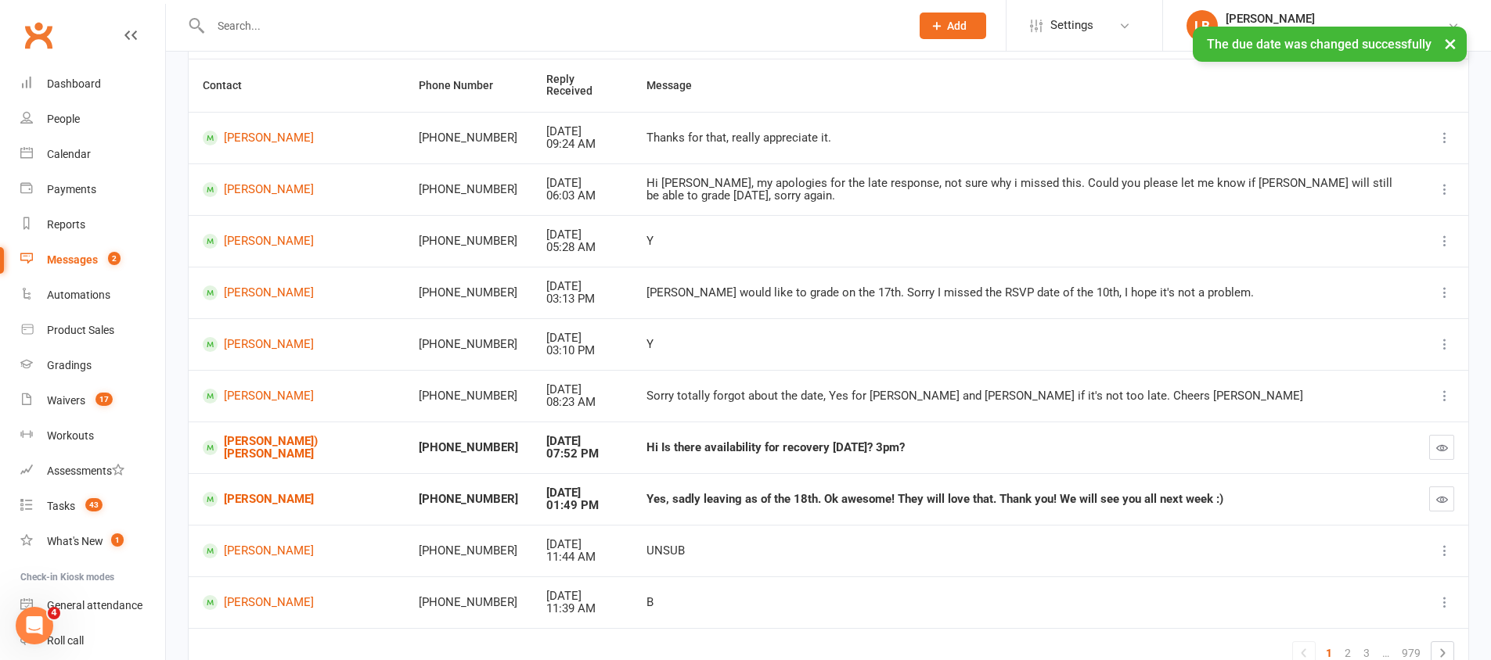
scroll to position [229, 0]
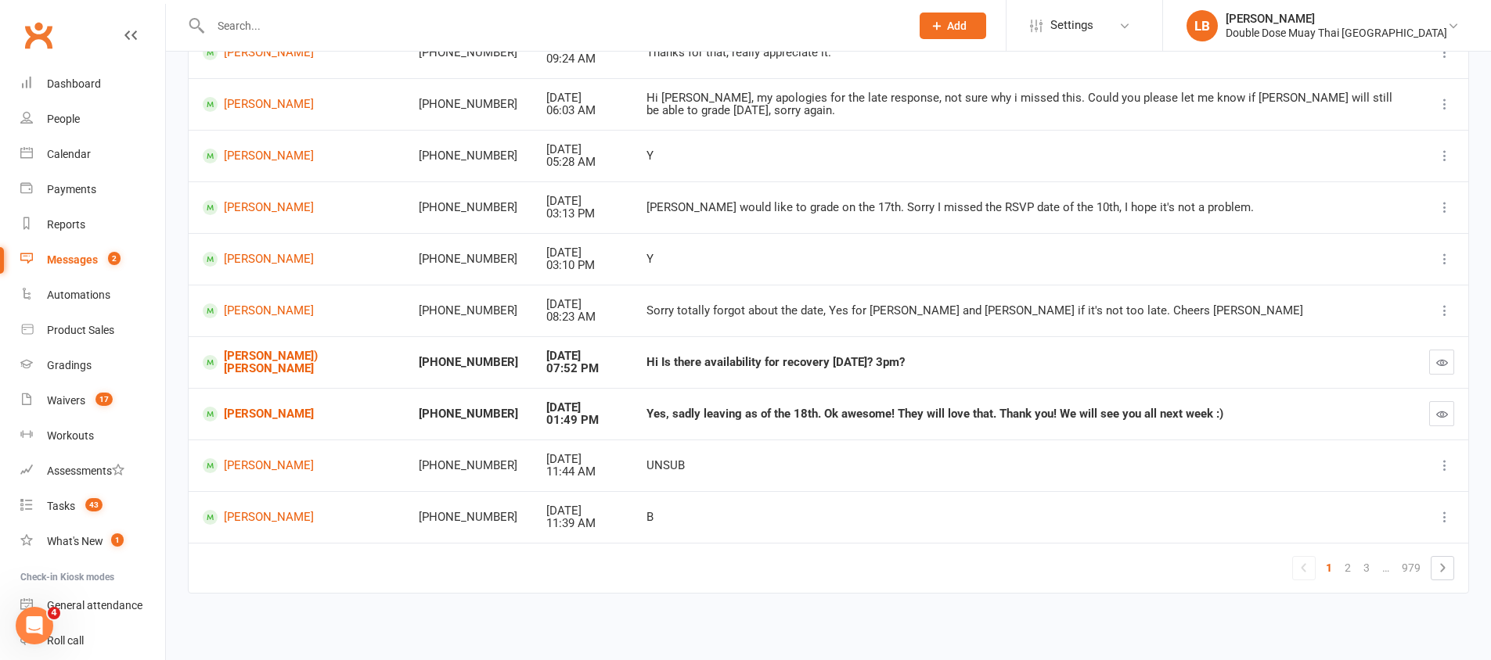
click at [674, 355] on td "Hi Is there availability for recovery [DATE]? 3pm?" at bounding box center [1023, 363] width 783 height 52
drag, startPoint x: 678, startPoint y: 355, endPoint x: 887, endPoint y: 387, distance: 211.4
click at [818, 382] on td "Hi Is there availability for recovery [DATE]? 3pm?" at bounding box center [1023, 363] width 783 height 52
click at [1445, 368] on icon "button" at bounding box center [1442, 363] width 12 height 12
click at [1344, 568] on link "2" at bounding box center [1347, 568] width 19 height 22
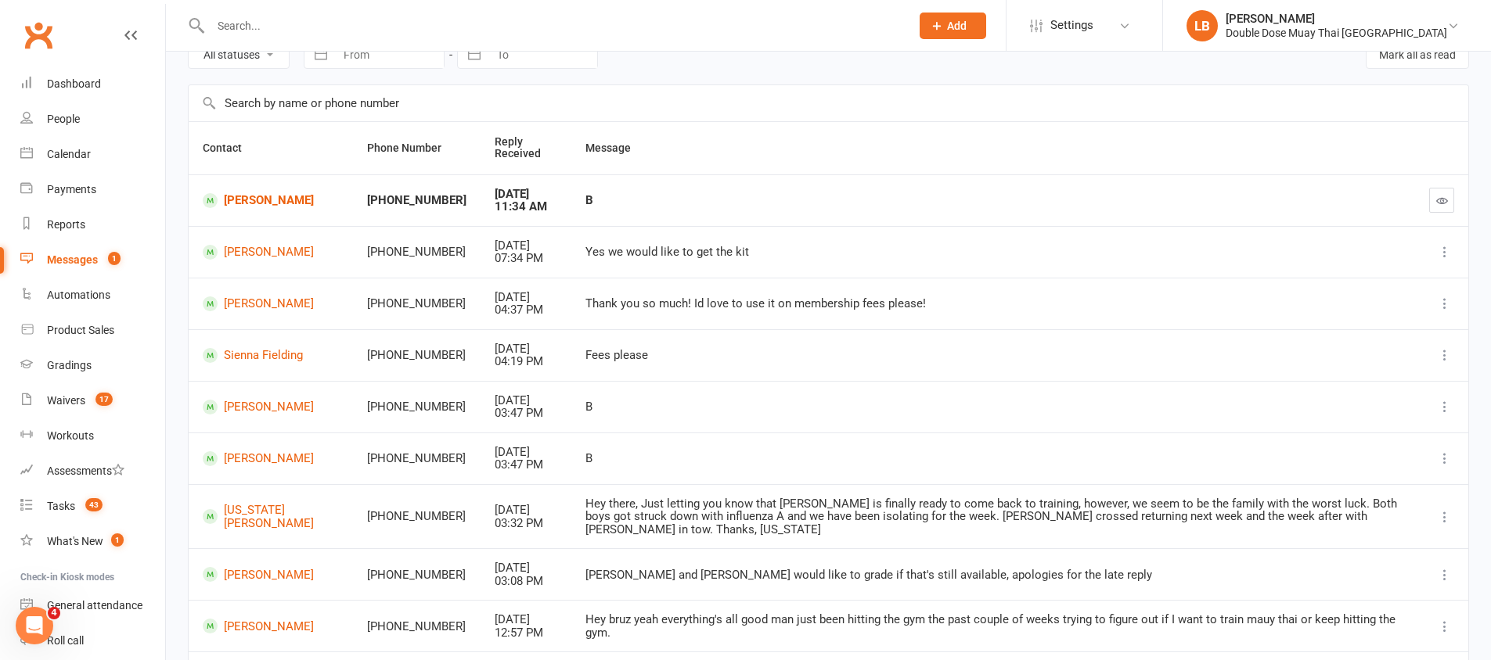
scroll to position [0, 0]
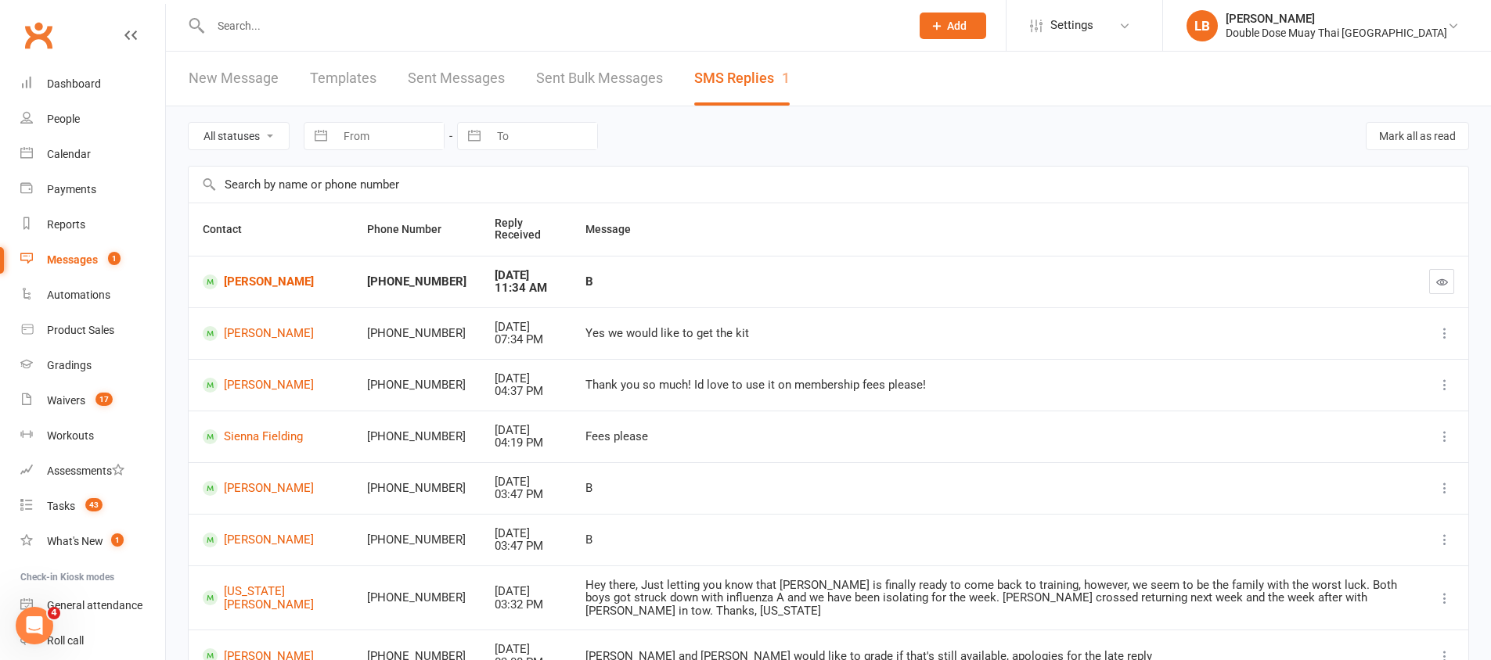
click at [245, 290] on td "[PERSON_NAME]" at bounding box center [271, 282] width 164 height 52
click at [270, 280] on link "[PERSON_NAME]" at bounding box center [271, 282] width 136 height 15
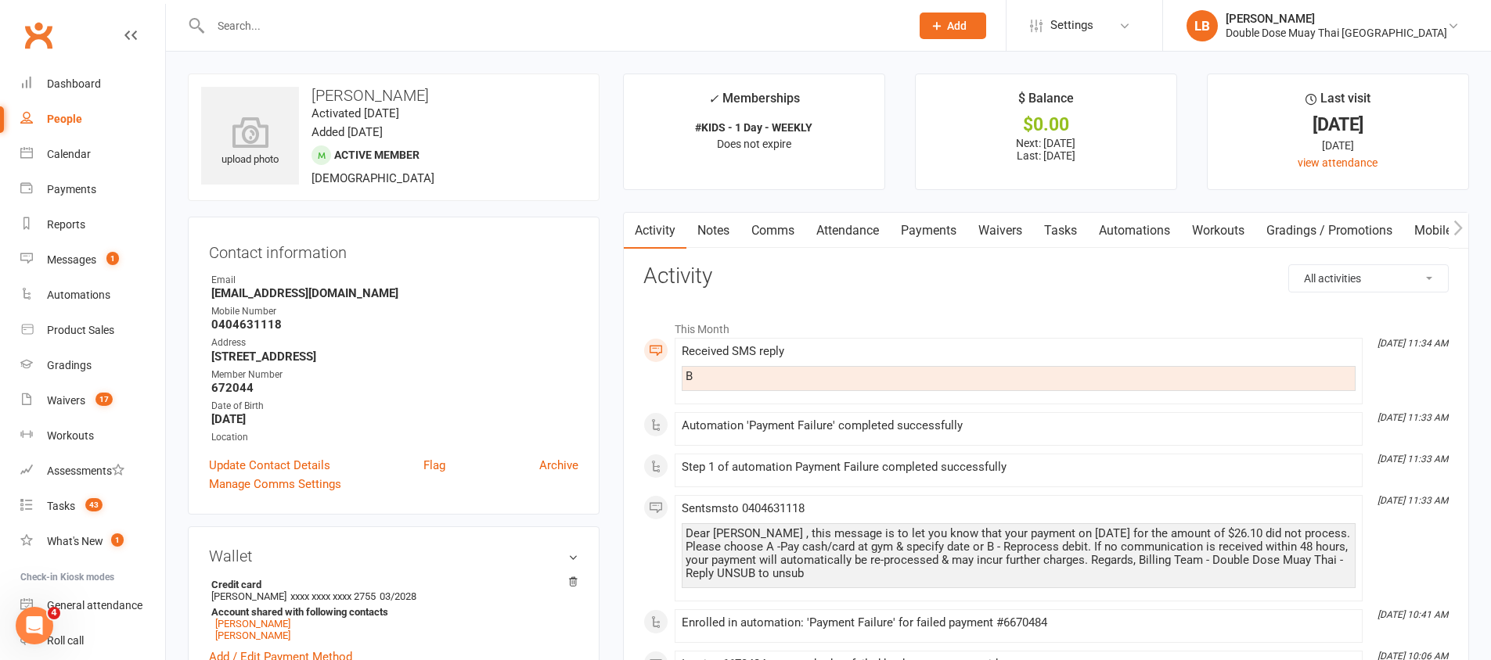
click at [910, 225] on link "Payments" at bounding box center [928, 231] width 77 height 36
click at [0, 0] on div "Loading" at bounding box center [0, 0] width 0 height 0
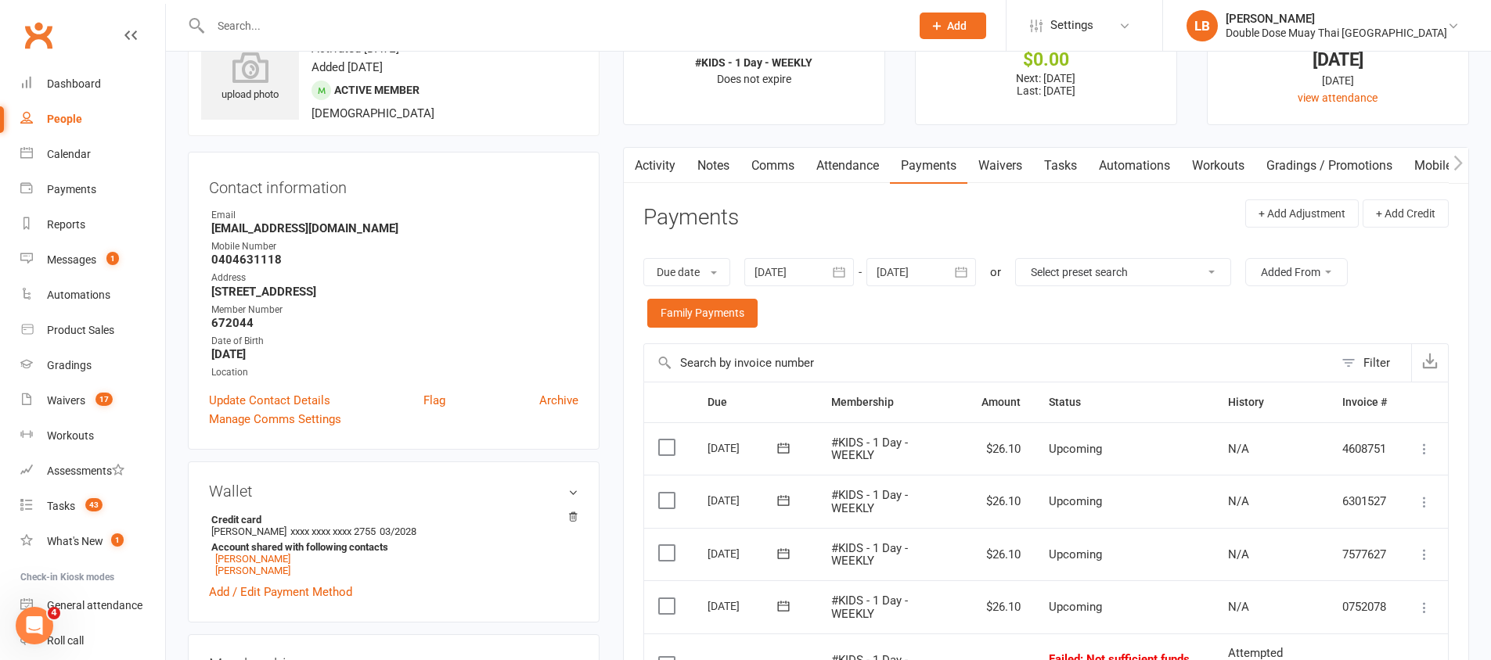
scroll to position [168, 0]
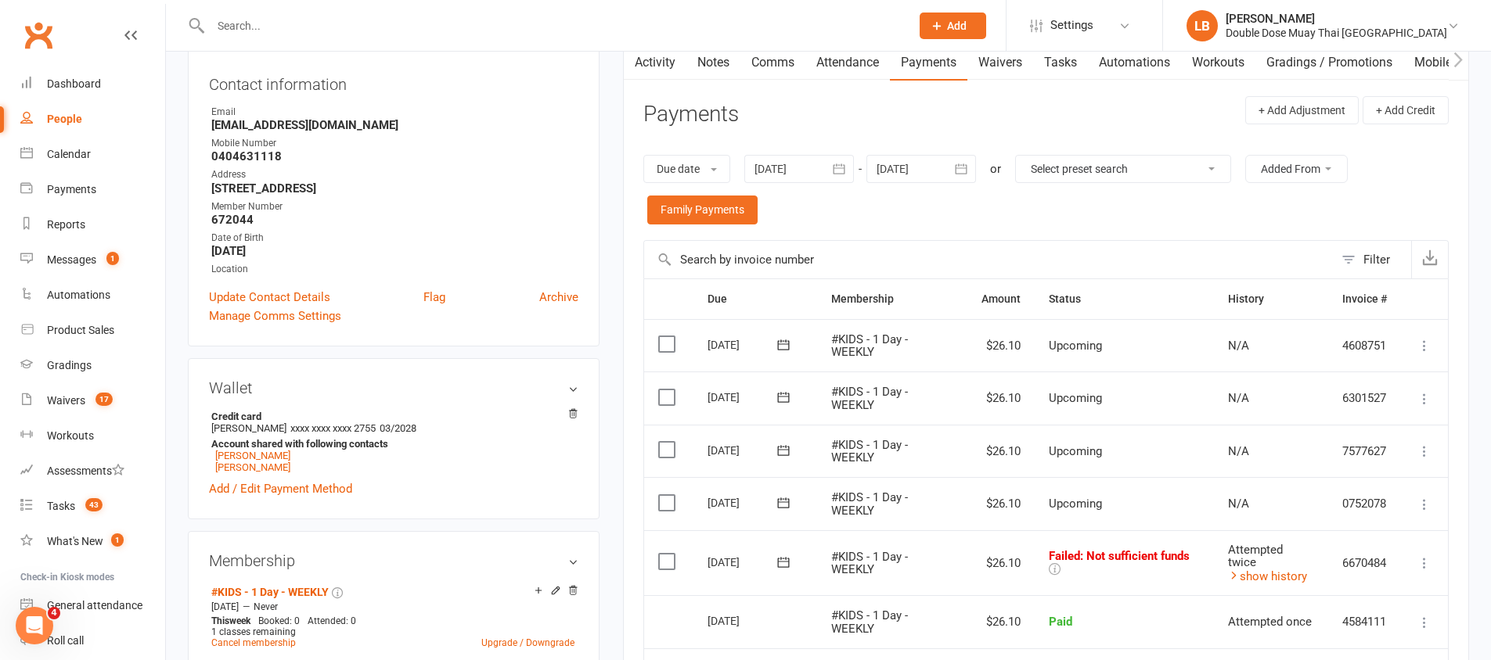
click at [776, 568] on icon at bounding box center [784, 563] width 16 height 16
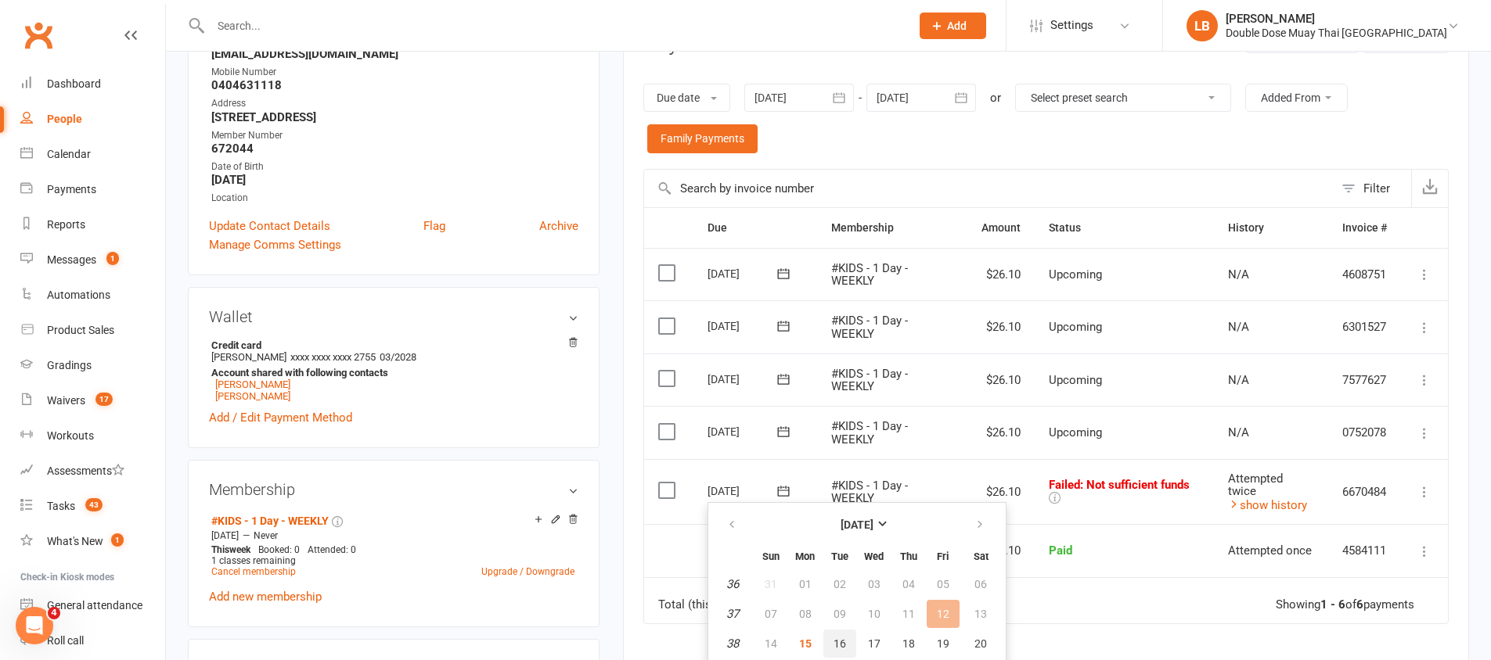
scroll to position [317, 0]
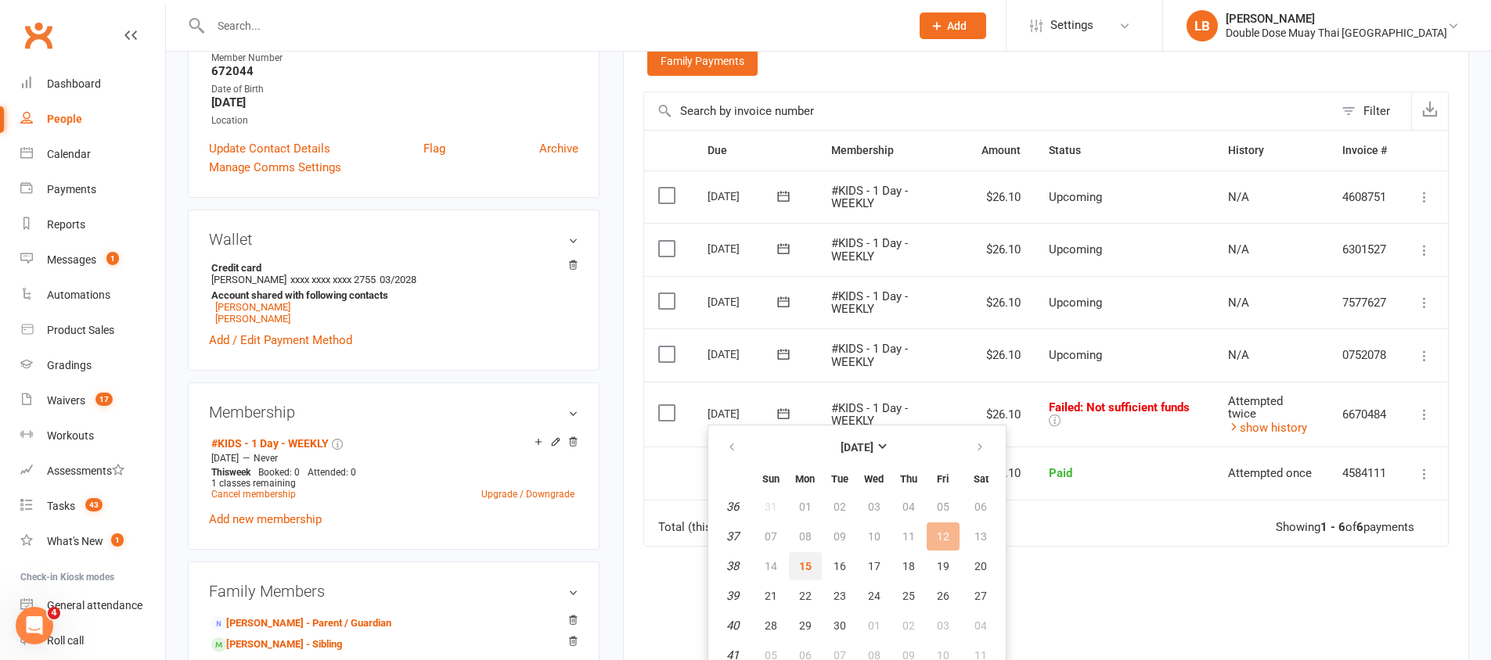
click at [811, 571] on button "15" at bounding box center [805, 566] width 33 height 28
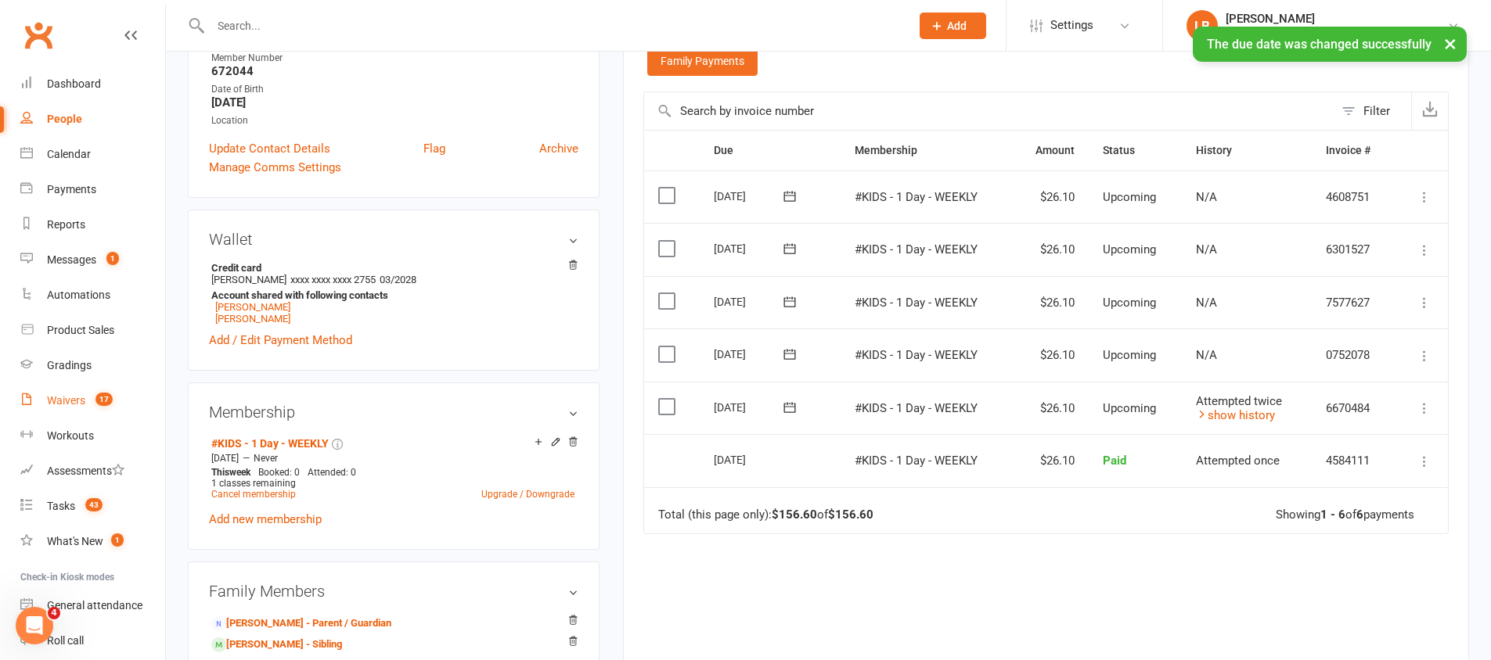
click at [66, 398] on div "Waivers" at bounding box center [66, 400] width 38 height 13
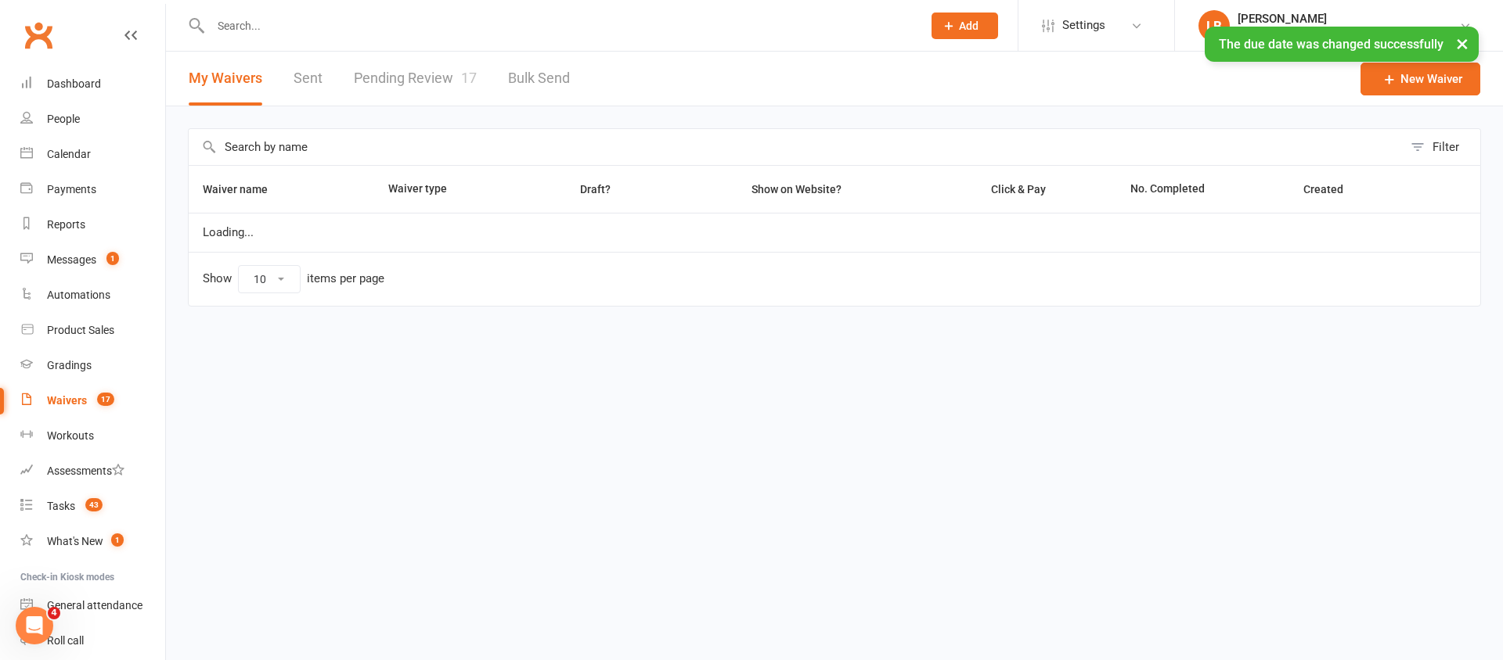
select select "100"
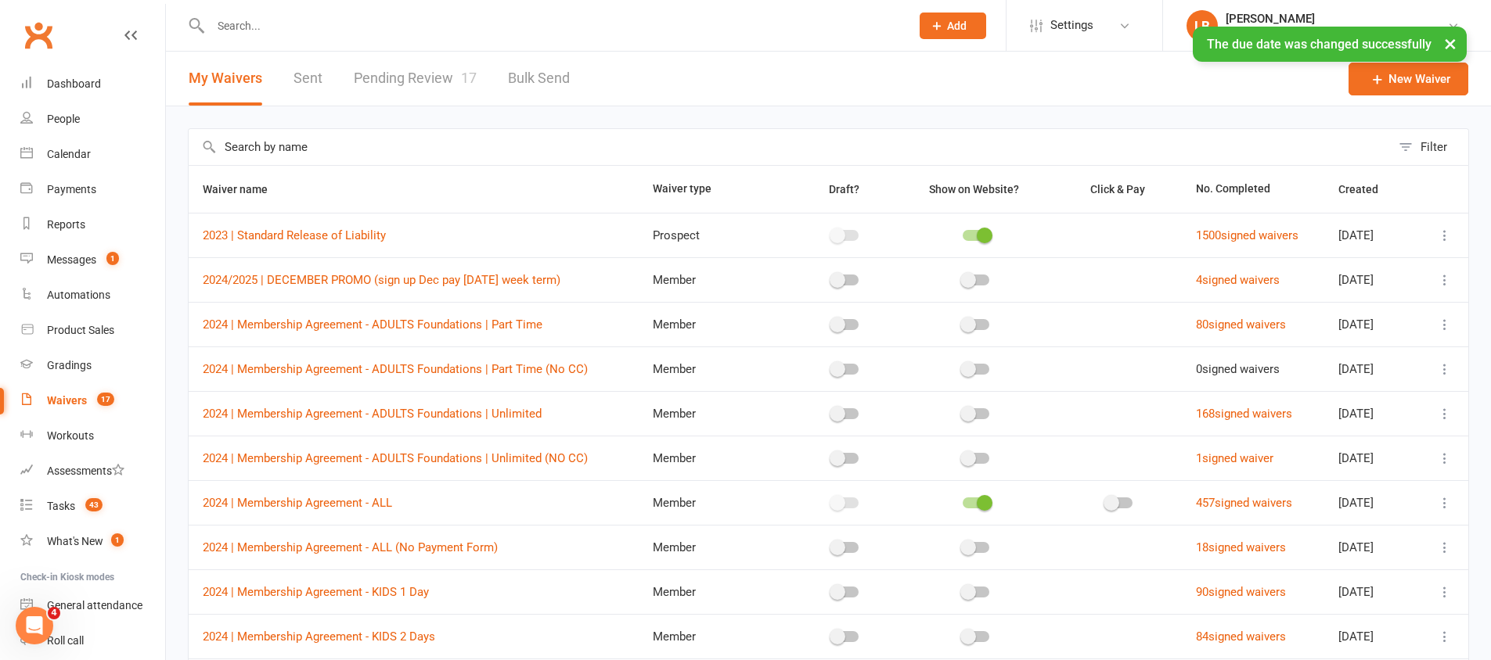
click at [426, 74] on link "Pending Review 17" at bounding box center [415, 79] width 123 height 54
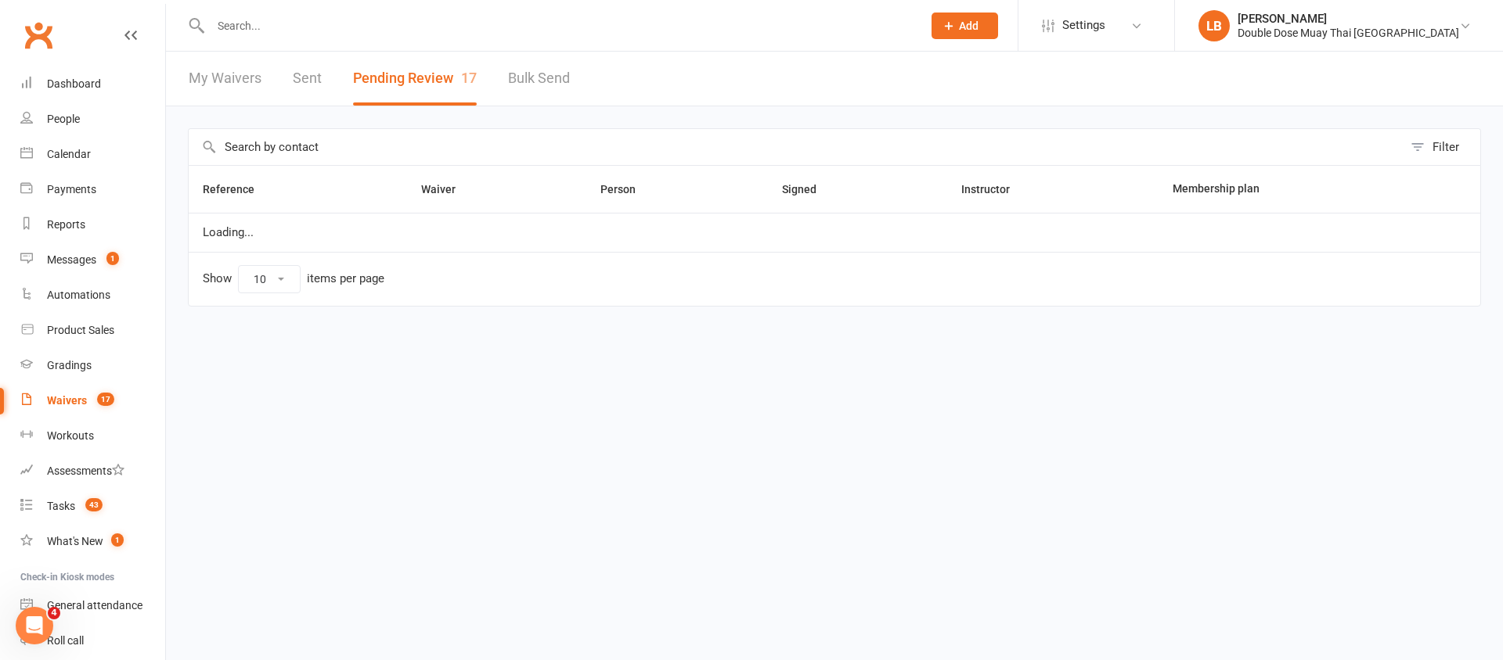
select select "100"
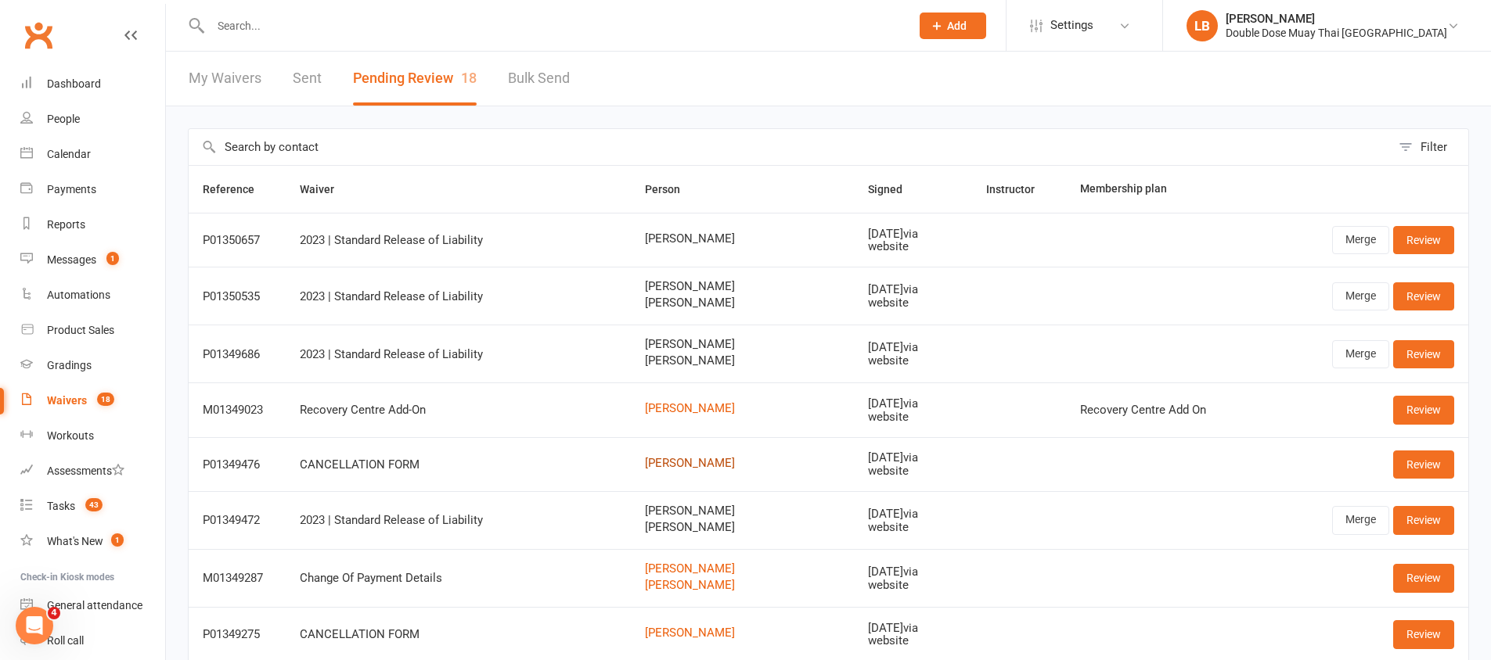
click at [722, 463] on link "[PERSON_NAME]" at bounding box center [742, 463] width 195 height 13
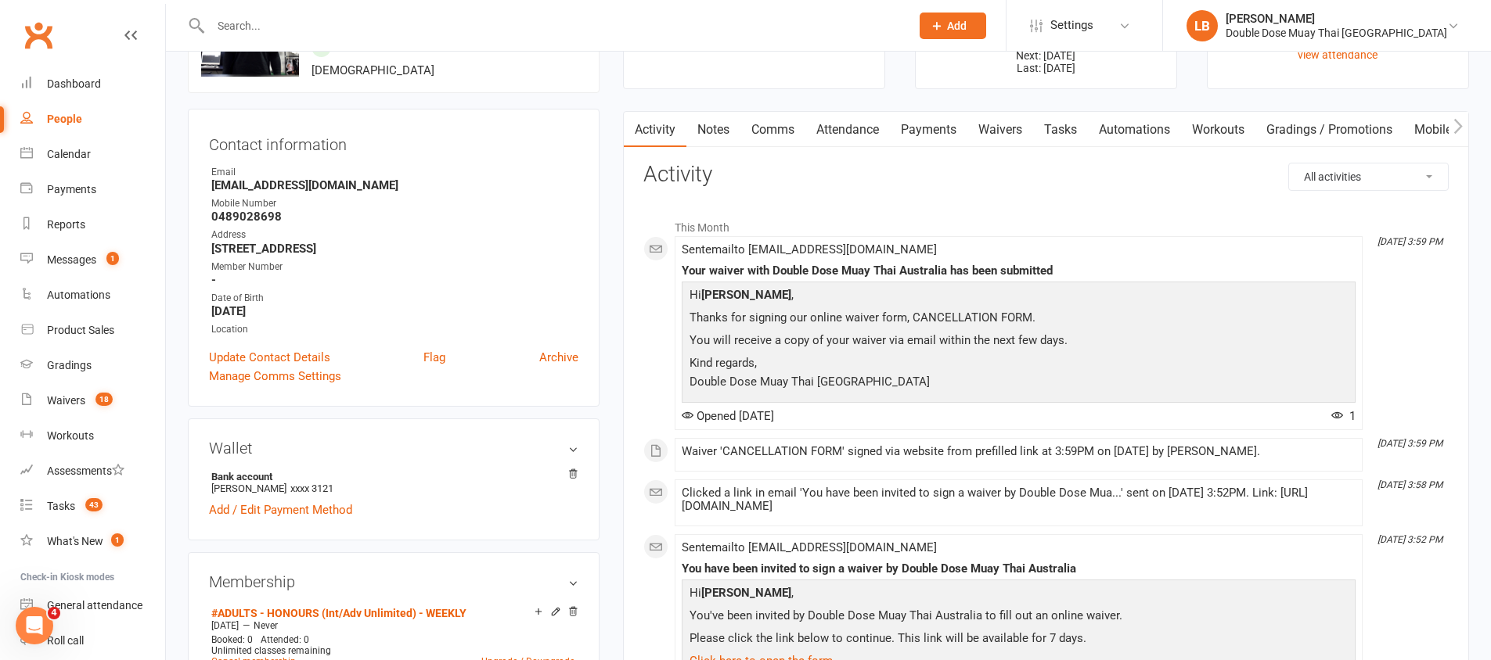
scroll to position [118, 0]
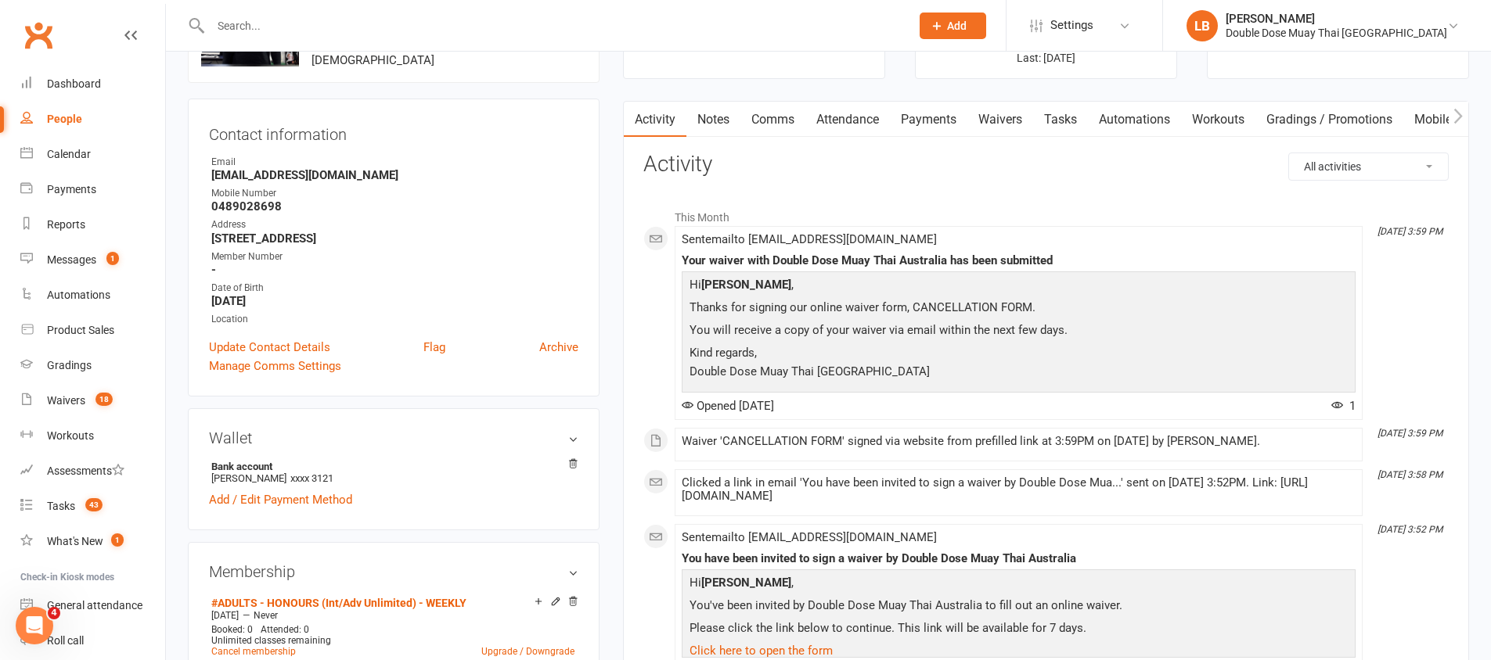
drag, startPoint x: 833, startPoint y: 434, endPoint x: 921, endPoint y: 443, distance: 88.1
click at [921, 443] on div "Waiver 'CANCELLATION FORM' signed via website from prefilled link at 3:59PM on …" at bounding box center [1019, 441] width 674 height 13
drag, startPoint x: 865, startPoint y: 437, endPoint x: 1033, endPoint y: 433, distance: 168.3
click at [1033, 433] on li "[DATE] 3:59 PM Waiver 'CANCELLATION FORM' signed via website from prefilled lin…" at bounding box center [1019, 445] width 688 height 34
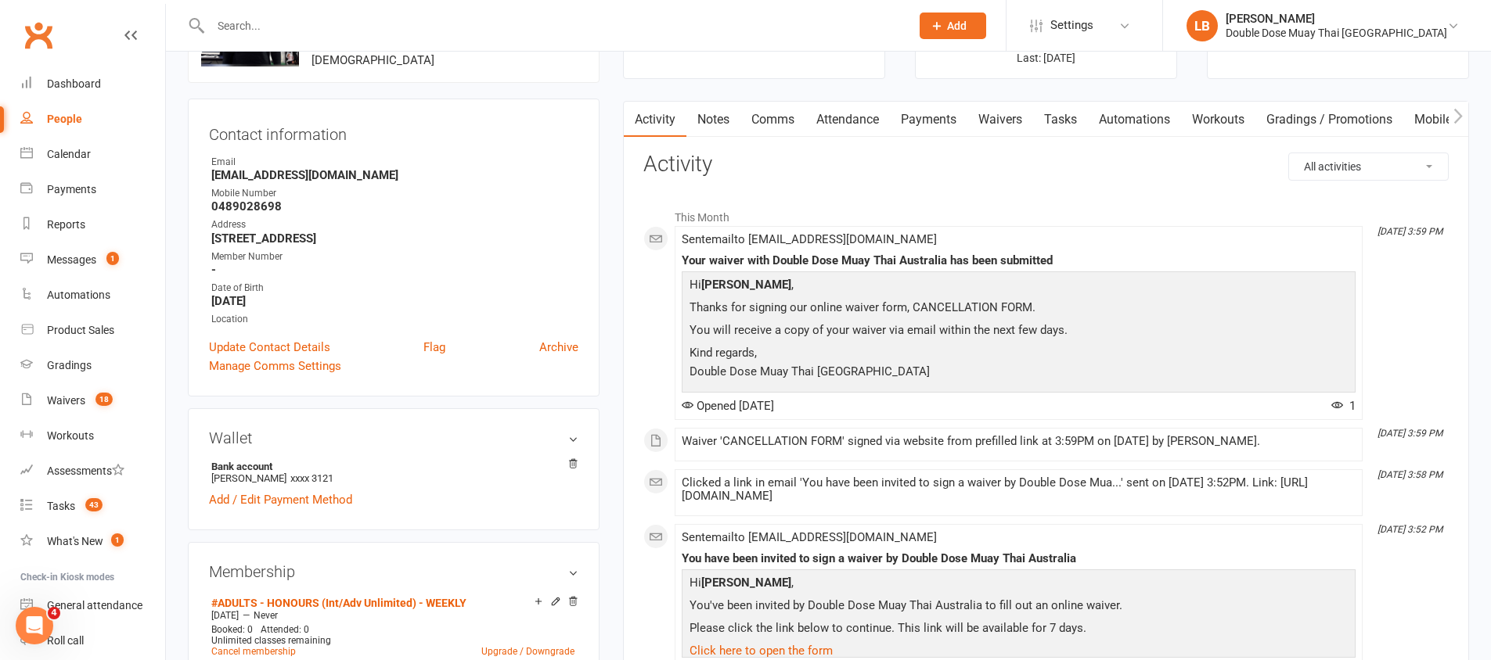
click at [1037, 432] on li "[DATE] 3:59 PM Waiver 'CANCELLATION FORM' signed via website from prefilled lin…" at bounding box center [1019, 445] width 688 height 34
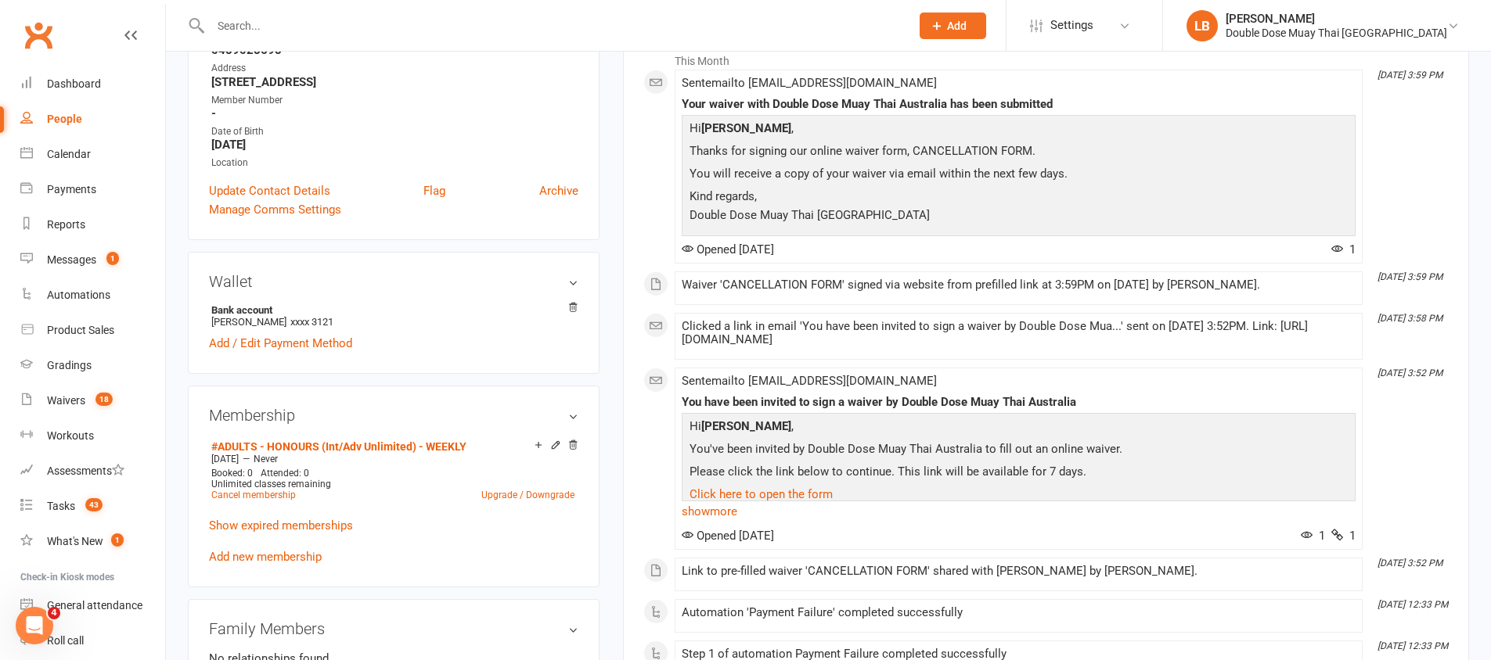
scroll to position [0, 0]
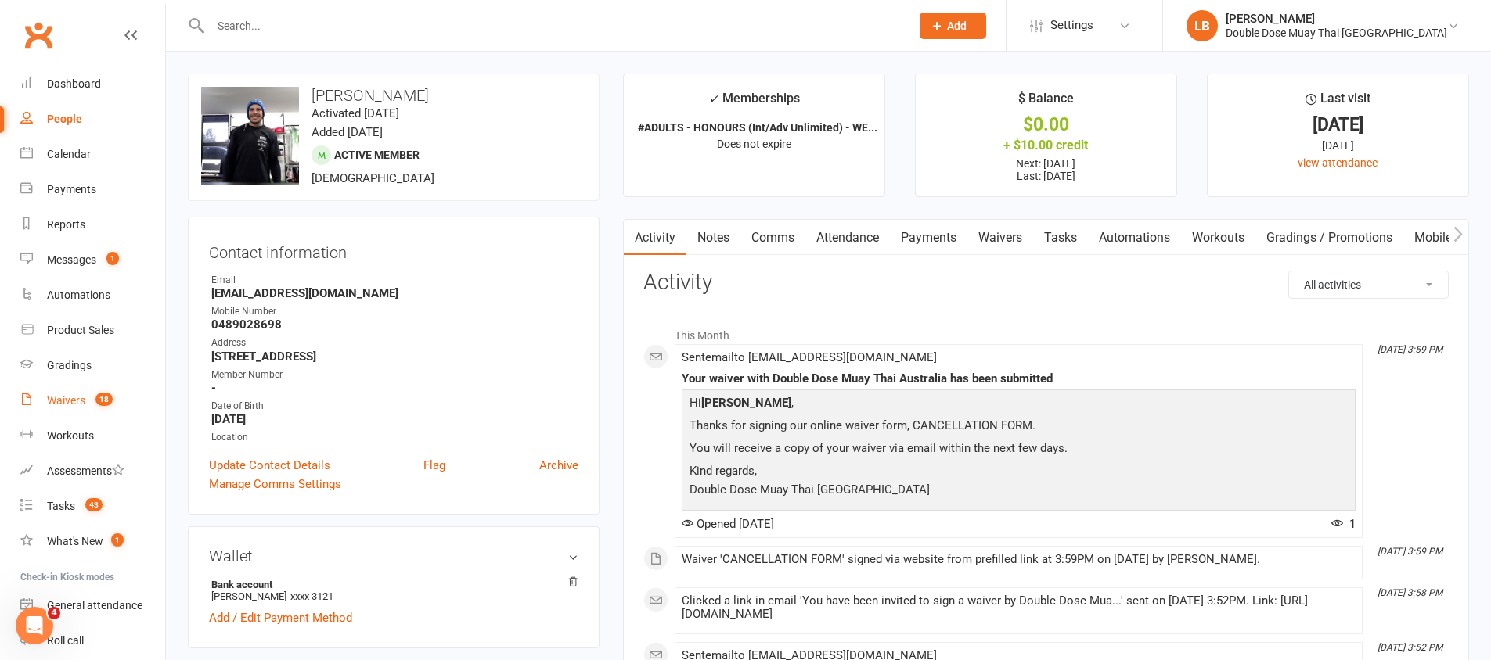
click at [93, 402] on count-badge "18" at bounding box center [100, 400] width 25 height 13
select select "100"
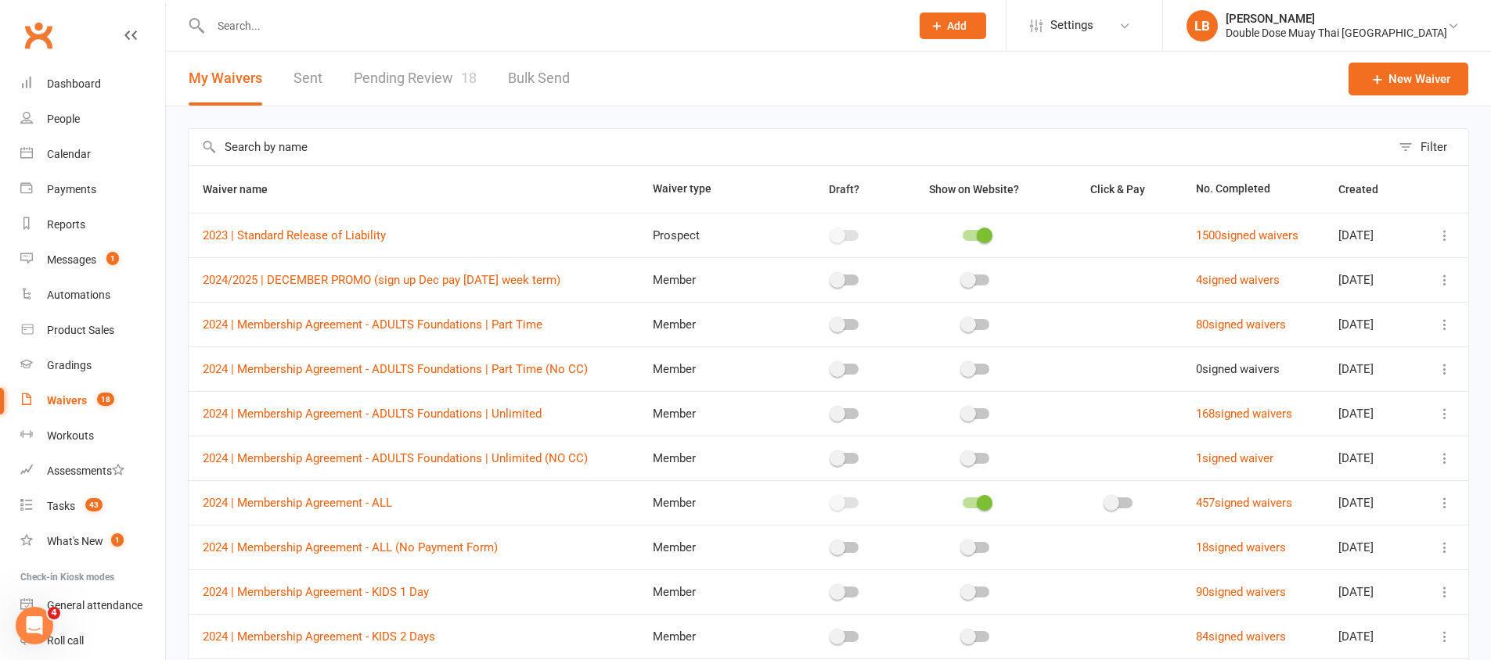
click at [417, 67] on link "Pending Review 18" at bounding box center [415, 79] width 123 height 54
select select "100"
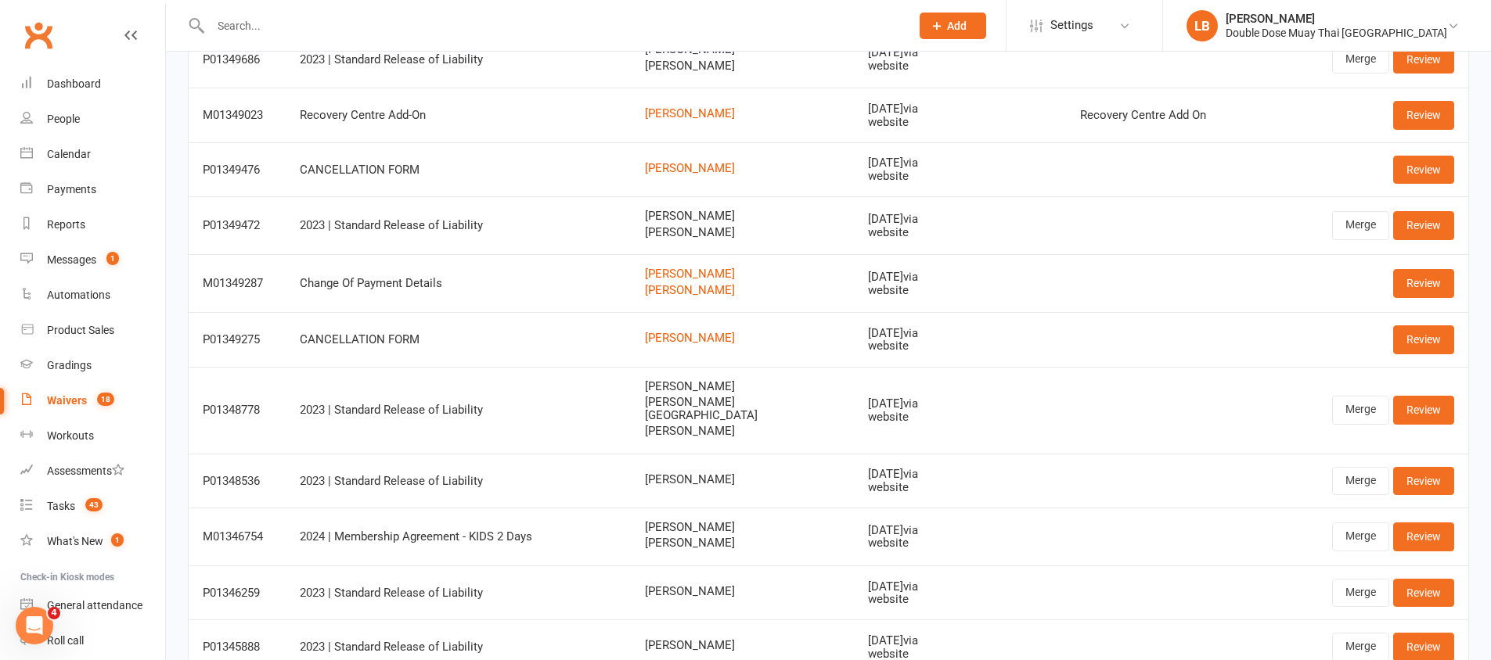
scroll to position [265, 0]
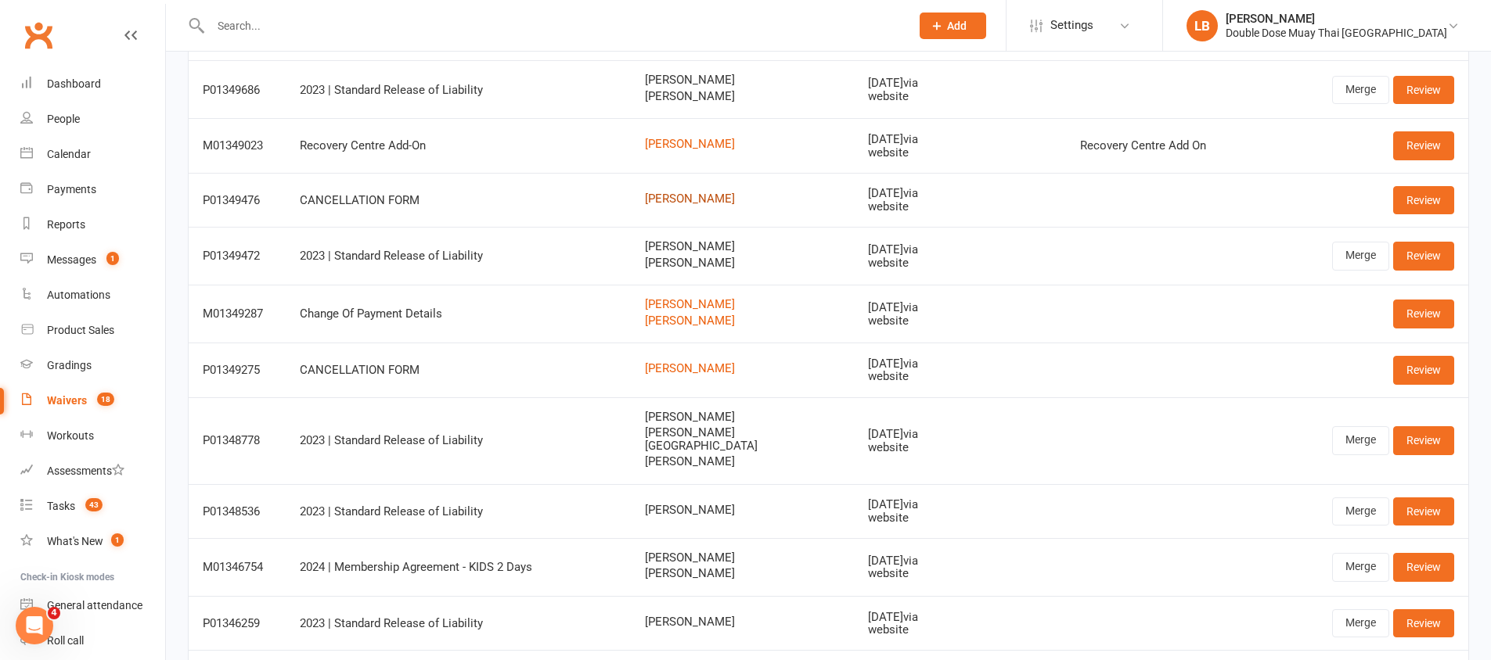
click at [725, 196] on link "[PERSON_NAME]" at bounding box center [742, 199] width 195 height 13
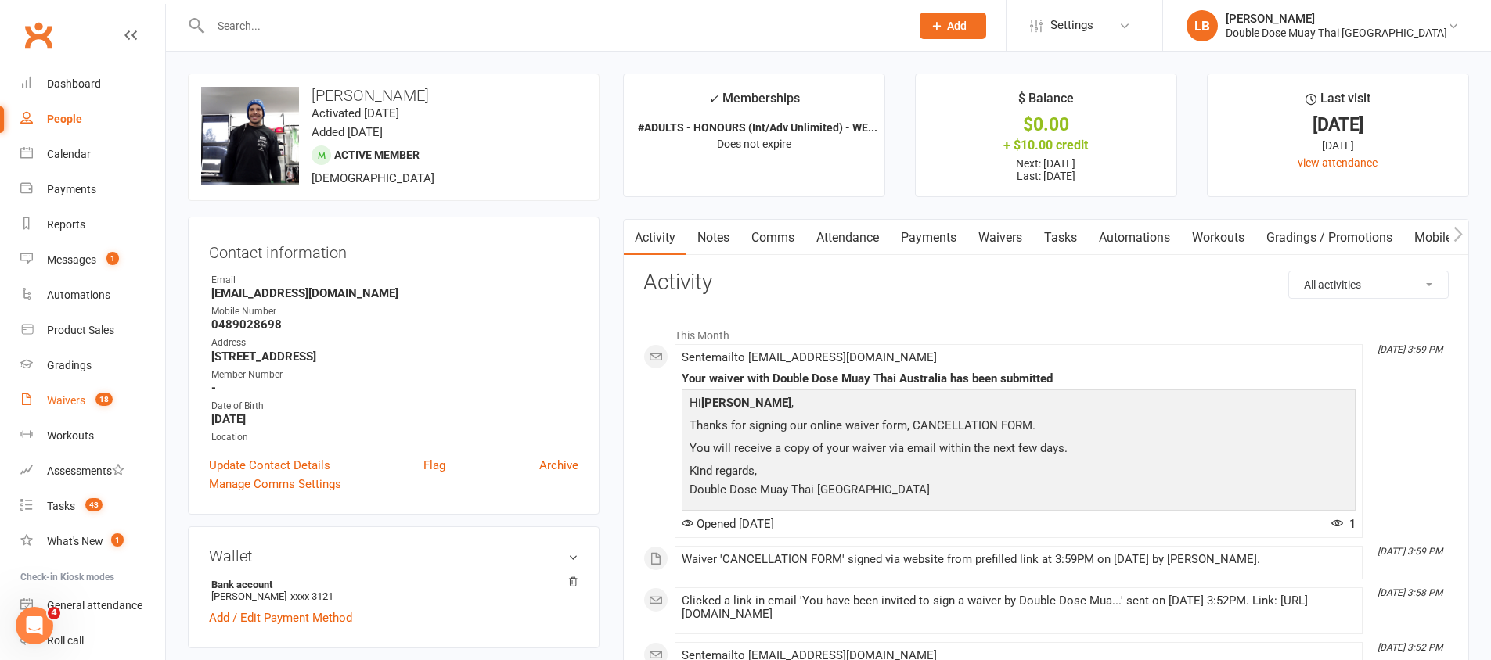
click at [83, 394] on div "Waivers" at bounding box center [66, 400] width 38 height 13
select select "100"
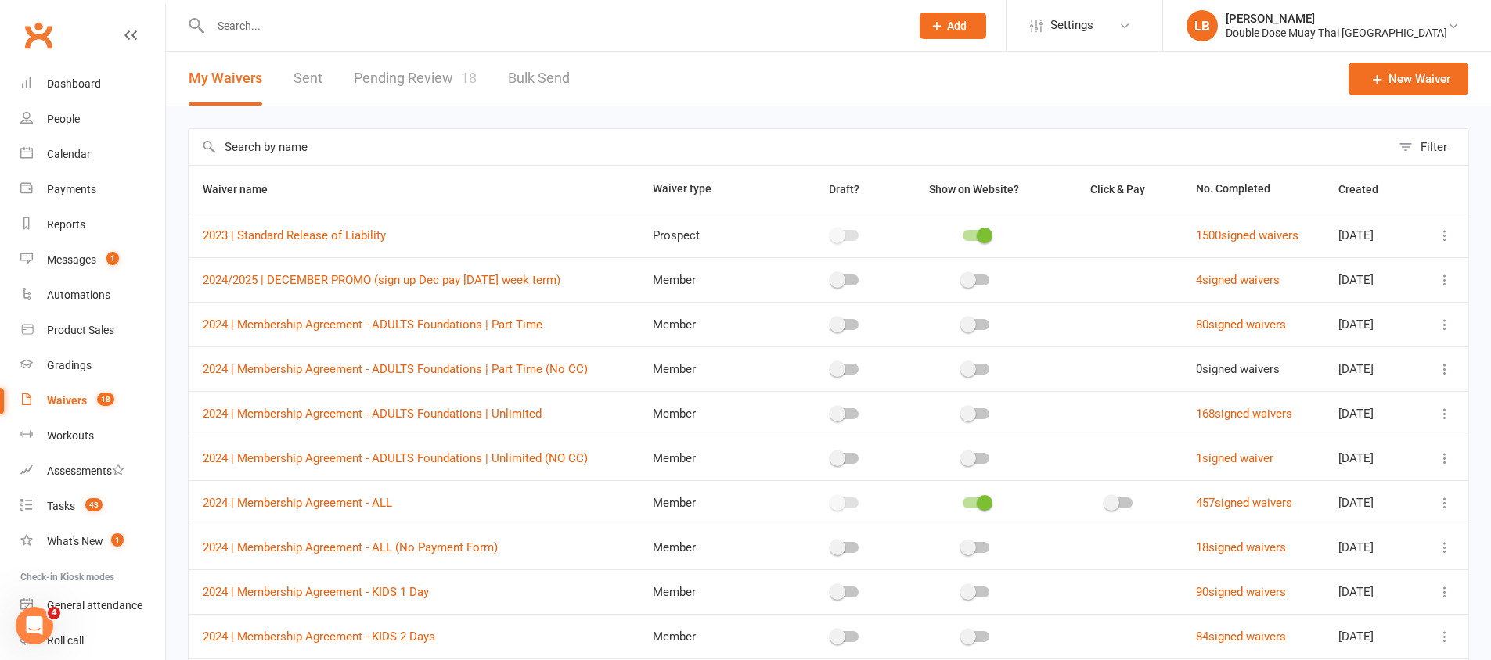
click at [441, 88] on link "Pending Review 18" at bounding box center [415, 79] width 123 height 54
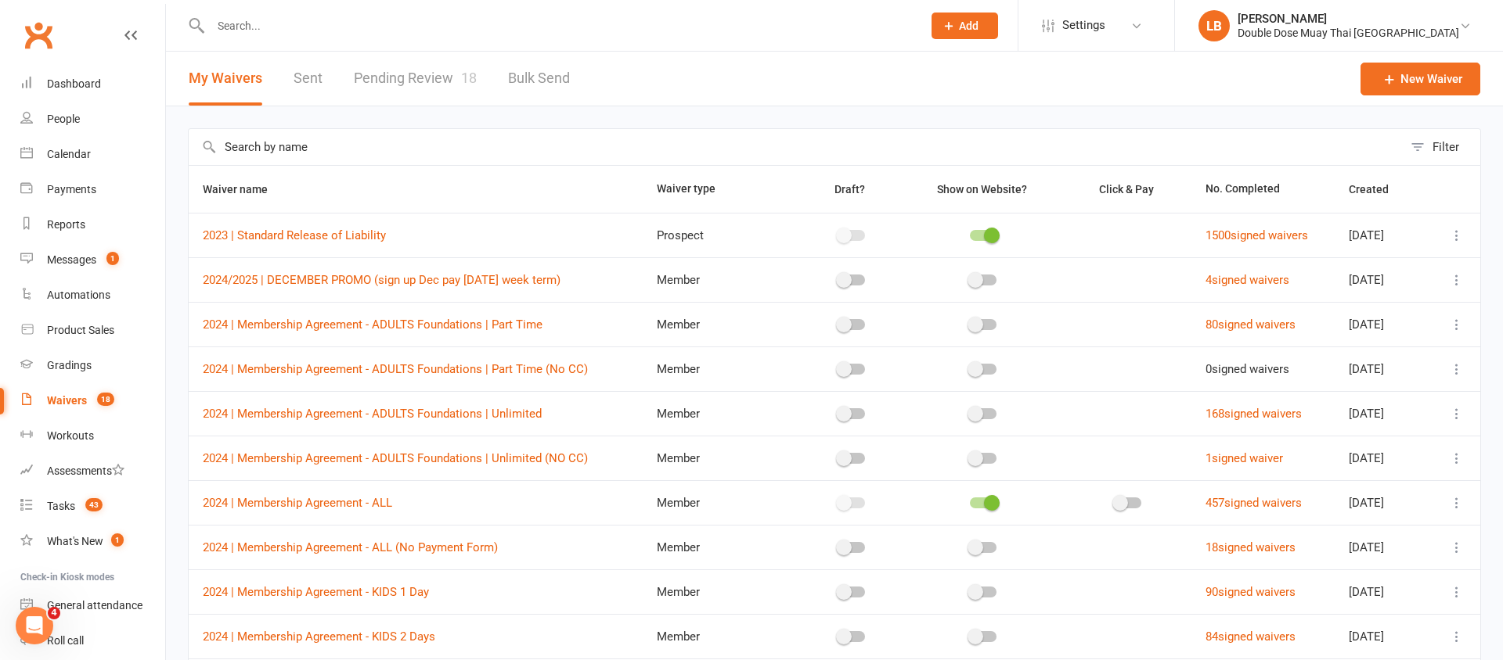
select select "100"
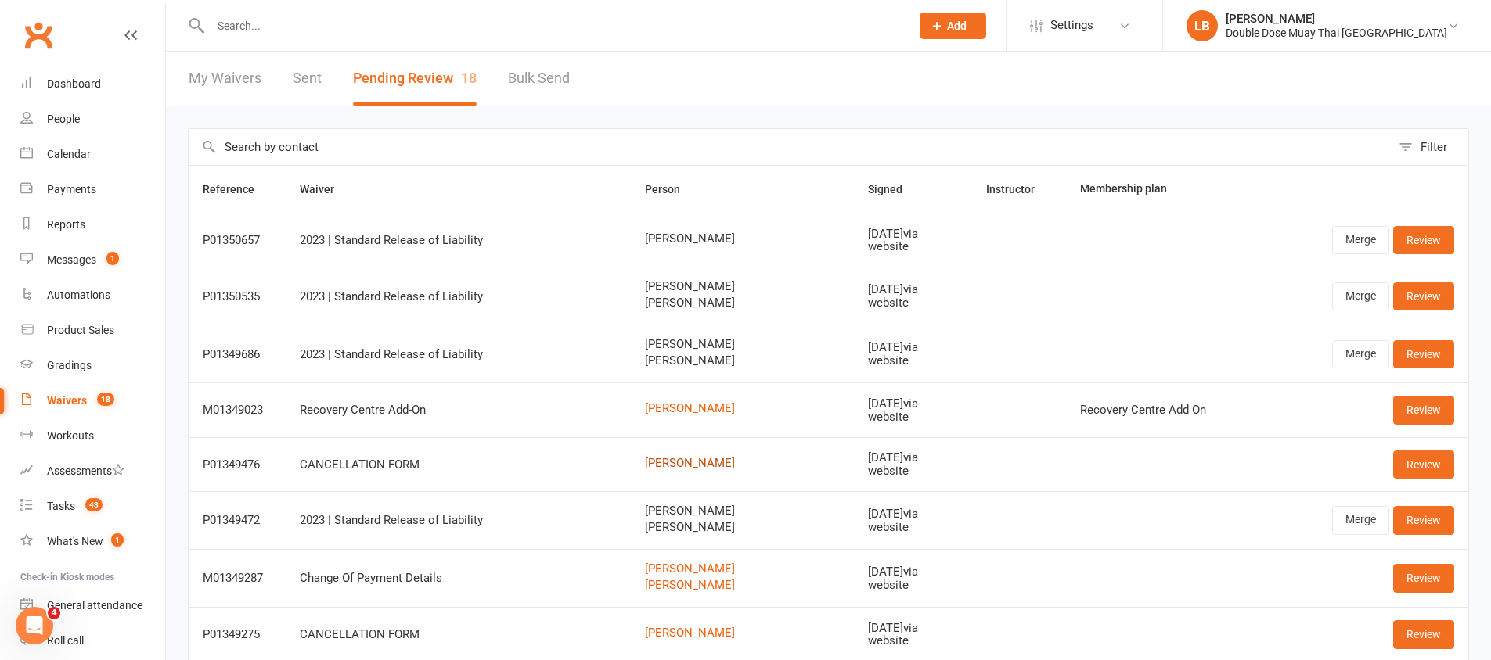
click at [728, 462] on link "[PERSON_NAME]" at bounding box center [742, 463] width 195 height 13
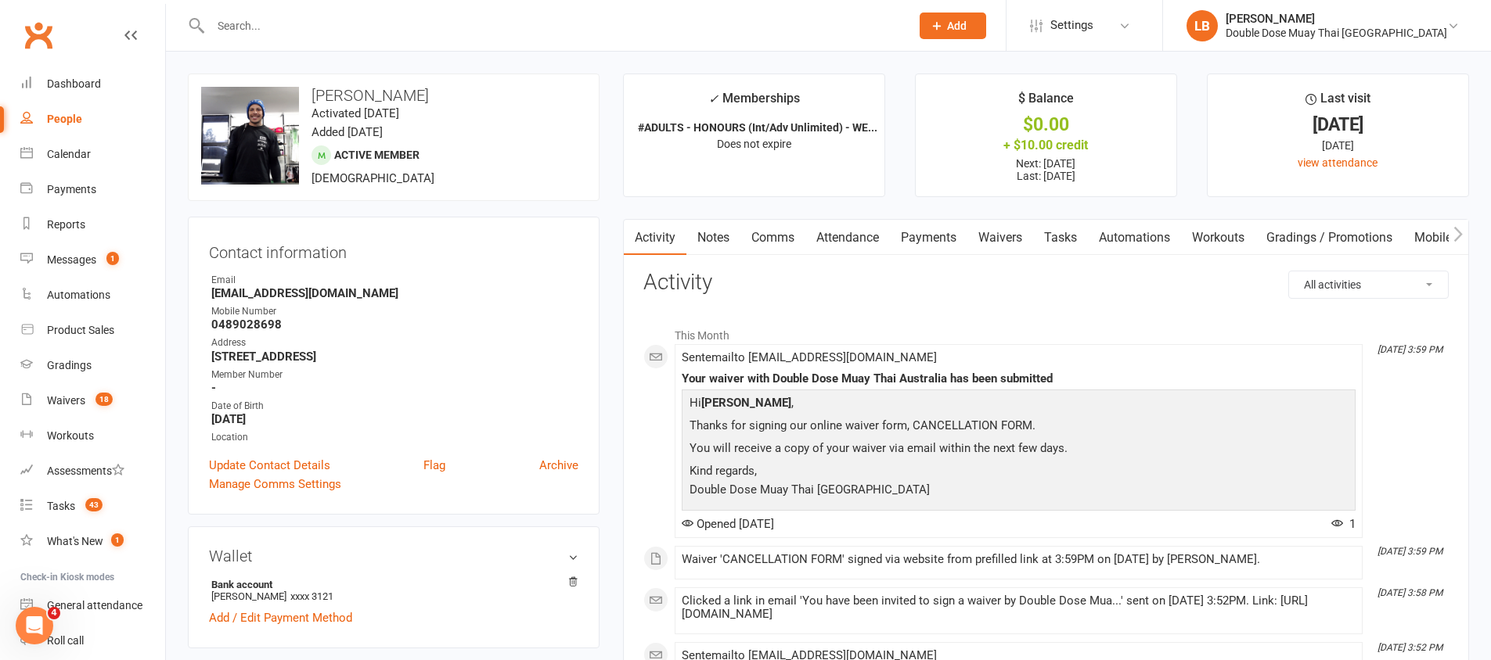
click at [1001, 232] on link "Waivers" at bounding box center [1000, 238] width 66 height 36
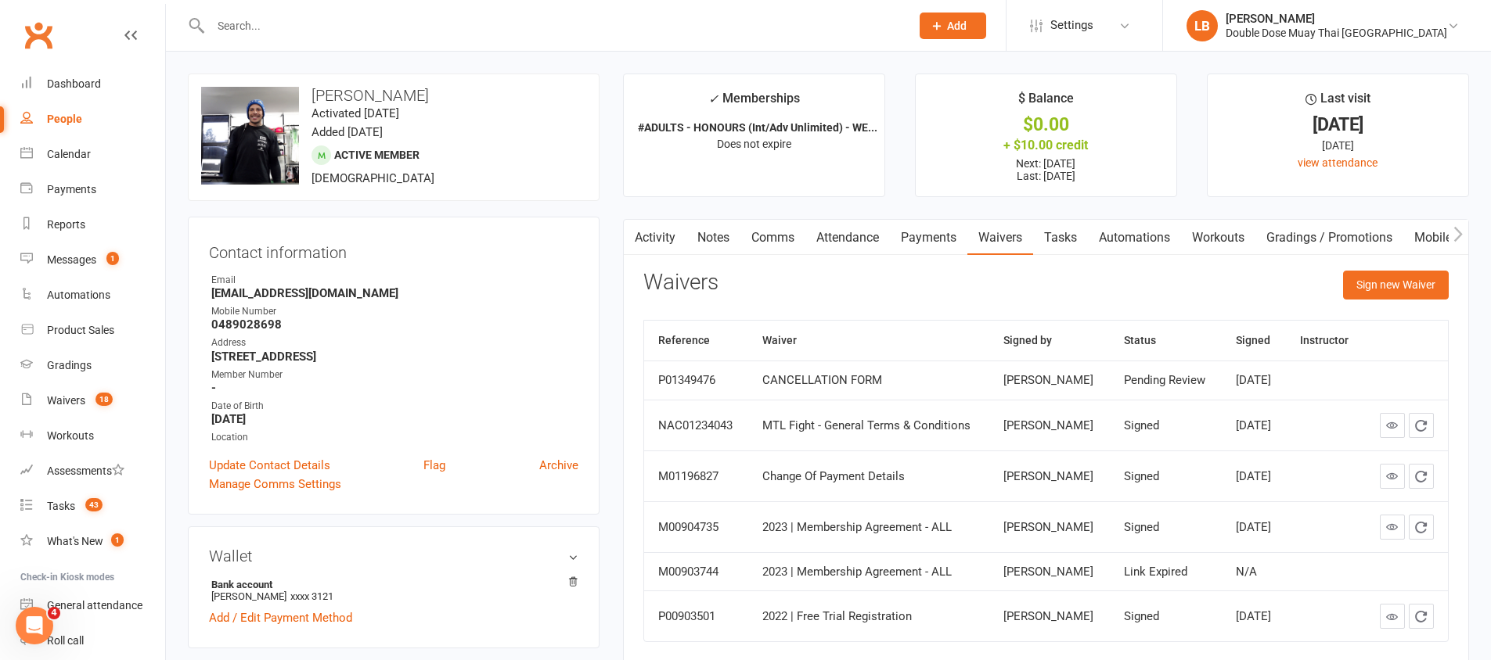
click at [816, 394] on td "CANCELLATION FORM" at bounding box center [868, 380] width 241 height 39
click at [106, 394] on span "18" at bounding box center [103, 399] width 17 height 13
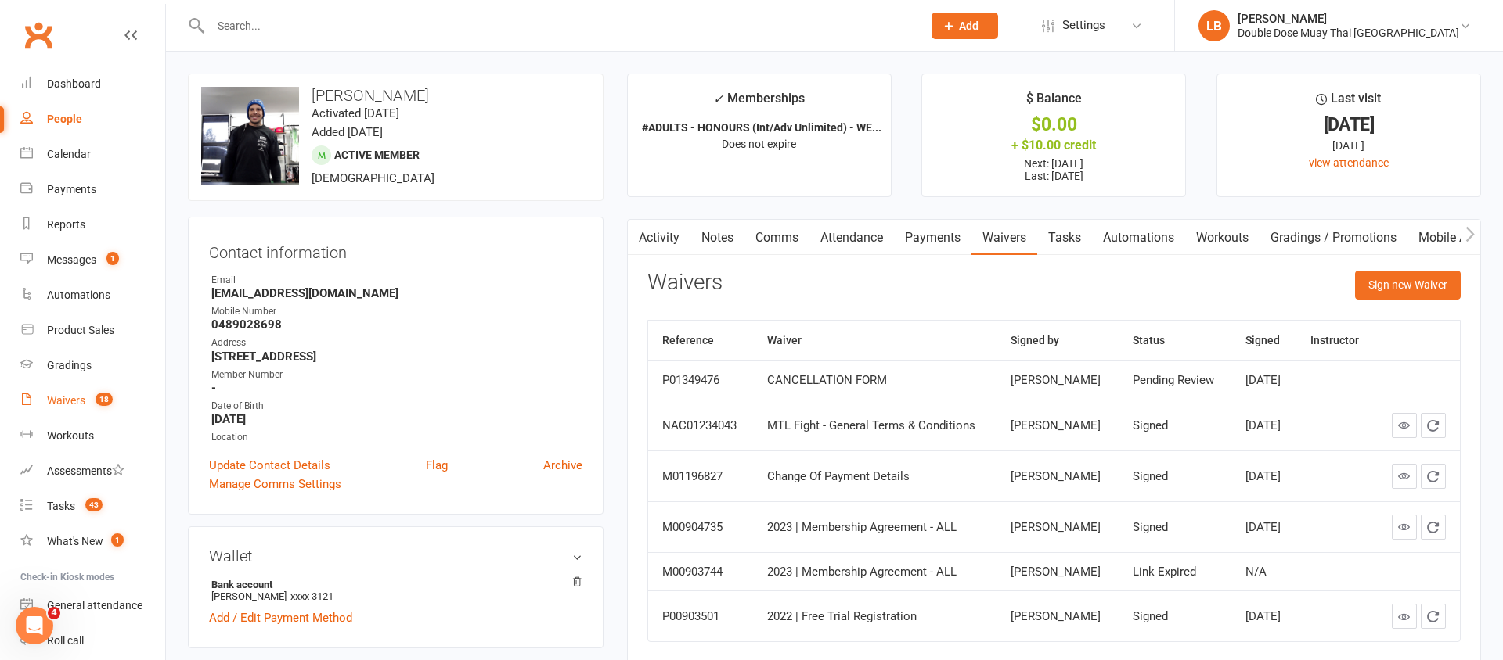
click at [106, 393] on span "18" at bounding box center [103, 399] width 17 height 13
select select "100"
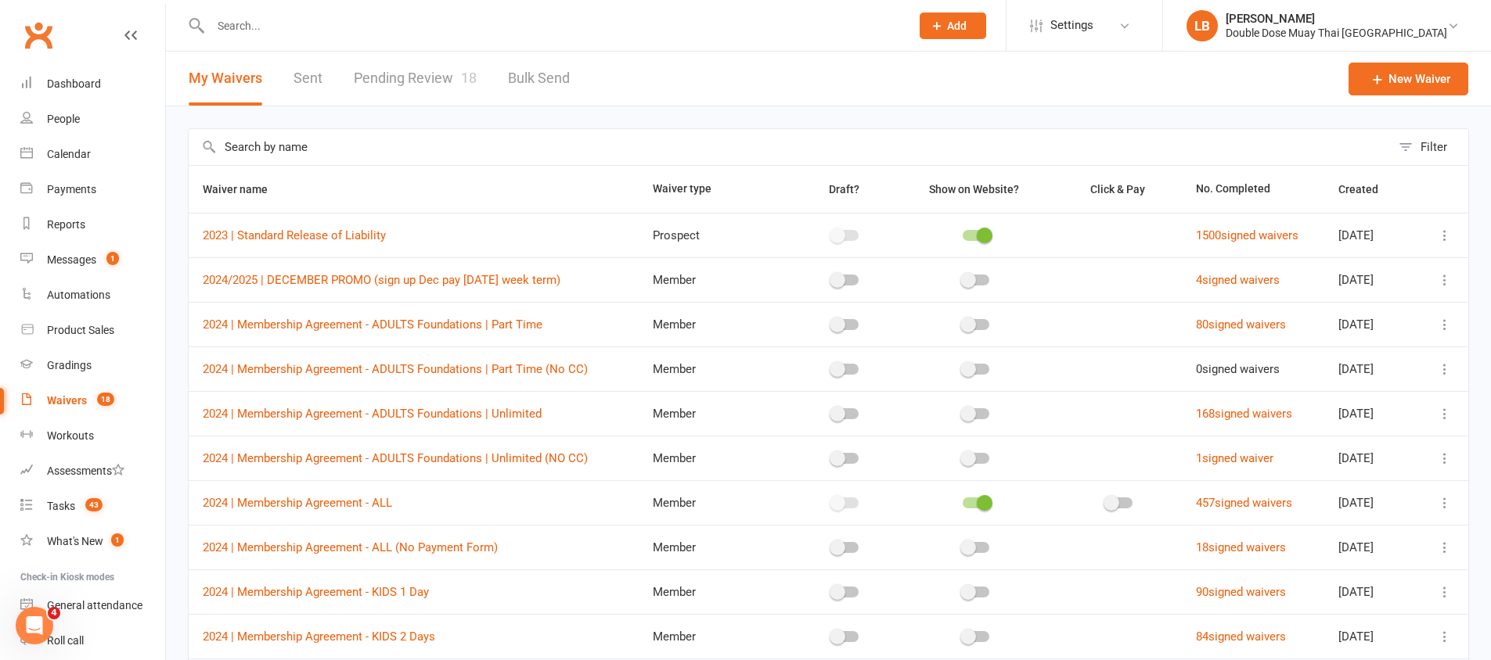
click at [400, 69] on link "Pending Review 18" at bounding box center [415, 79] width 123 height 54
select select "100"
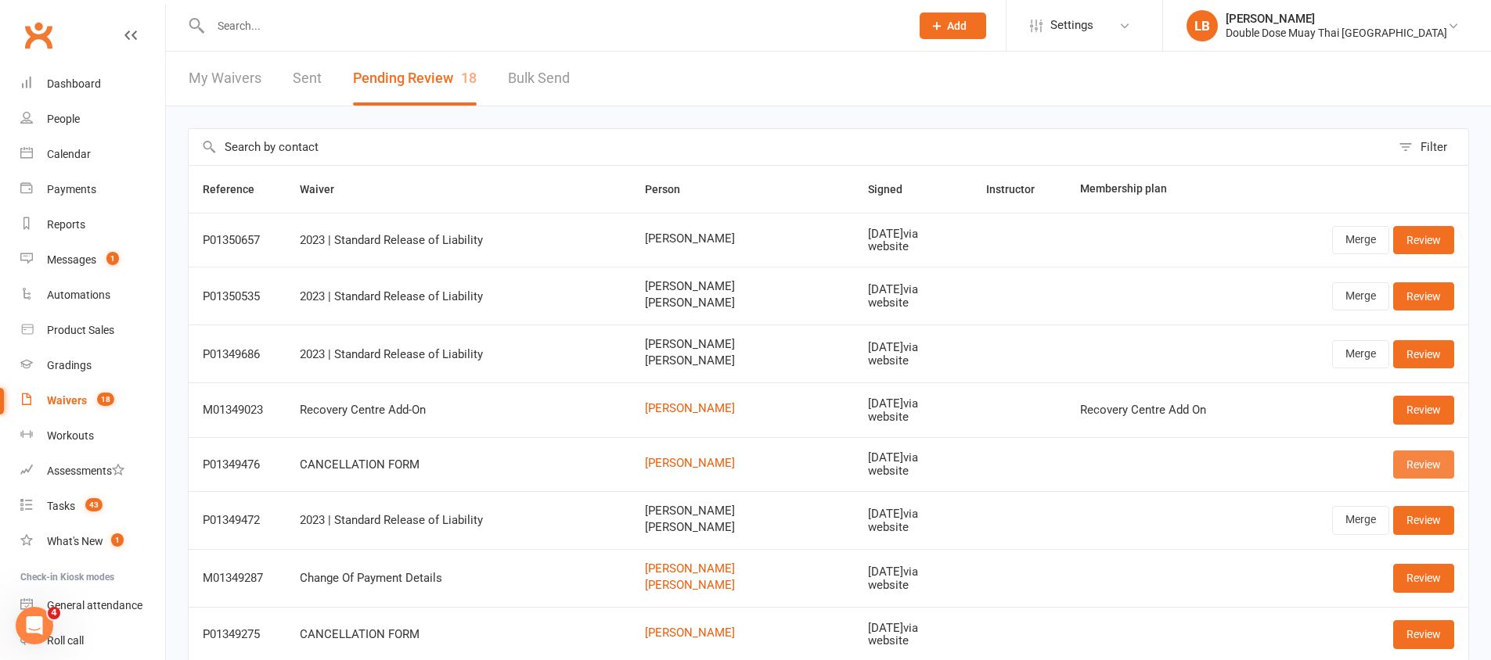
click at [1449, 466] on link "Review" at bounding box center [1423, 465] width 61 height 28
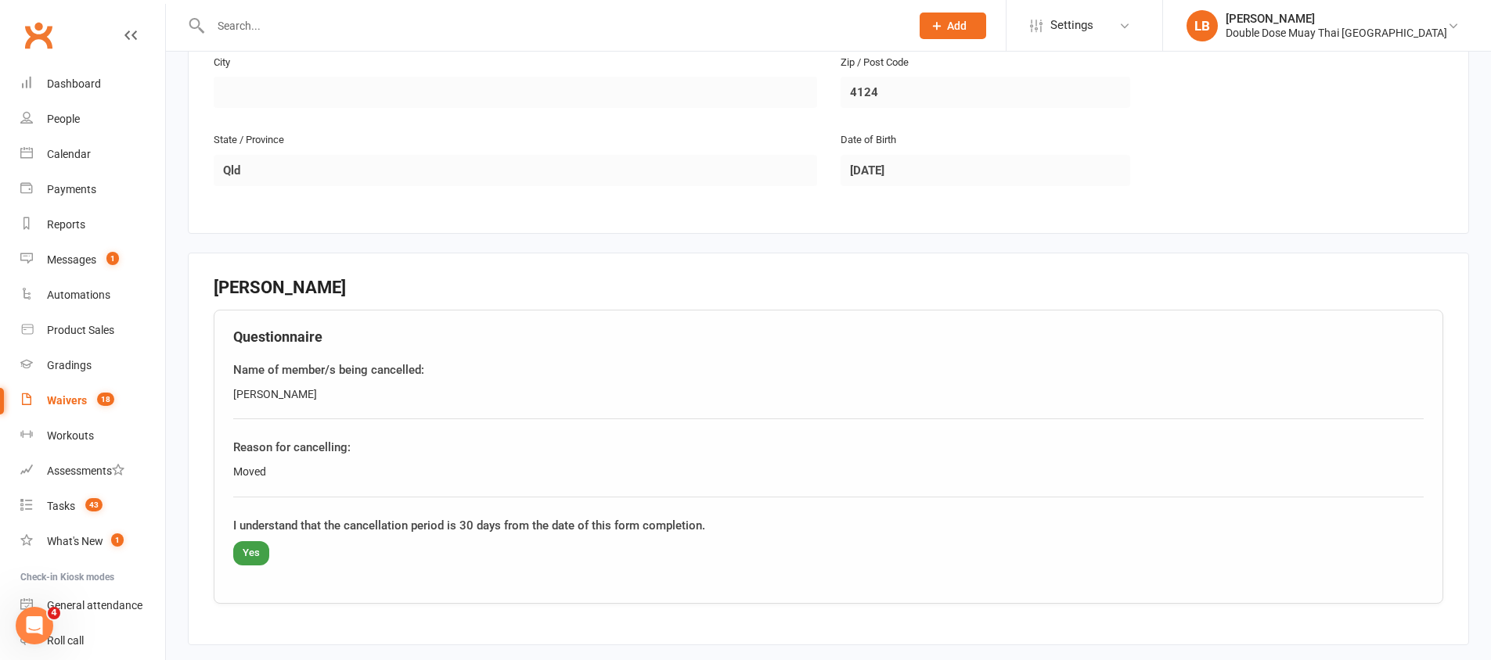
scroll to position [535, 0]
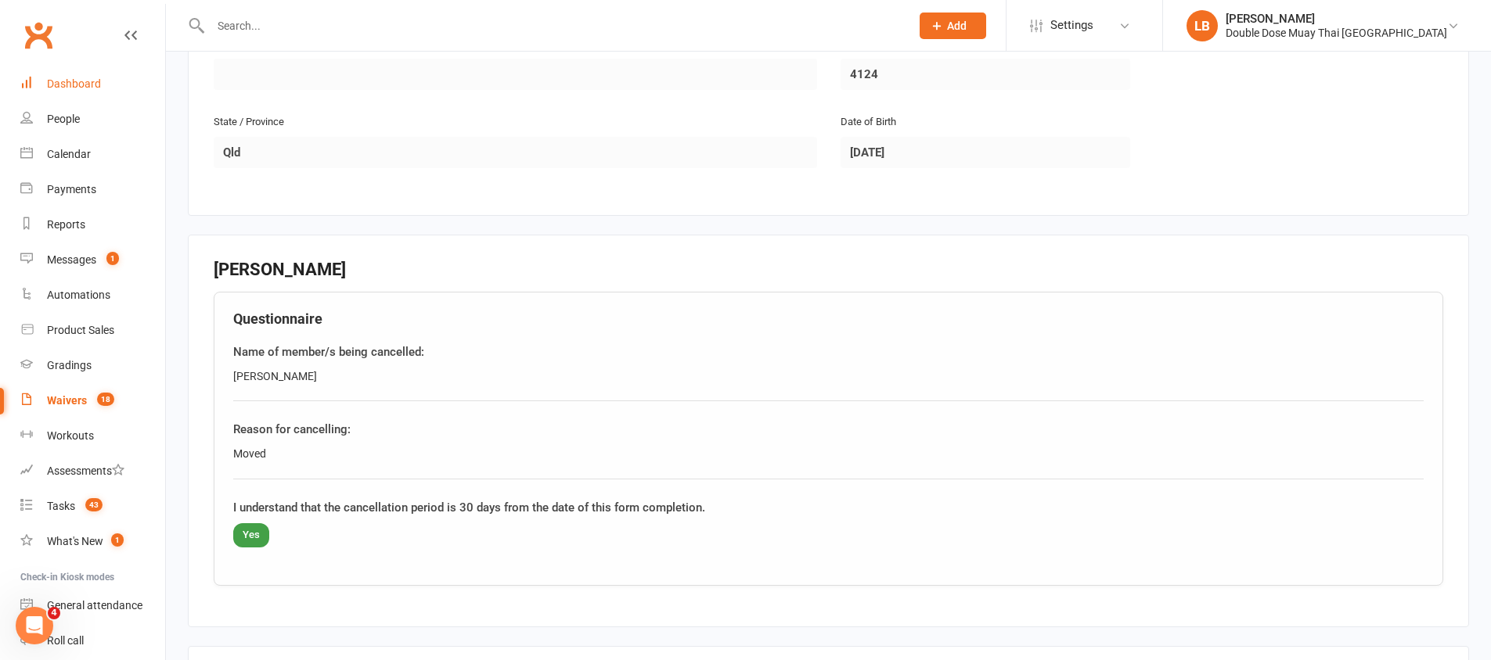
click at [78, 92] on link "Dashboard" at bounding box center [92, 84] width 145 height 35
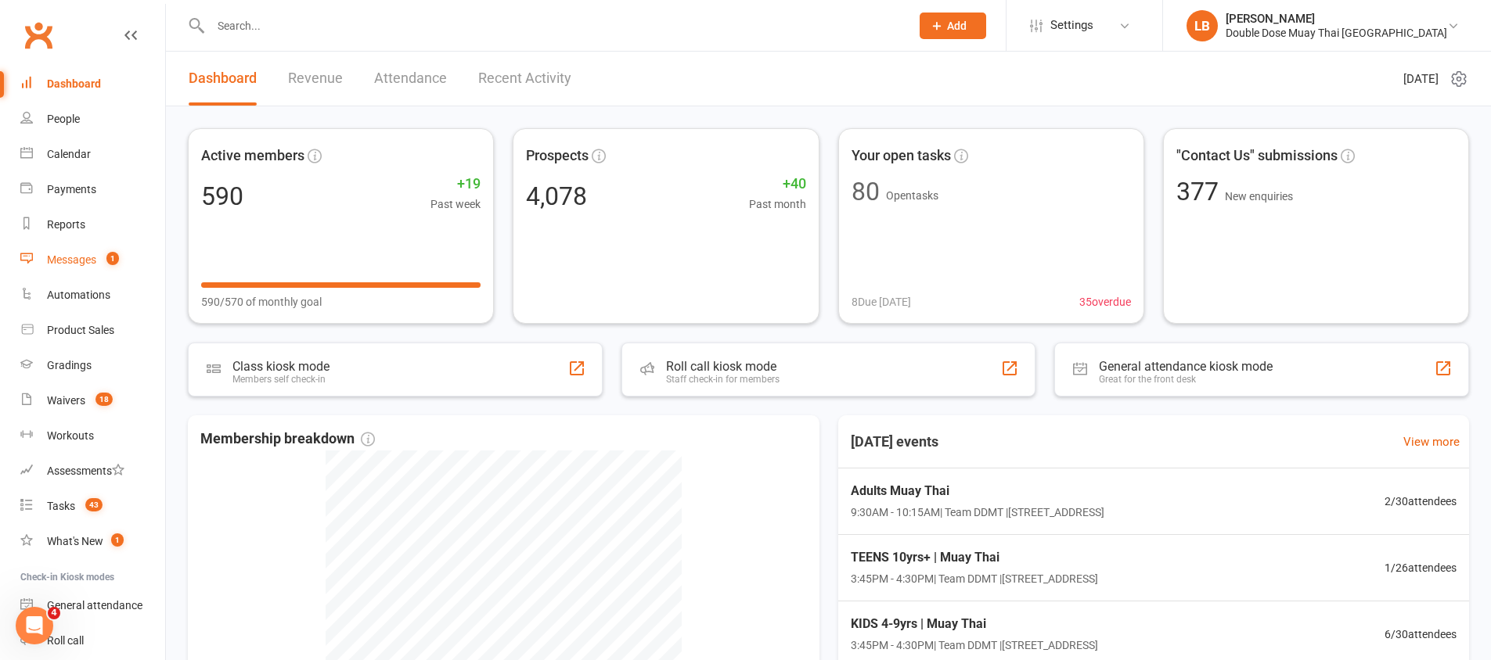
click at [73, 255] on div "Messages" at bounding box center [71, 260] width 49 height 13
click at [73, 255] on ui-view "Prospect Member Non-attending contact Class / event Appointment Grading event T…" at bounding box center [745, 464] width 1491 height 921
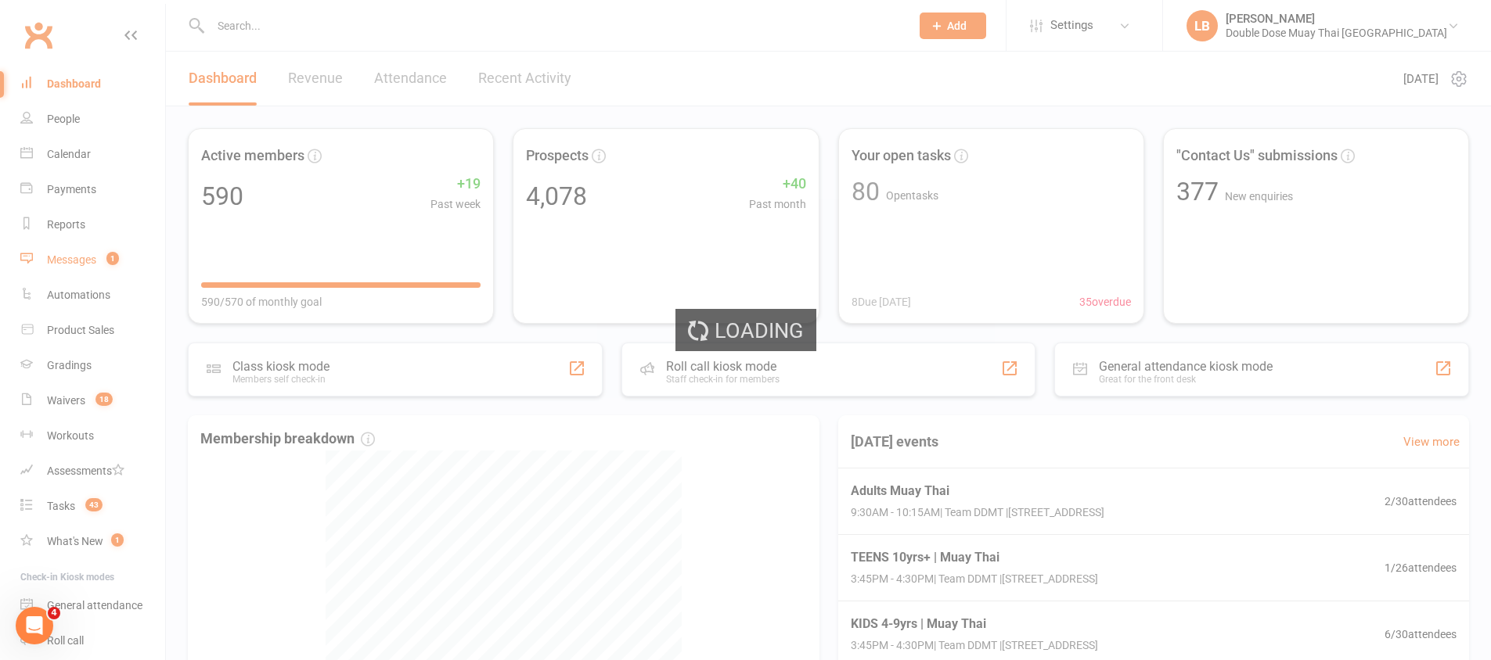
click at [73, 255] on div "Loading" at bounding box center [745, 330] width 1491 height 660
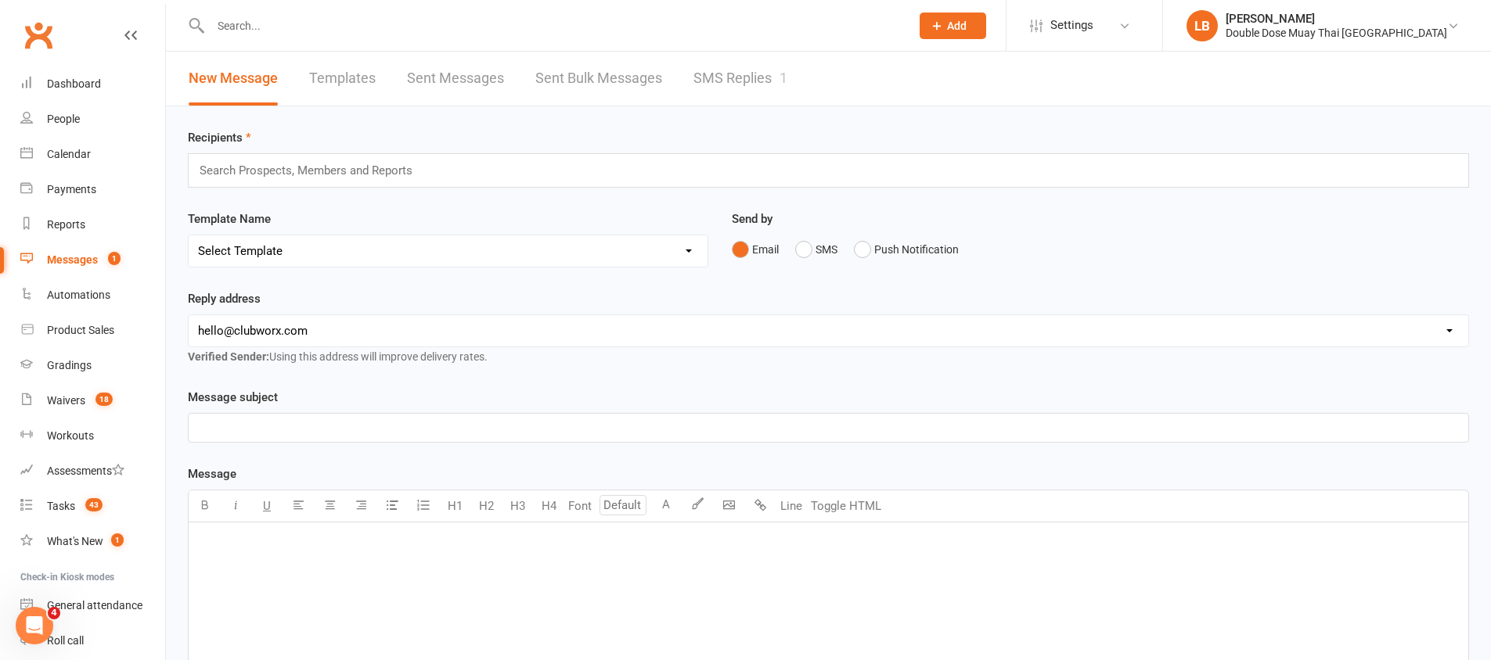
click at [740, 81] on link "SMS Replies 1" at bounding box center [740, 79] width 94 height 54
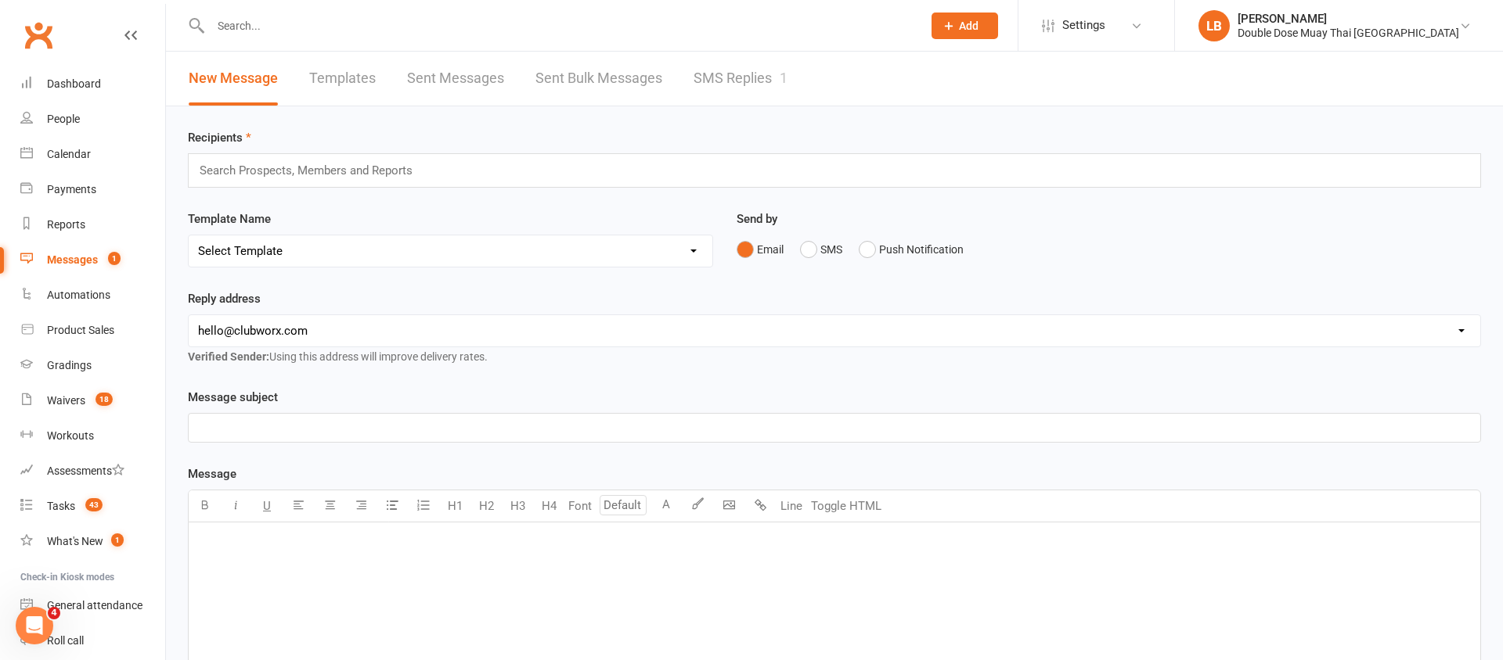
click at [0, 0] on div "Loading" at bounding box center [0, 0] width 0 height 0
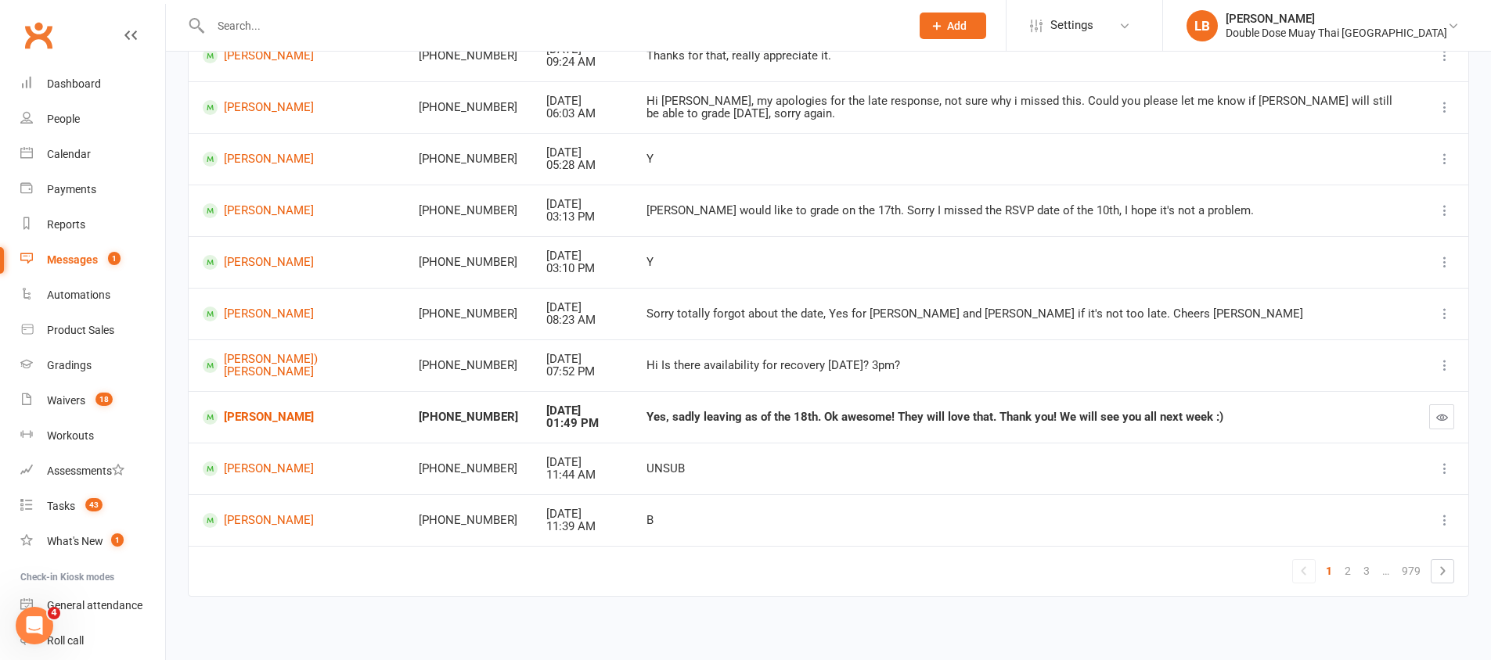
scroll to position [229, 0]
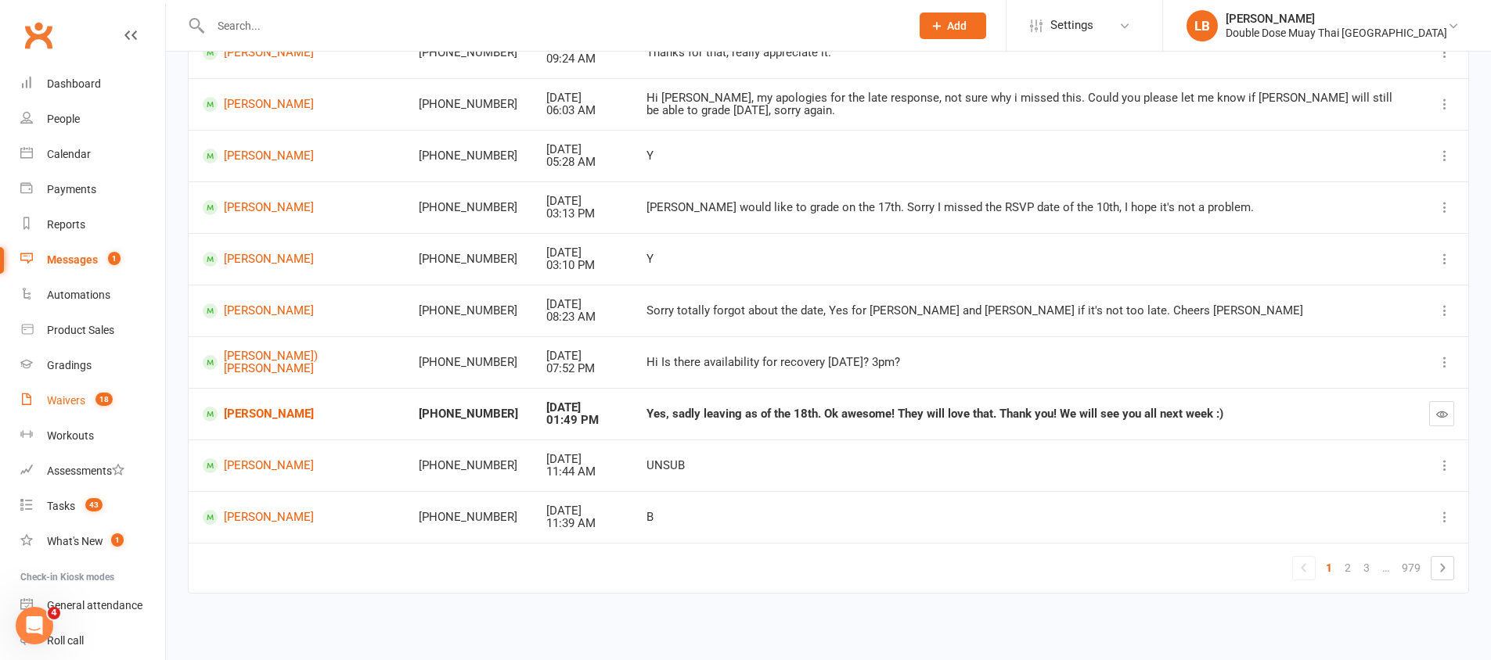
click at [70, 406] on div "Waivers" at bounding box center [66, 400] width 38 height 13
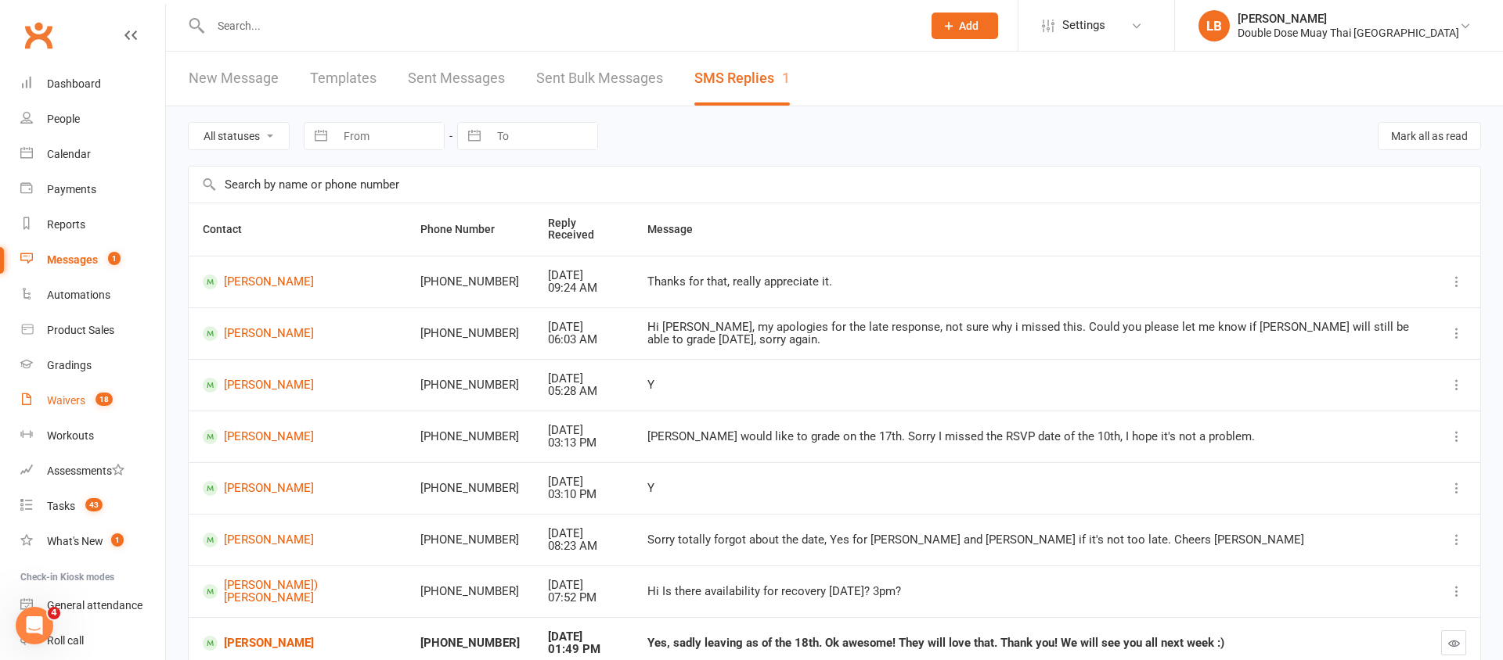
select select "100"
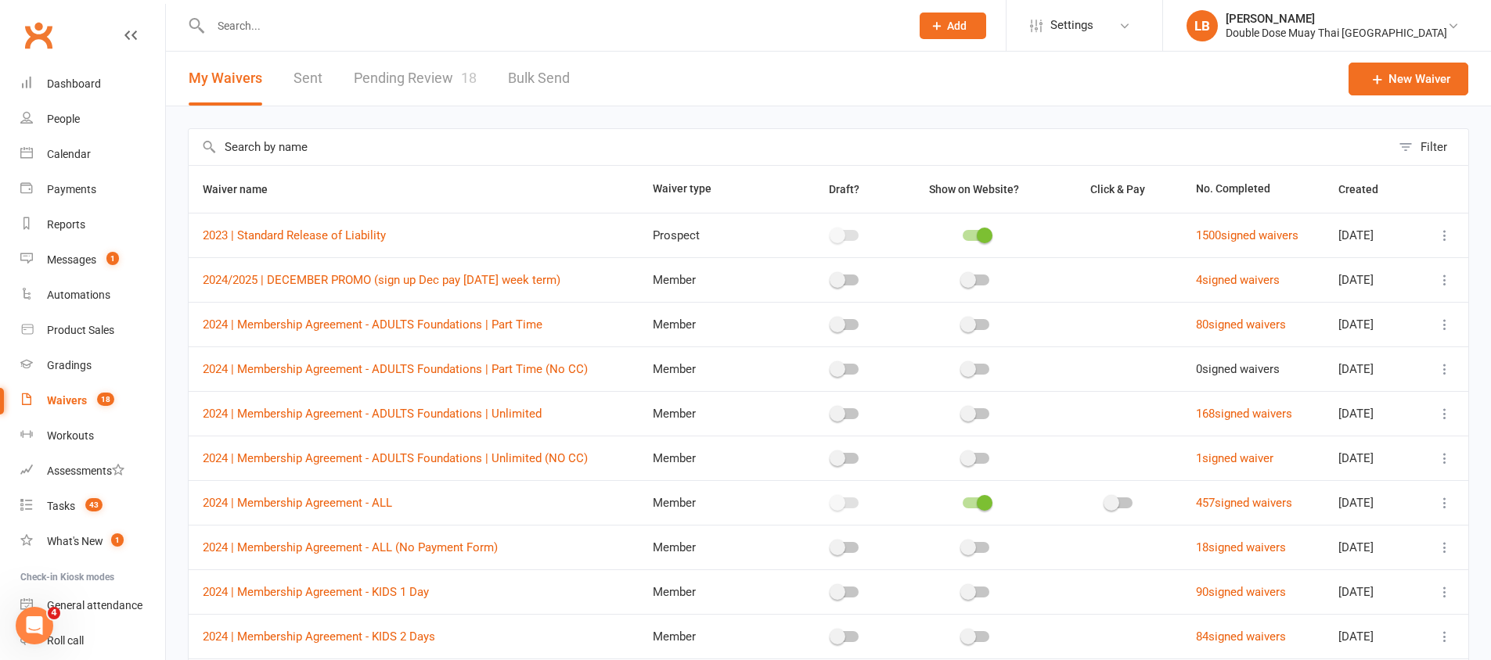
click at [387, 77] on link "Pending Review 18" at bounding box center [415, 79] width 123 height 54
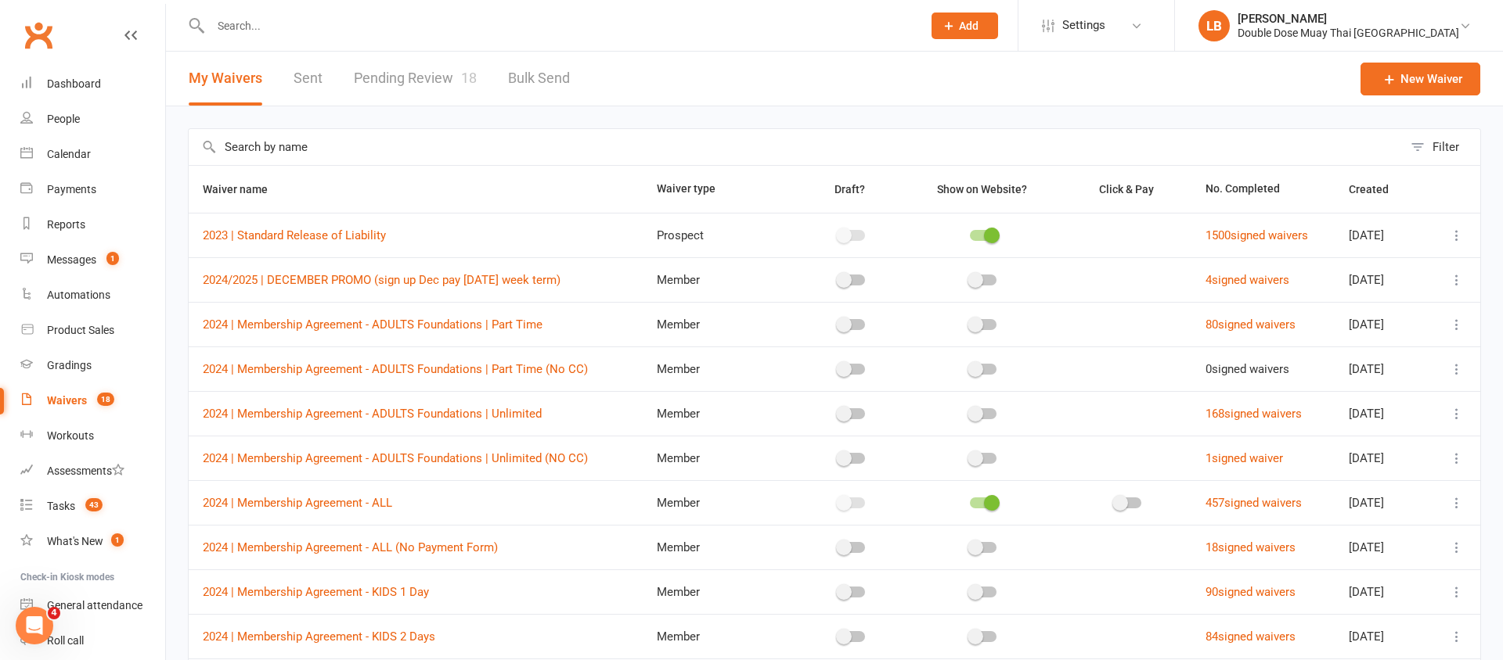
select select "100"
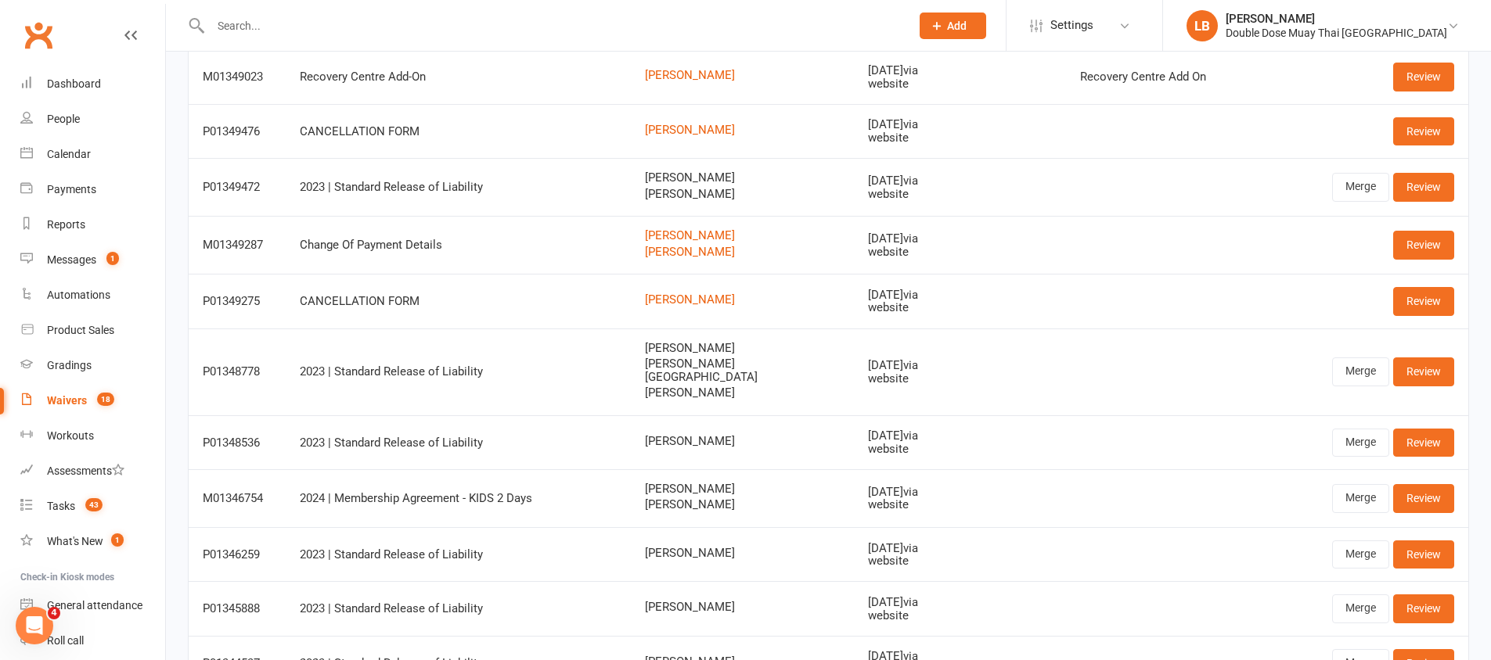
scroll to position [388, 0]
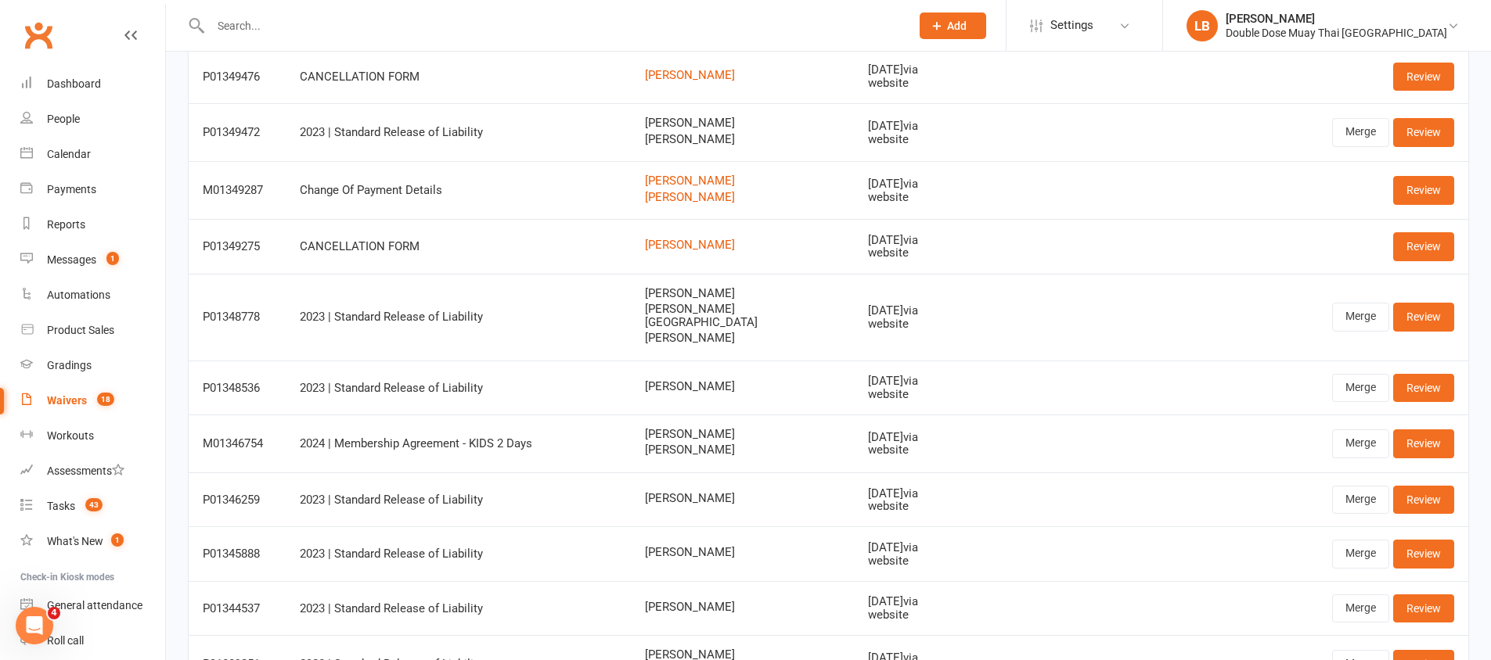
click at [631, 421] on td "2024 | Membership Agreement - KIDS 2 Days" at bounding box center [458, 444] width 345 height 58
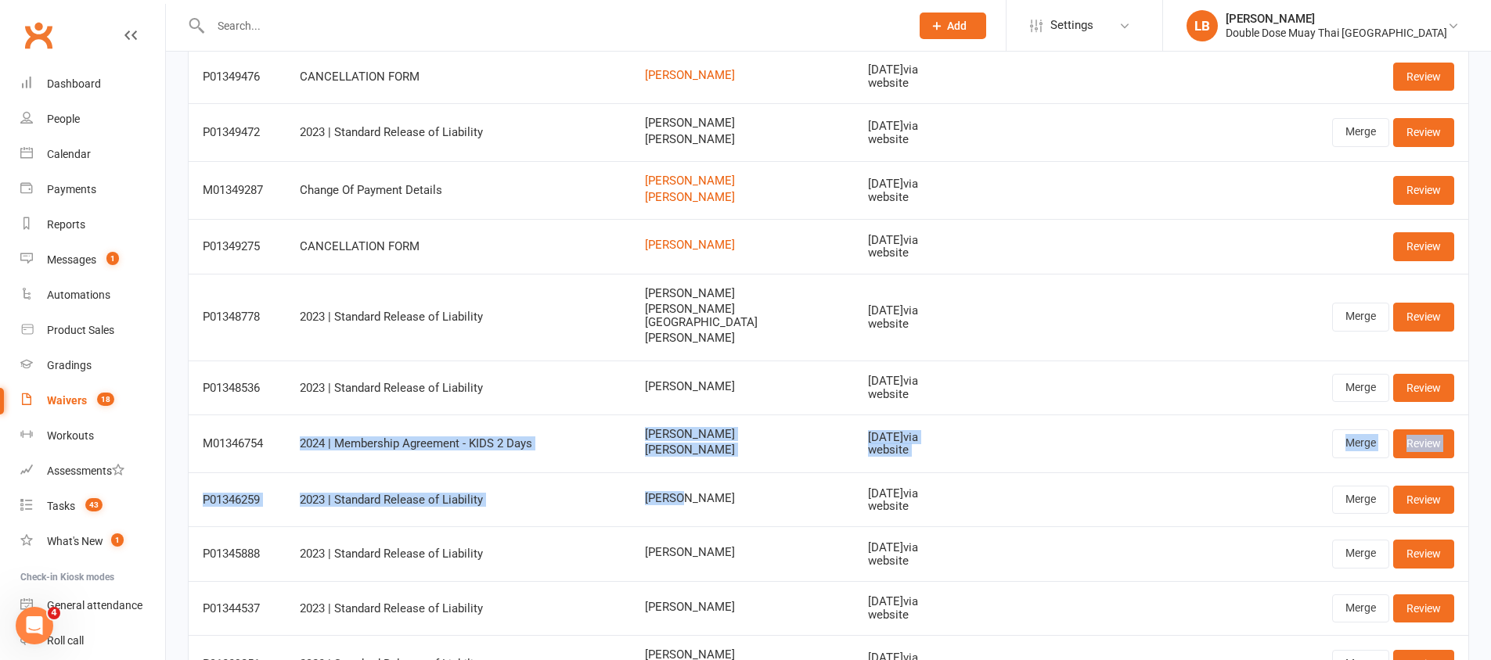
drag, startPoint x: 658, startPoint y: 421, endPoint x: 739, endPoint y: 472, distance: 95.3
click at [738, 473] on tbody "P01350657 2023 | Standard Release of Liability [PERSON_NAME] [DATE] via website…" at bounding box center [828, 342] width 1279 height 1035
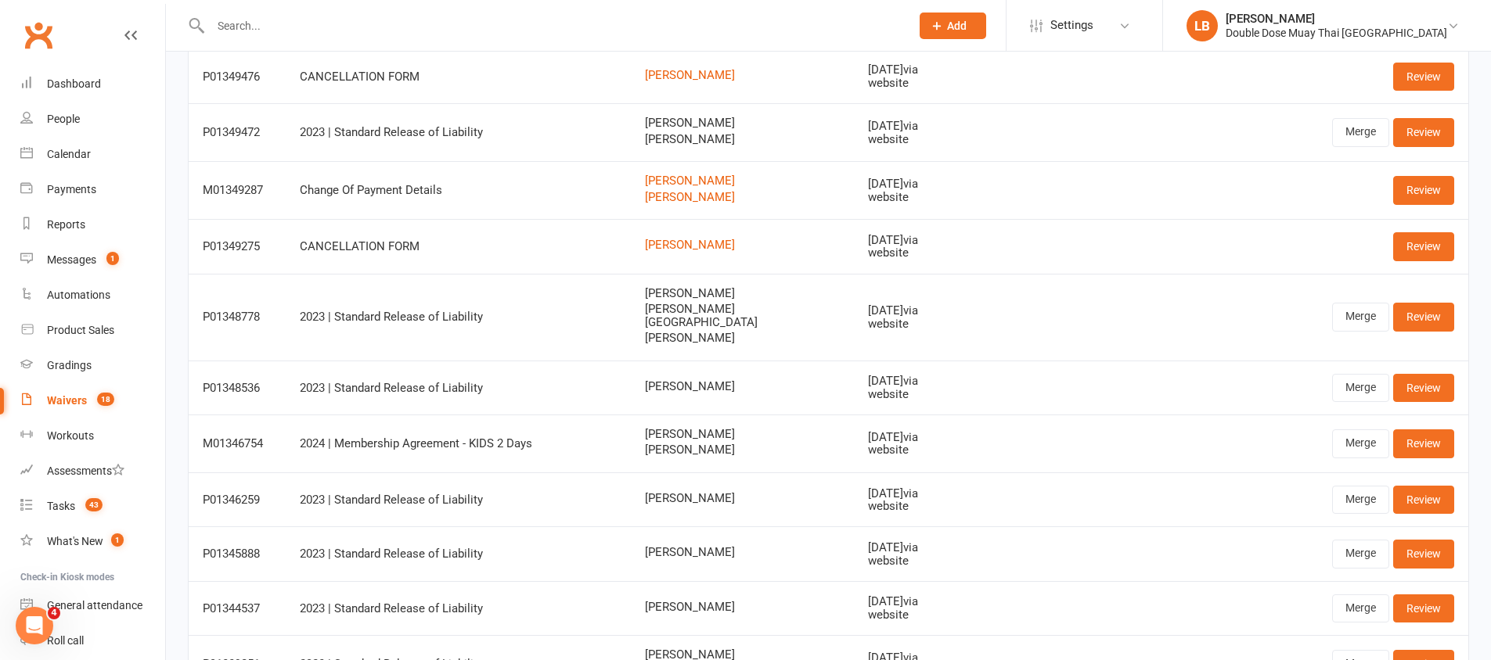
click at [854, 473] on td "[DATE] via website" at bounding box center [913, 500] width 118 height 54
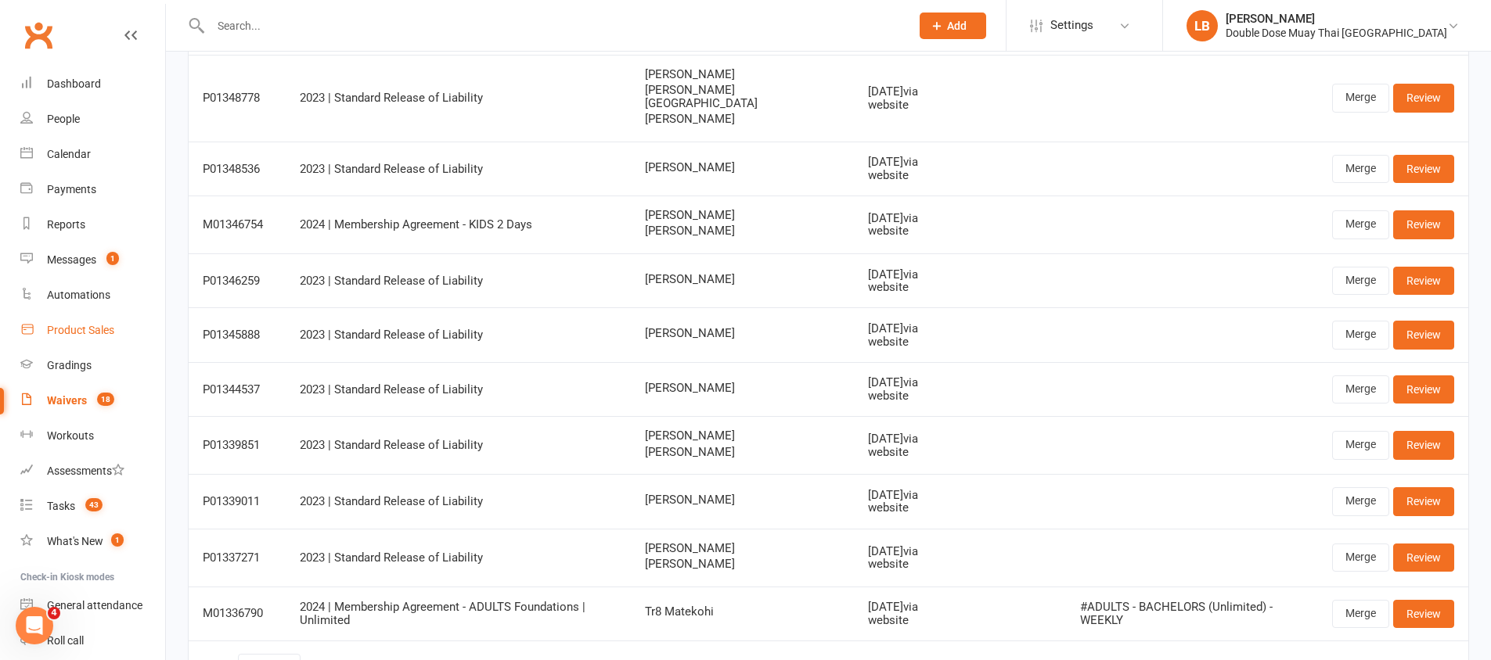
scroll to position [617, 0]
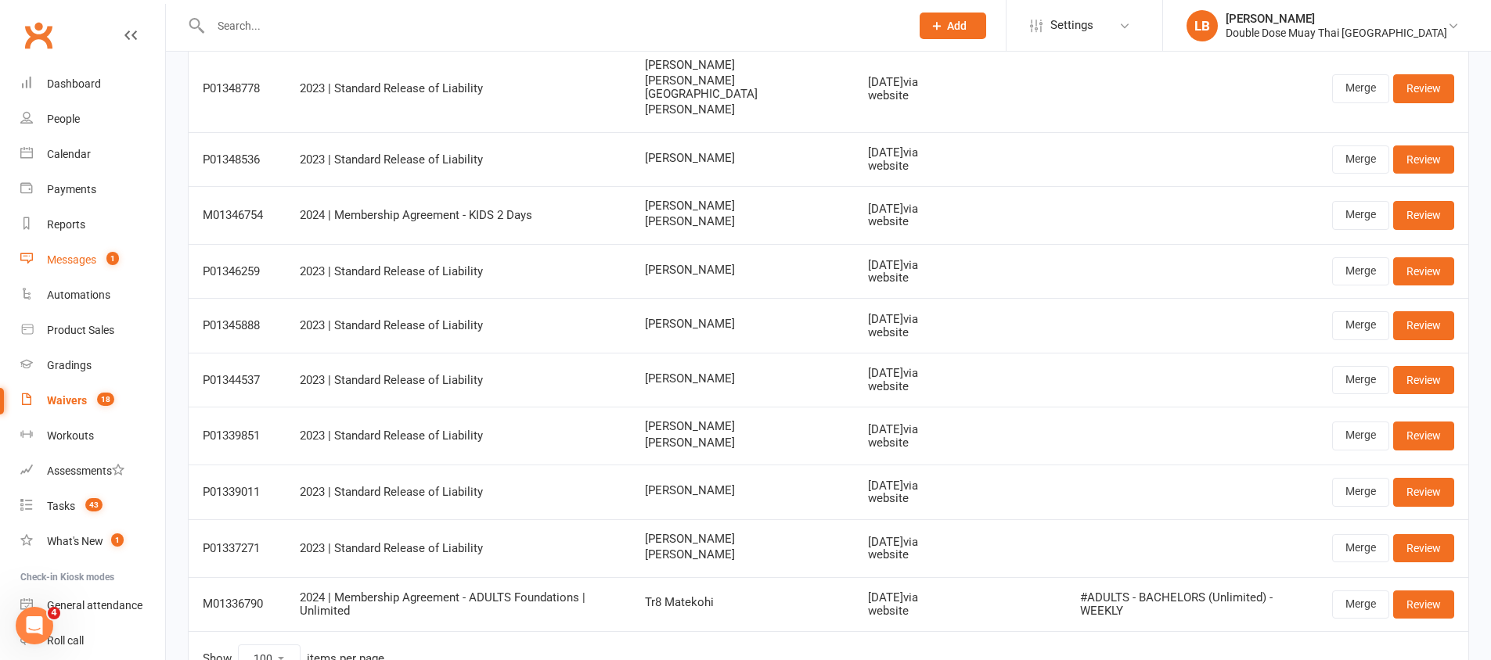
click at [48, 261] on div "Messages" at bounding box center [71, 260] width 49 height 13
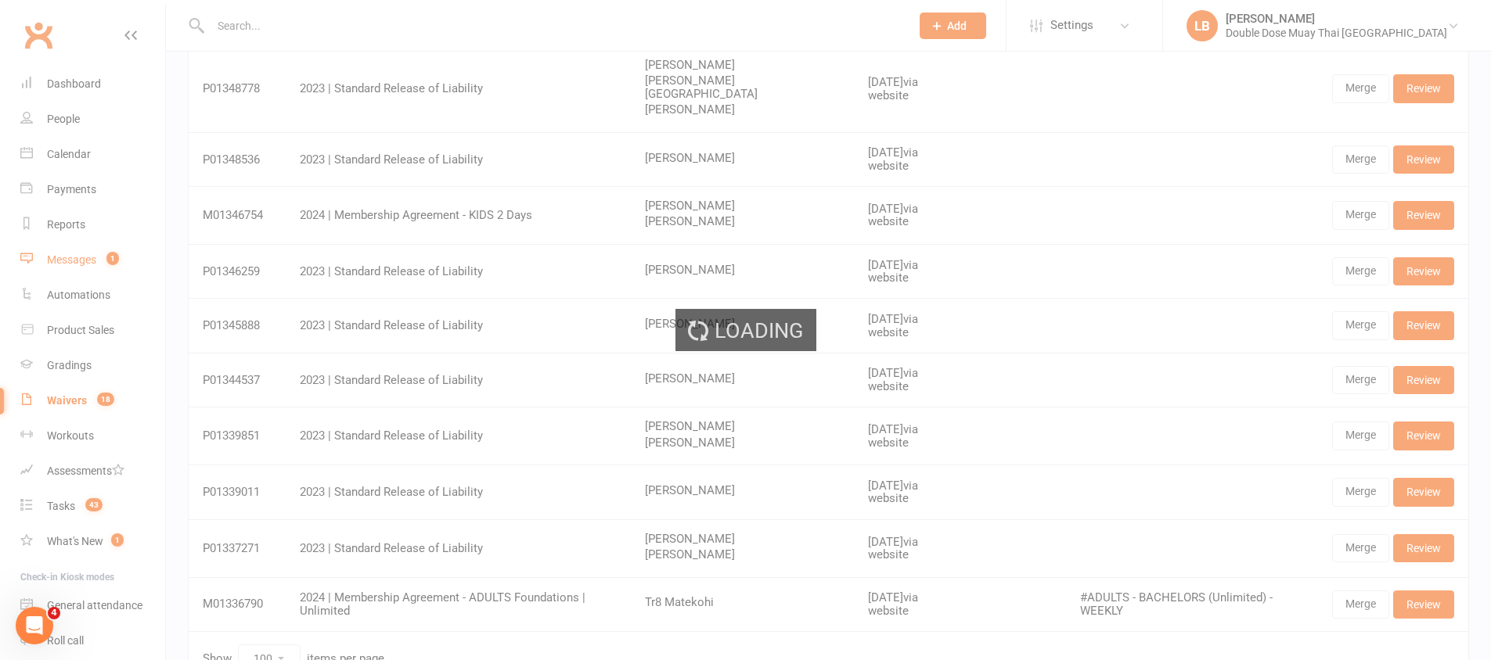
click at [48, 261] on div "Loading" at bounding box center [745, 330] width 1491 height 660
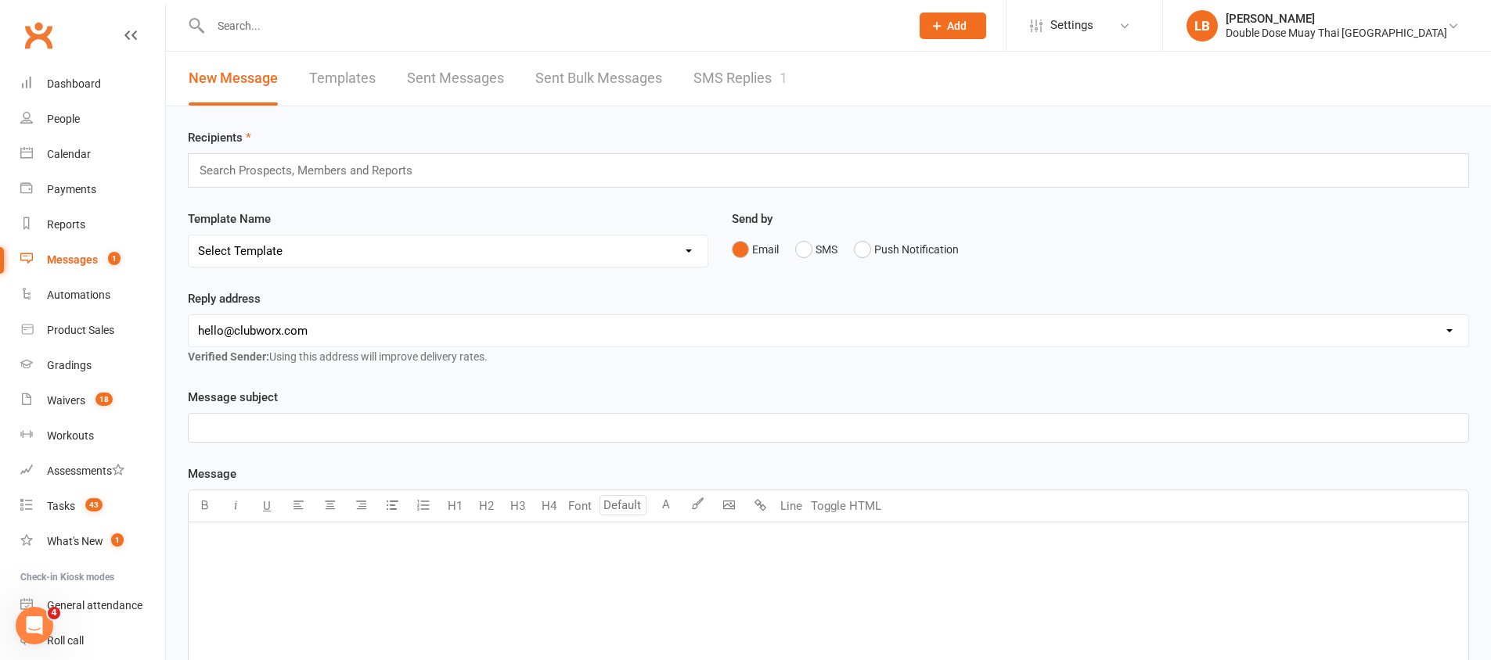
click at [708, 66] on link "SMS Replies 1" at bounding box center [740, 79] width 94 height 54
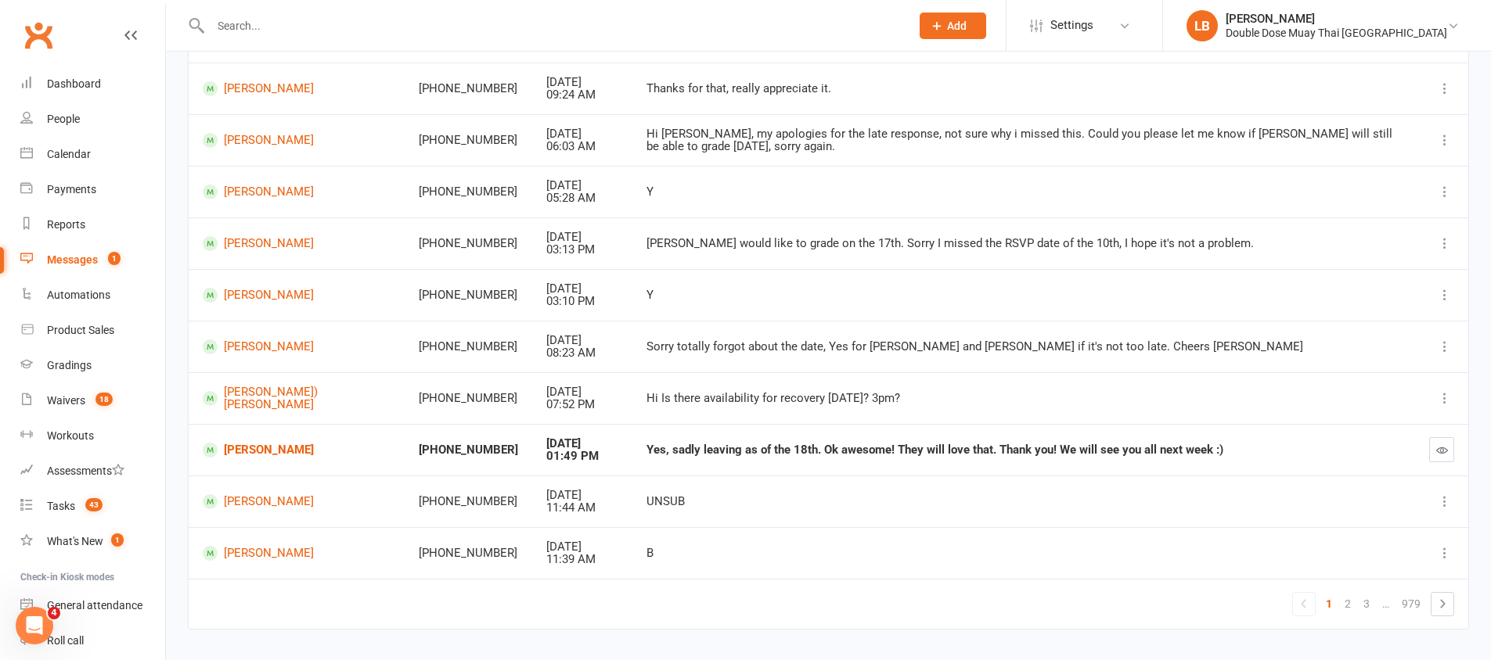
scroll to position [229, 0]
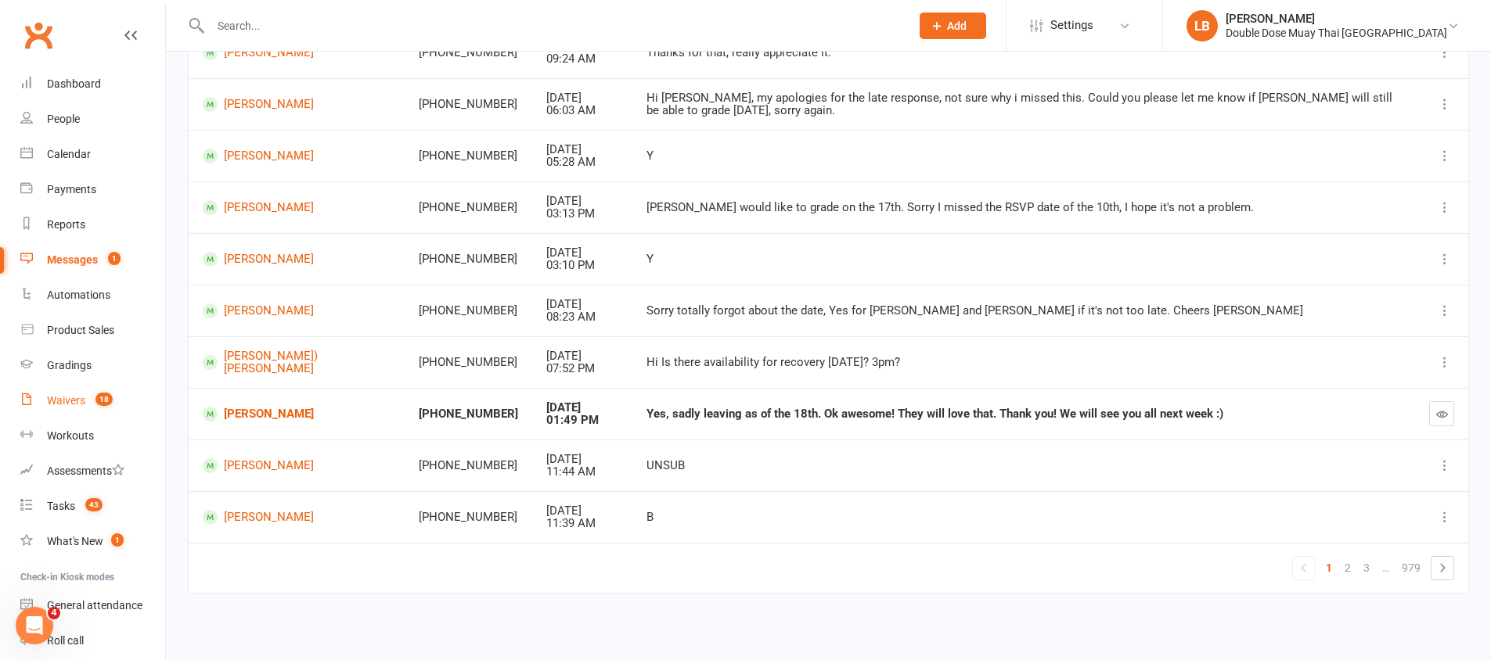
click at [50, 409] on link "Waivers 18" at bounding box center [92, 400] width 145 height 35
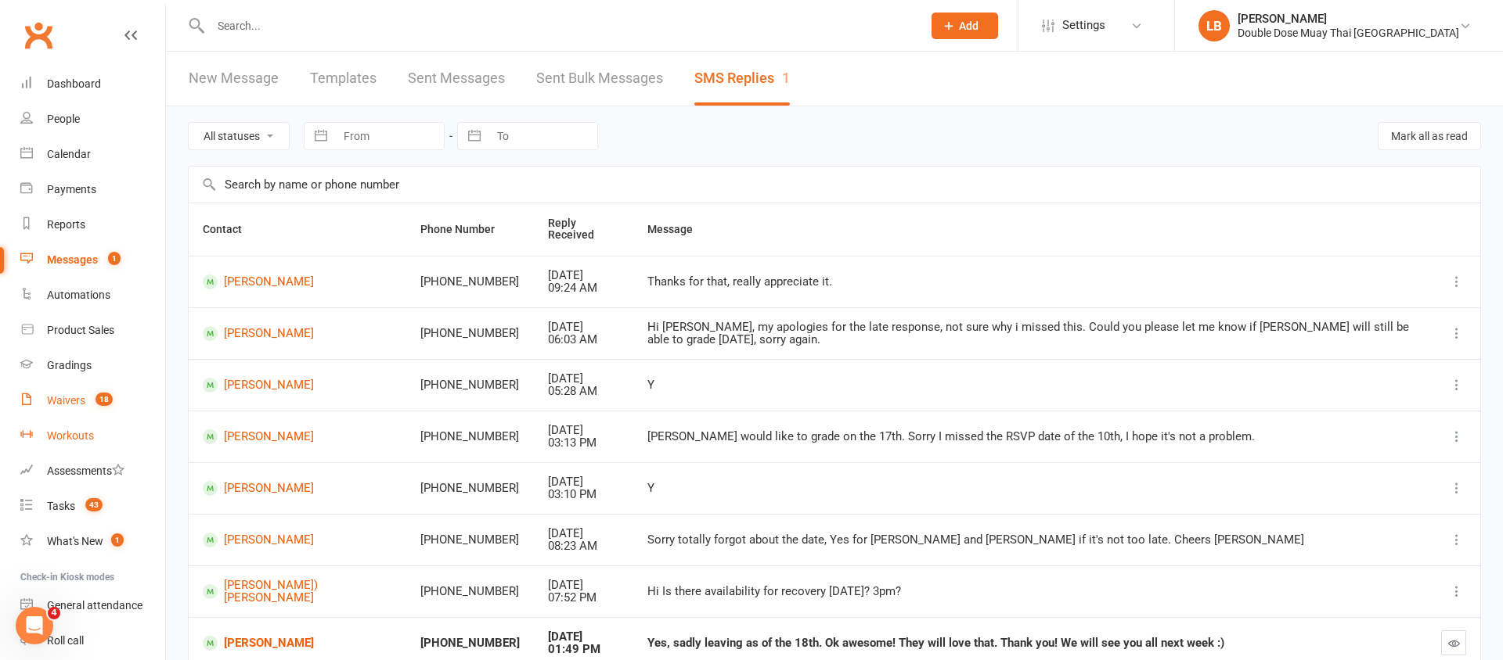
select select "100"
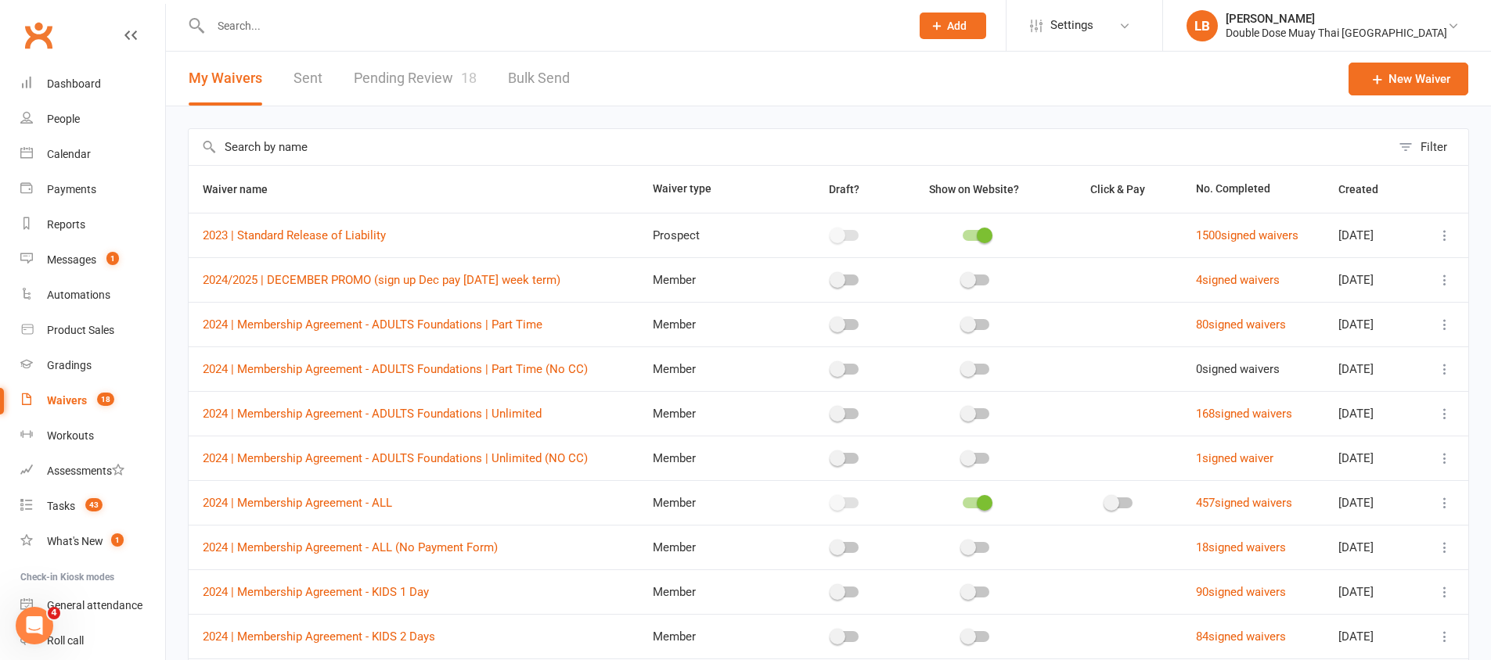
click at [448, 77] on link "Pending Review 18" at bounding box center [415, 79] width 123 height 54
select select "100"
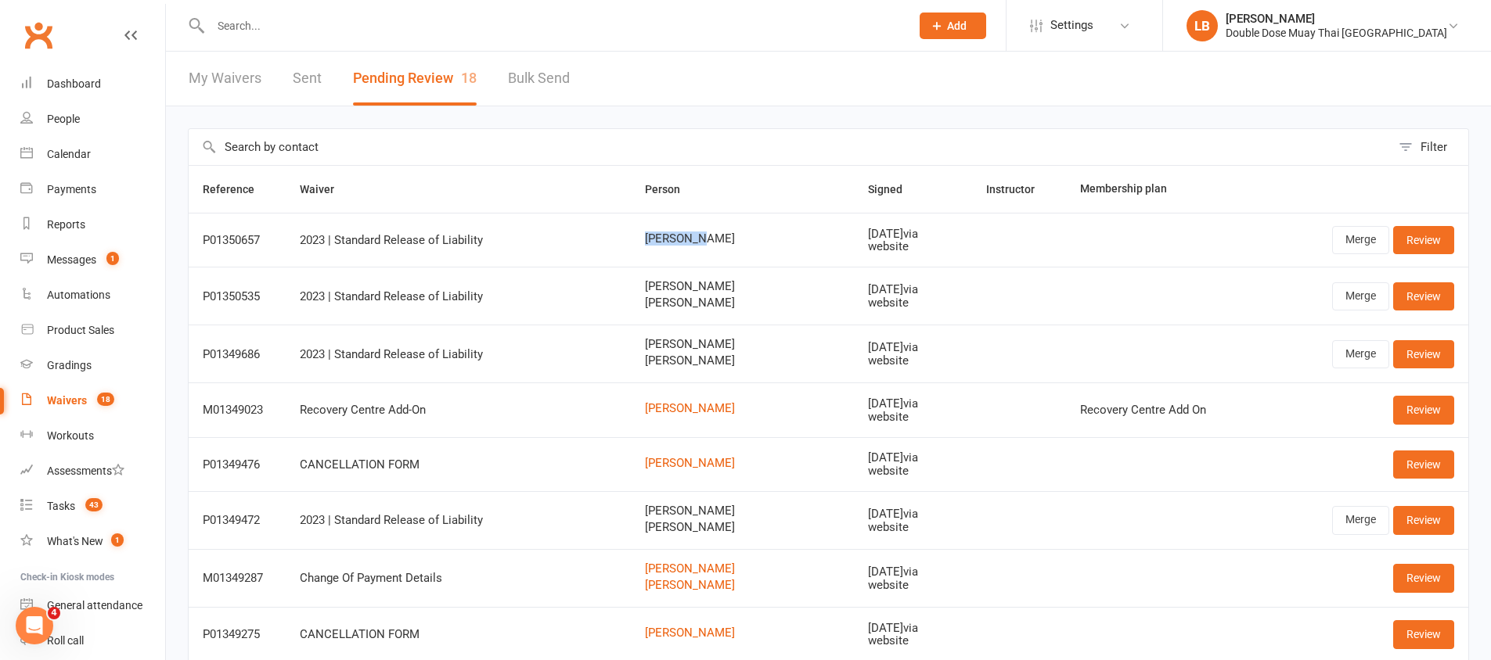
drag, startPoint x: 675, startPoint y: 234, endPoint x: 729, endPoint y: 256, distance: 57.5
click at [729, 256] on td "[PERSON_NAME]" at bounding box center [742, 240] width 223 height 54
click at [1421, 230] on link "Review" at bounding box center [1423, 240] width 61 height 28
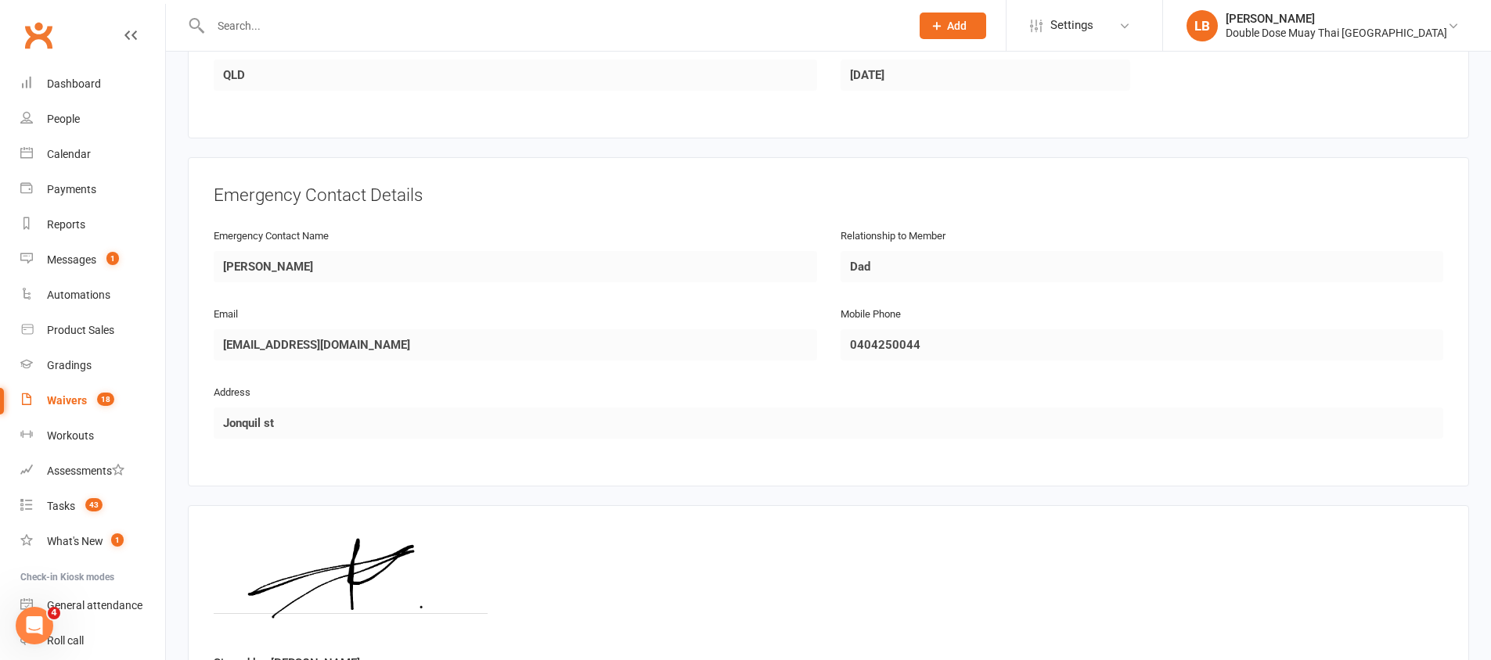
scroll to position [754, 0]
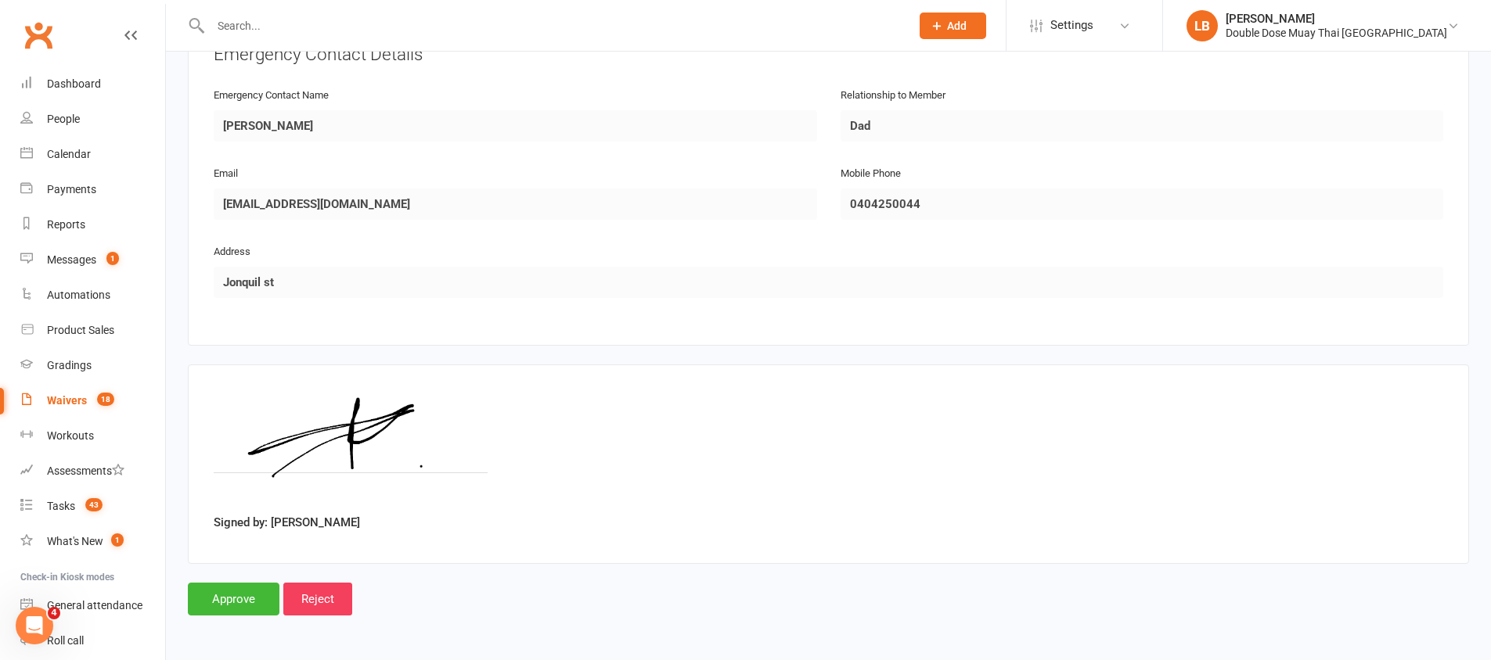
click at [256, 587] on input "Approve" at bounding box center [234, 599] width 92 height 33
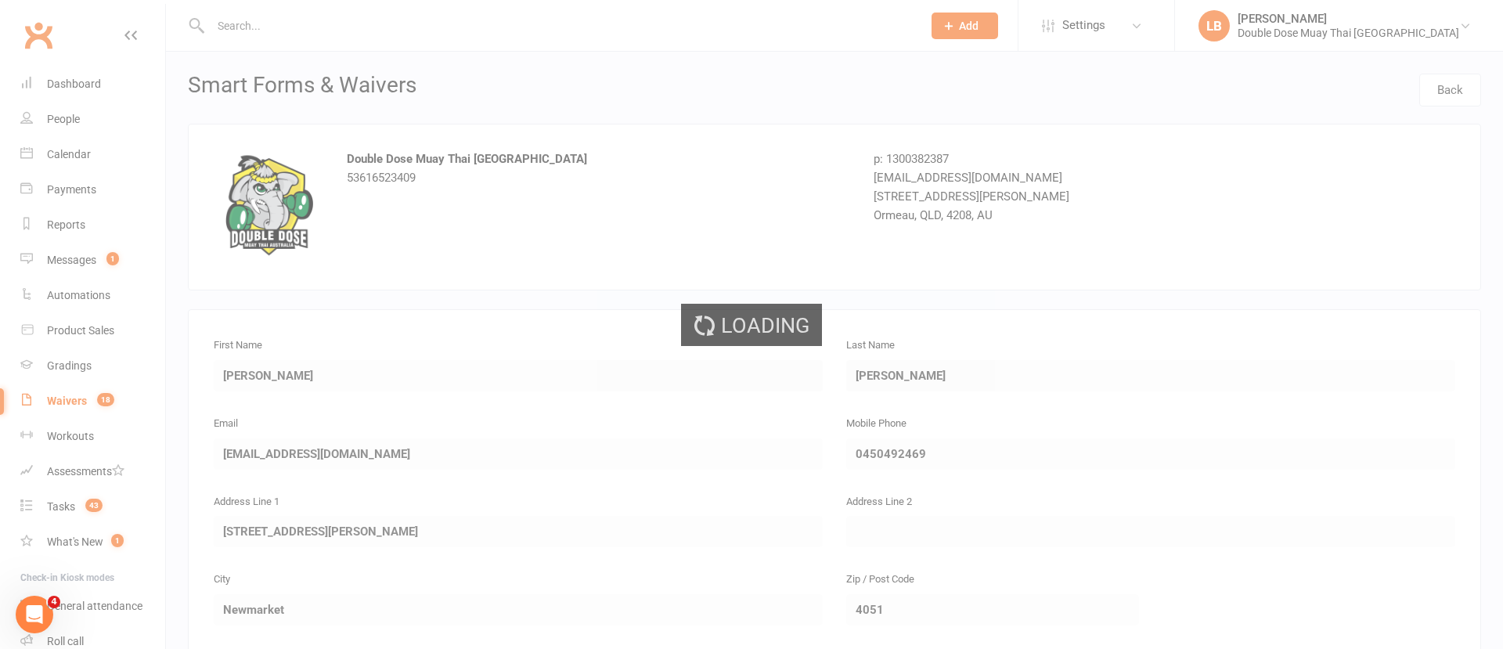
select select "100"
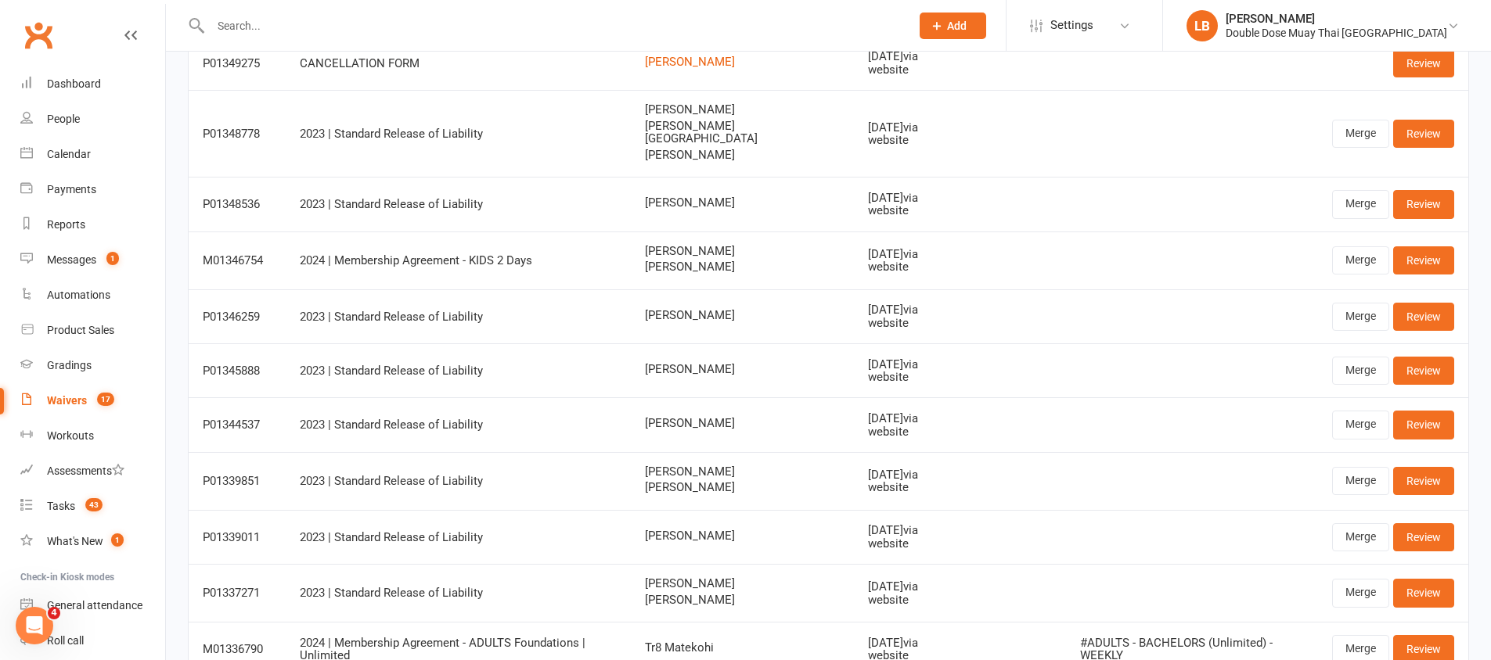
scroll to position [642, 0]
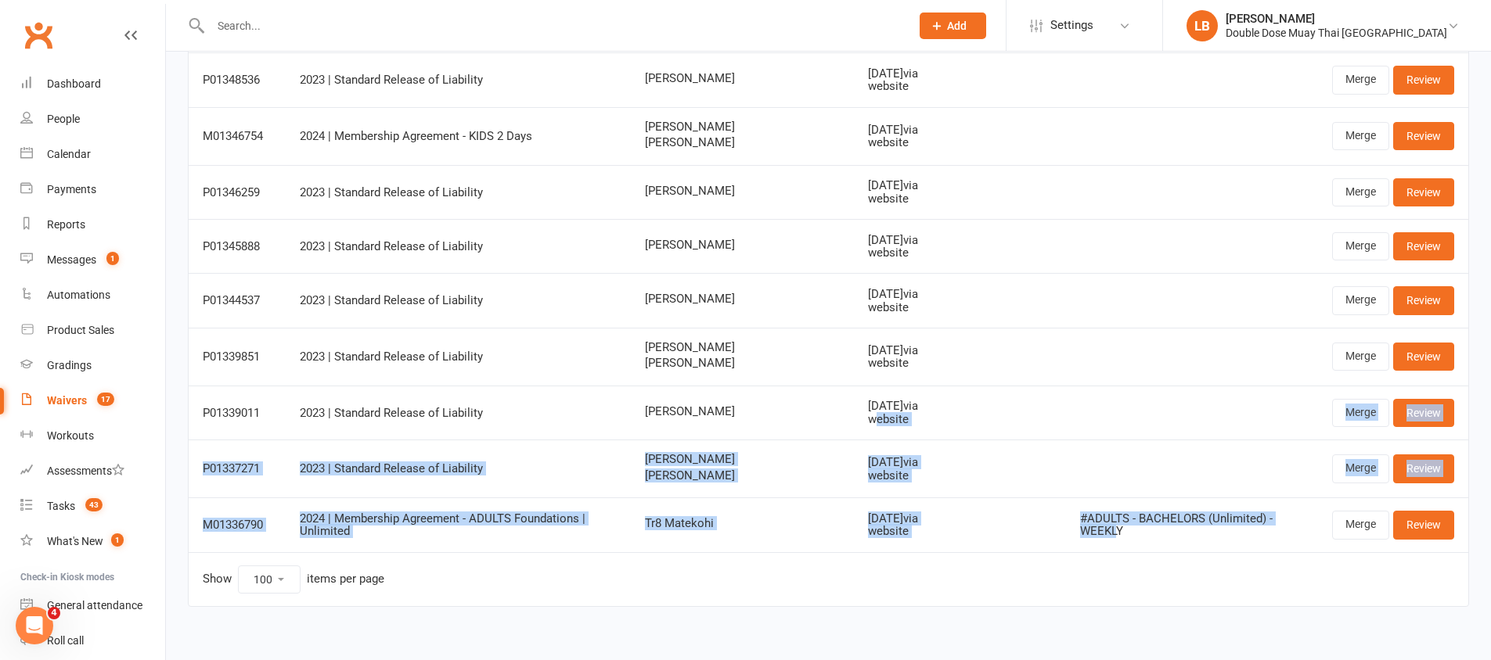
drag, startPoint x: 1286, startPoint y: 512, endPoint x: 896, endPoint y: 357, distance: 419.4
click at [898, 364] on tbody "P01350535 2023 | Standard Release of Liability [PERSON_NAME] [PERSON_NAME] [DAT…" at bounding box center [828, 61] width 1279 height 981
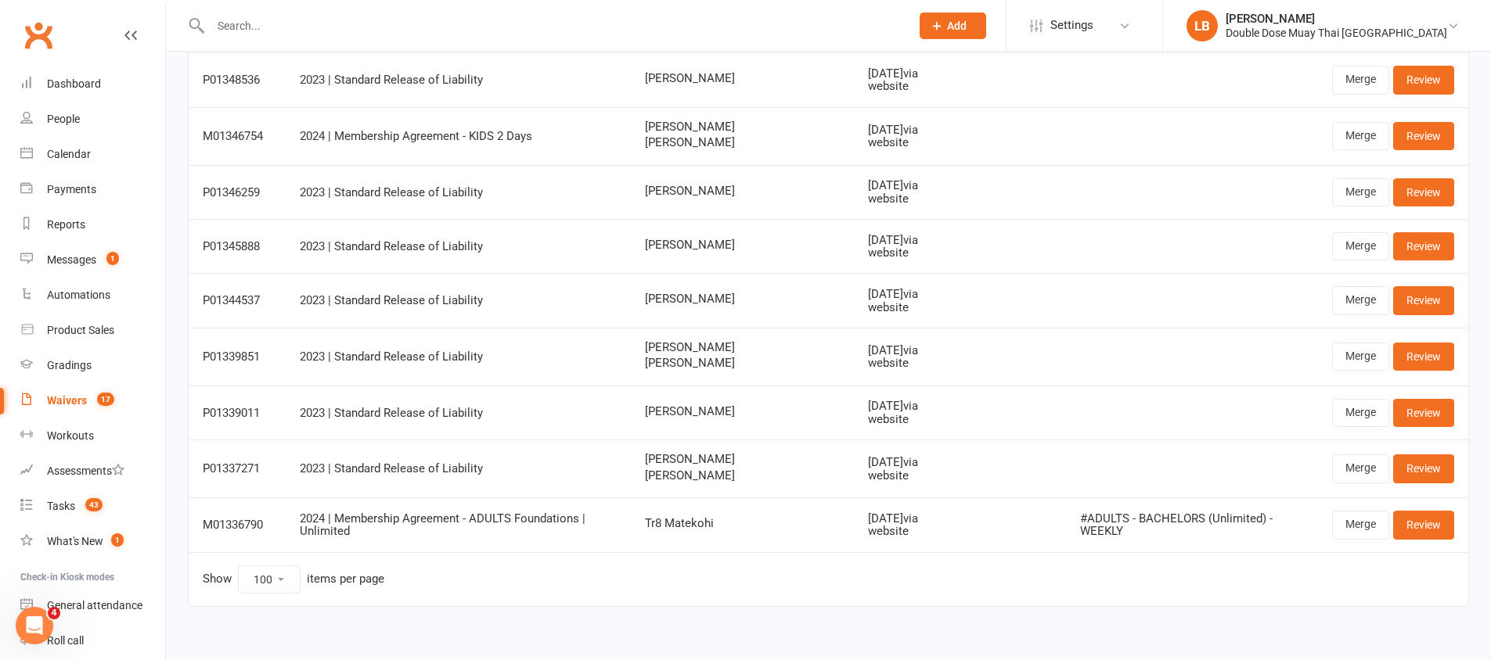
click at [885, 344] on div "[DATE] via website" at bounding box center [913, 357] width 90 height 26
